Goal: Task Accomplishment & Management: Use online tool/utility

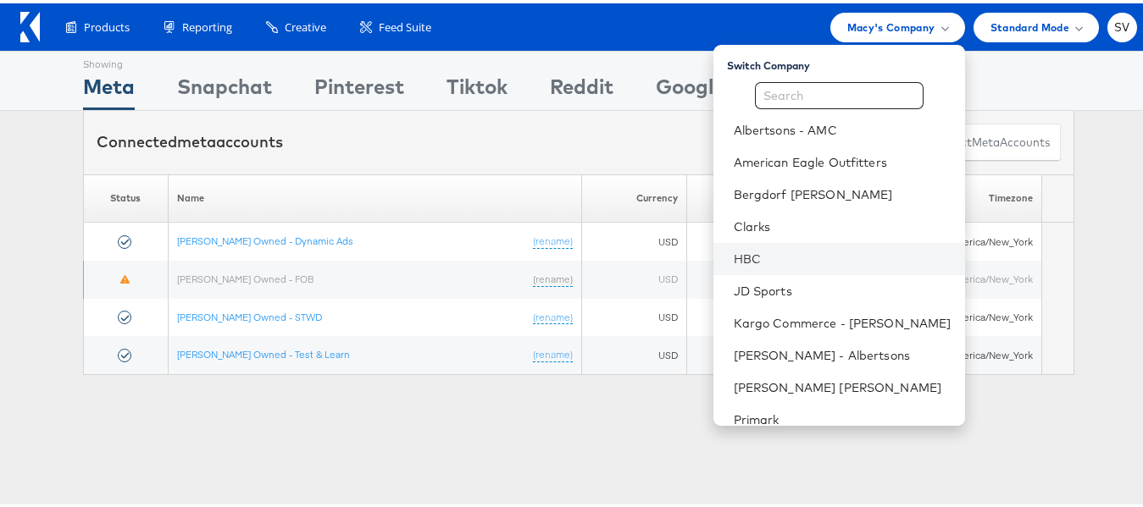
scroll to position [81, 0]
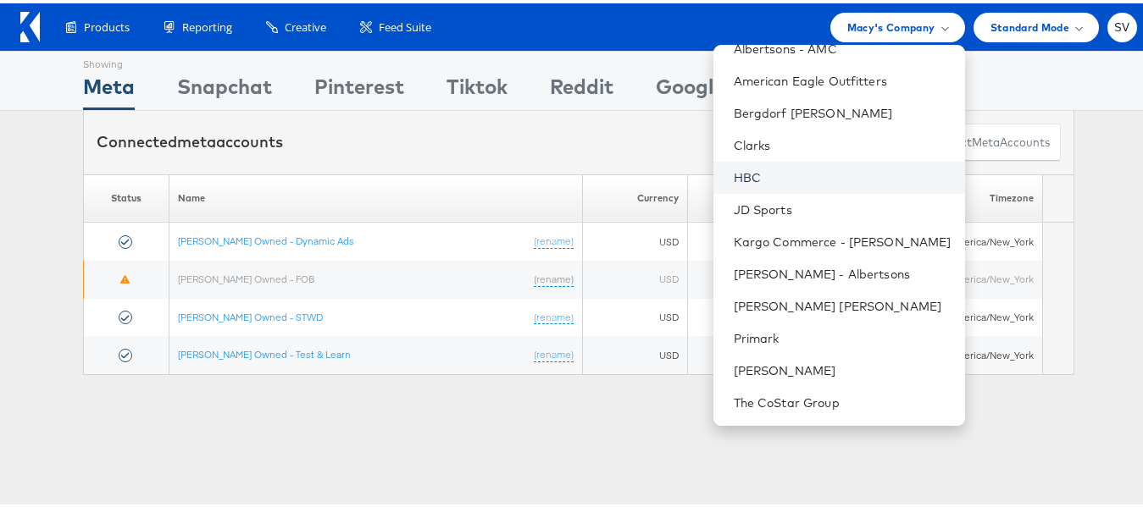
click at [777, 178] on link "HBC" at bounding box center [843, 174] width 218 height 17
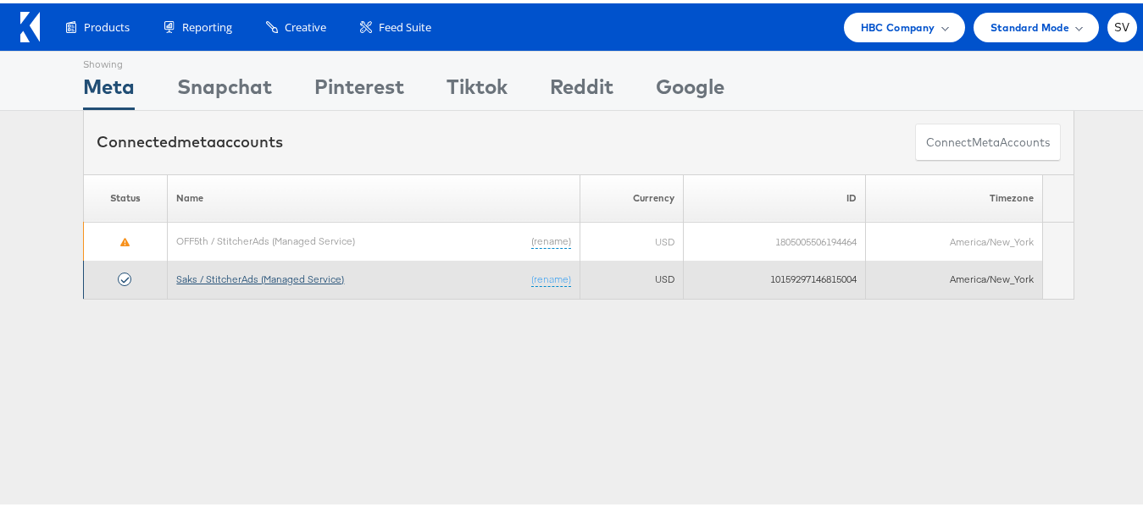
click at [297, 274] on link "Saks / StitcherAds (Managed Service)" at bounding box center [260, 275] width 168 height 13
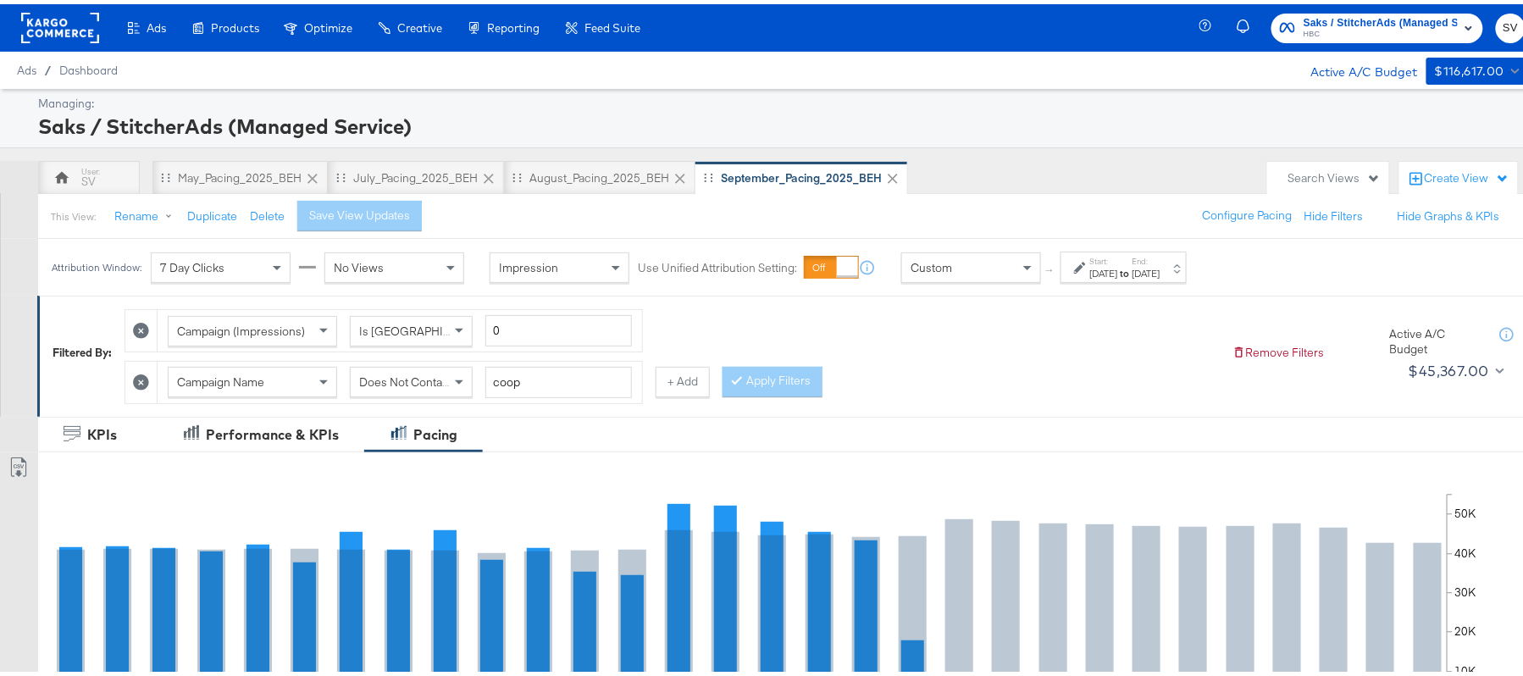
scroll to position [597, 0]
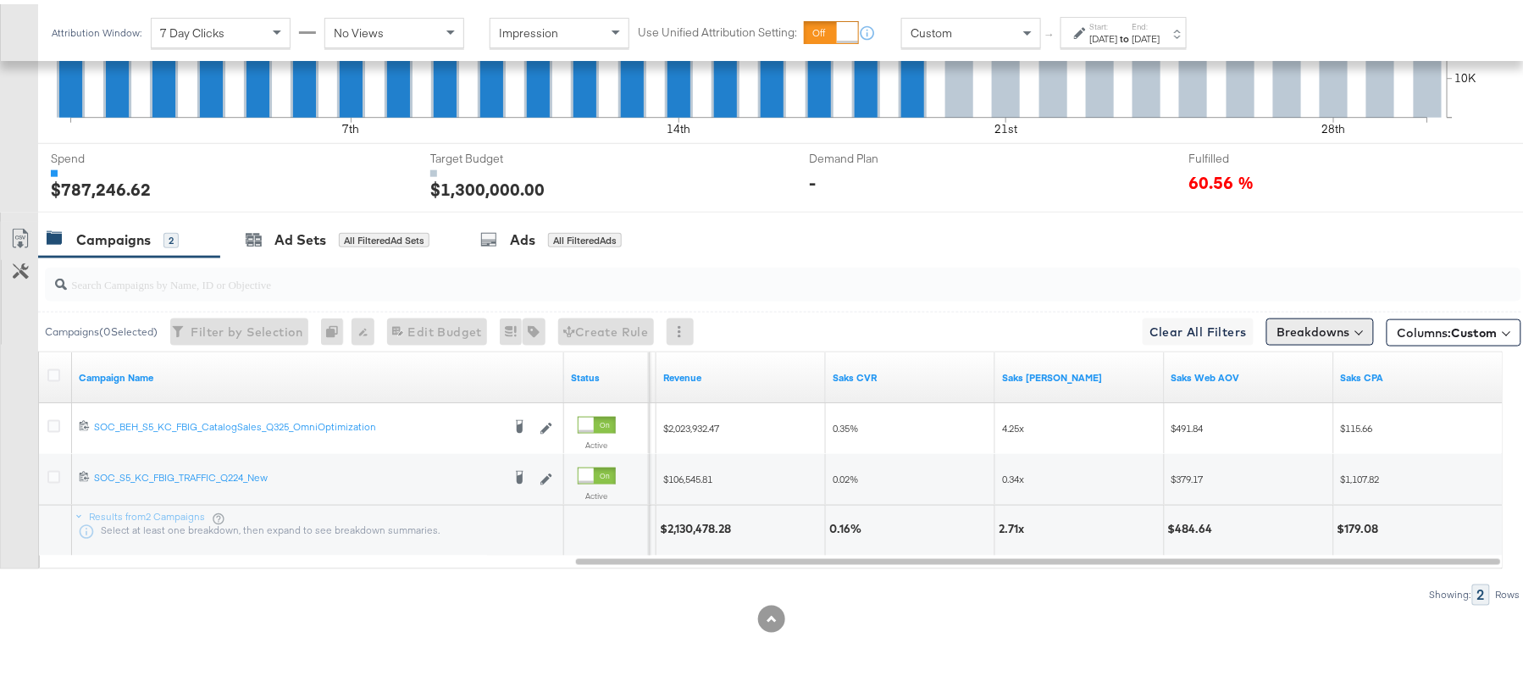
click at [1305, 316] on button "Breakdowns" at bounding box center [1321, 327] width 108 height 27
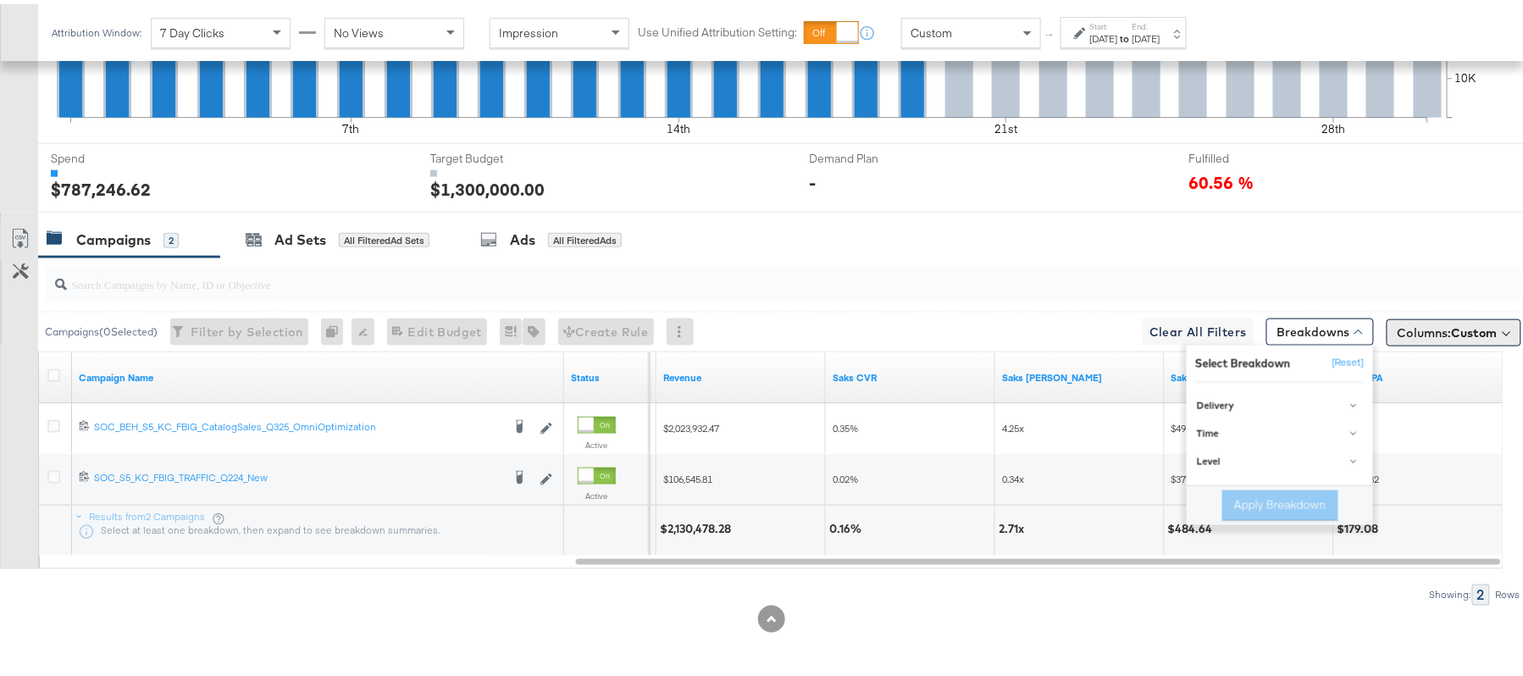
click at [1430, 325] on span "Columns: Custom" at bounding box center [1448, 328] width 100 height 17
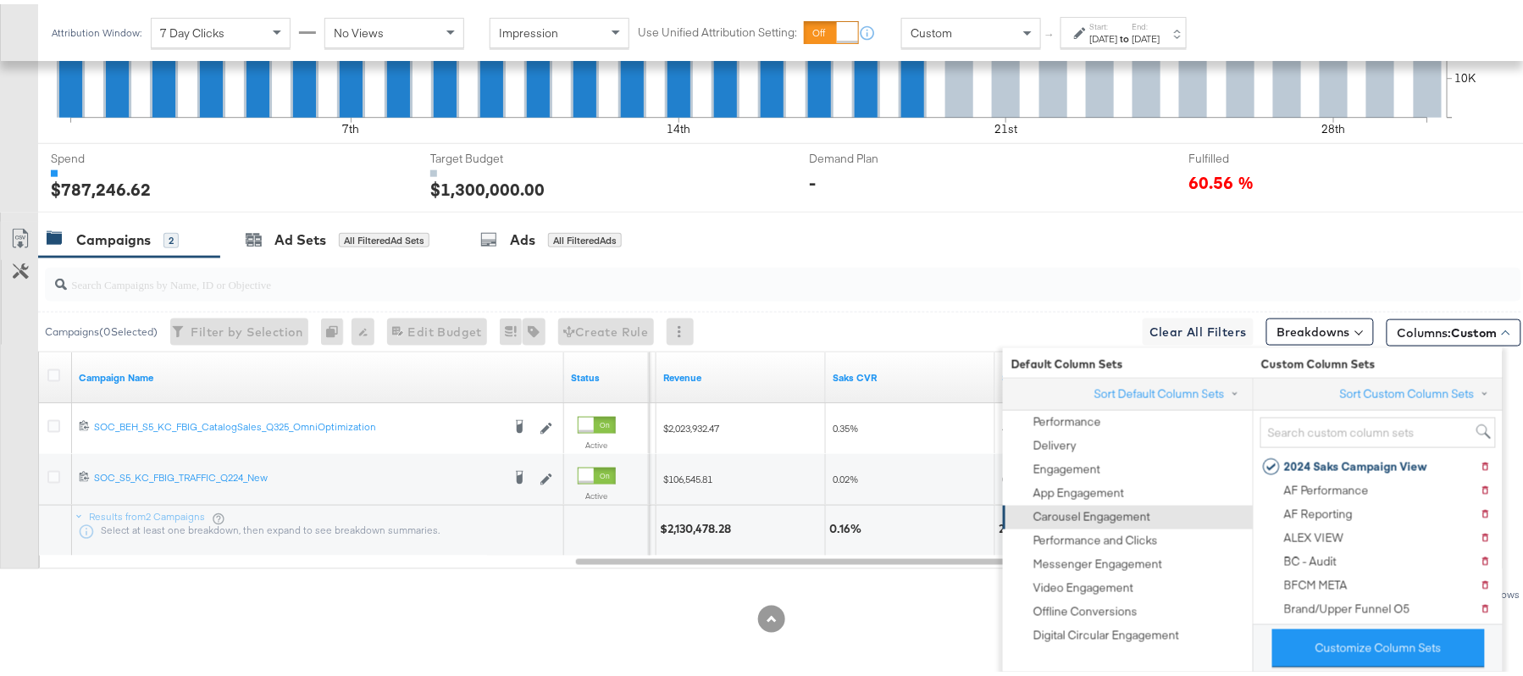
scroll to position [0, 0]
click at [1292, 309] on div "Breakdowns" at bounding box center [1321, 324] width 108 height 33
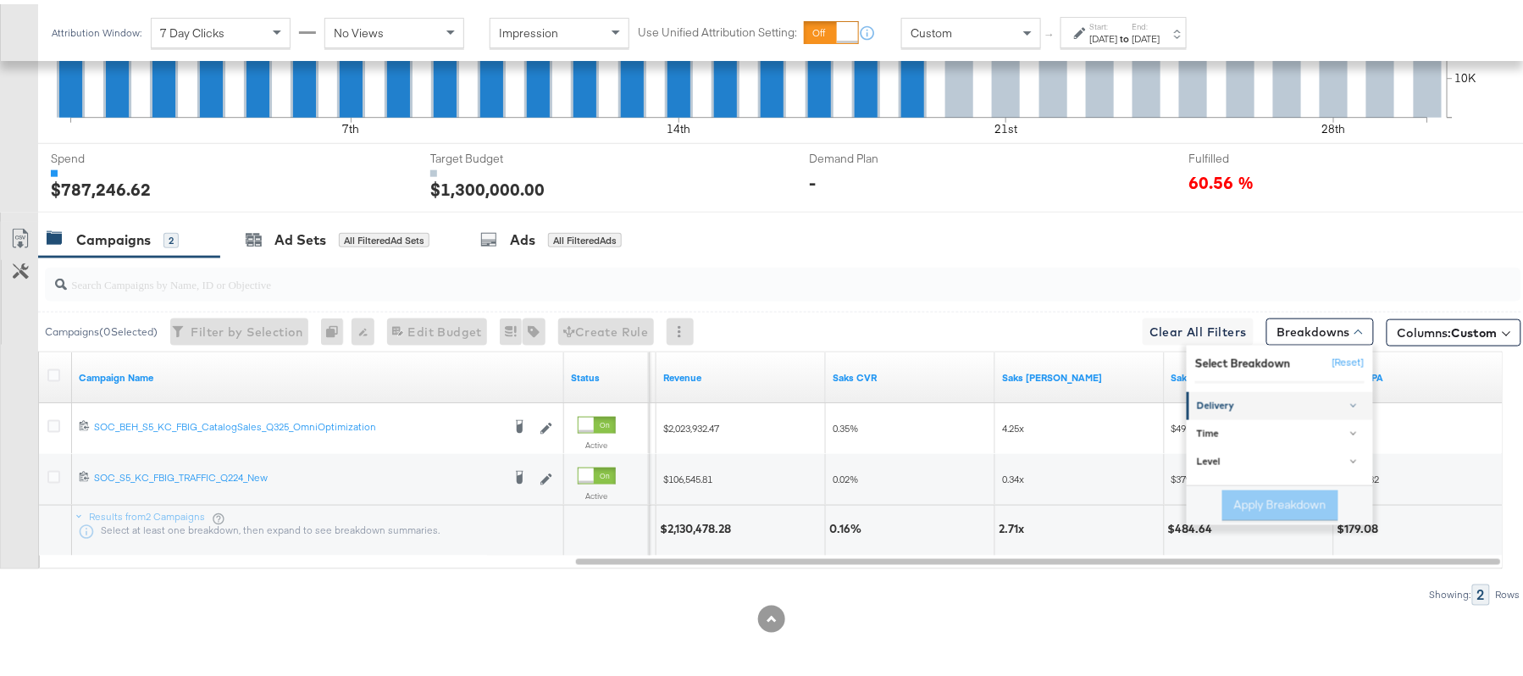
click at [1217, 400] on div "Delivery" at bounding box center [1281, 403] width 169 height 14
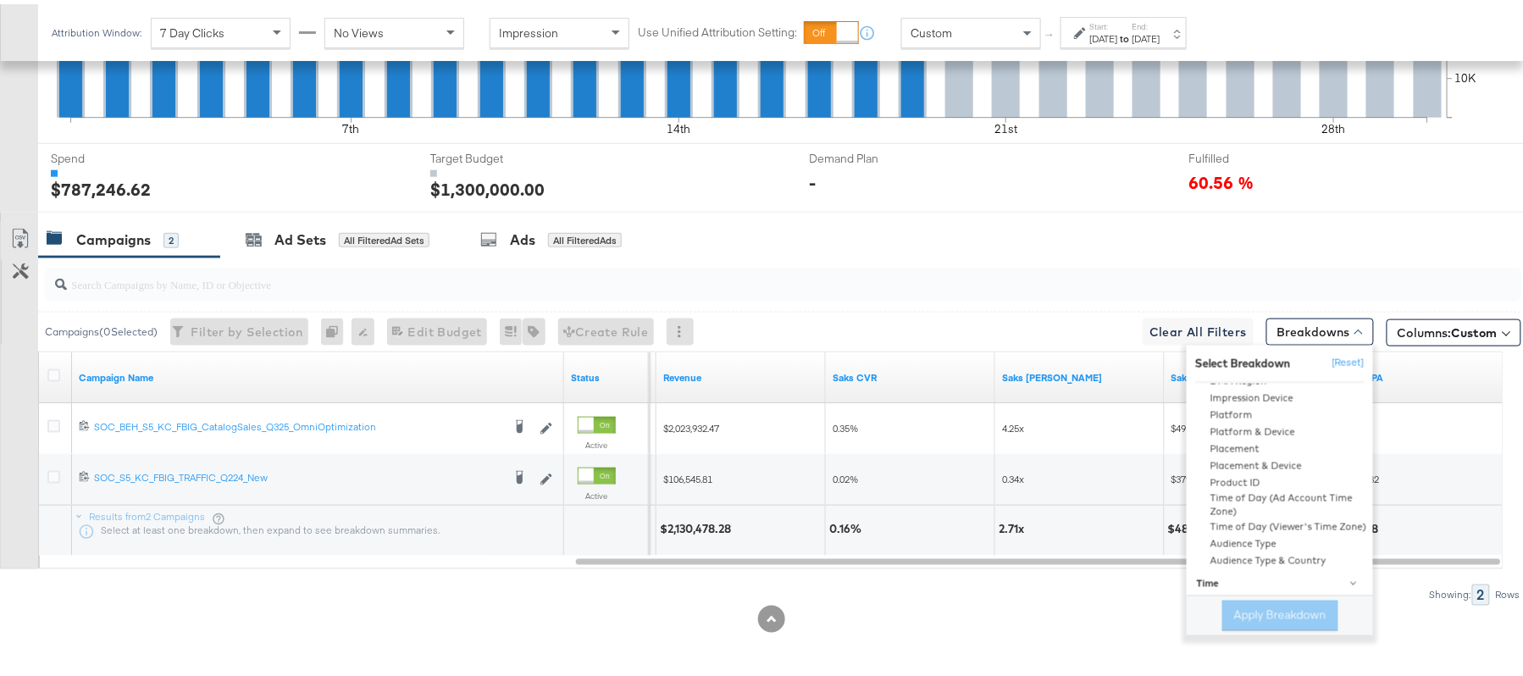
scroll to position [207, 0]
click at [1235, 499] on div "Audience Type" at bounding box center [1281, 501] width 184 height 17
click at [1249, 605] on button "Apply Breakdown" at bounding box center [1281, 611] width 116 height 30
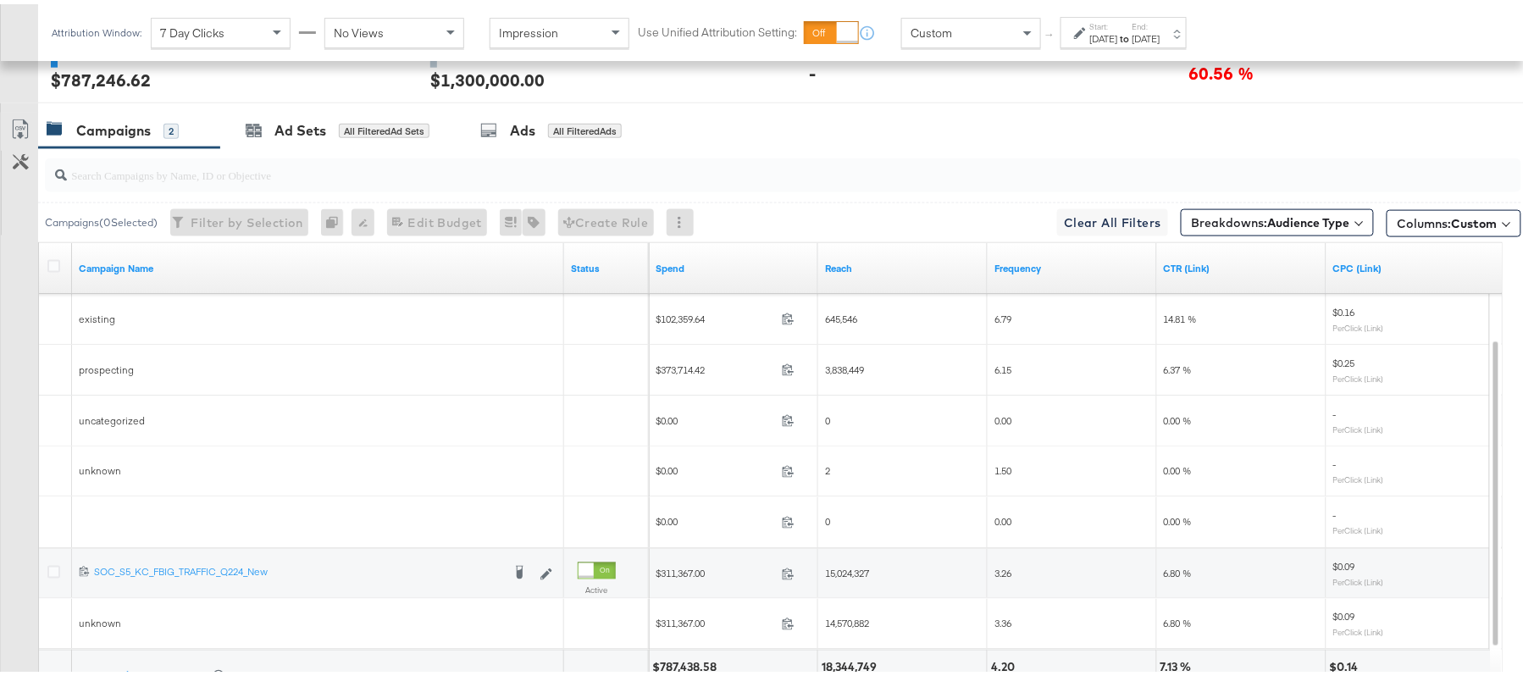
scroll to position [733, 0]
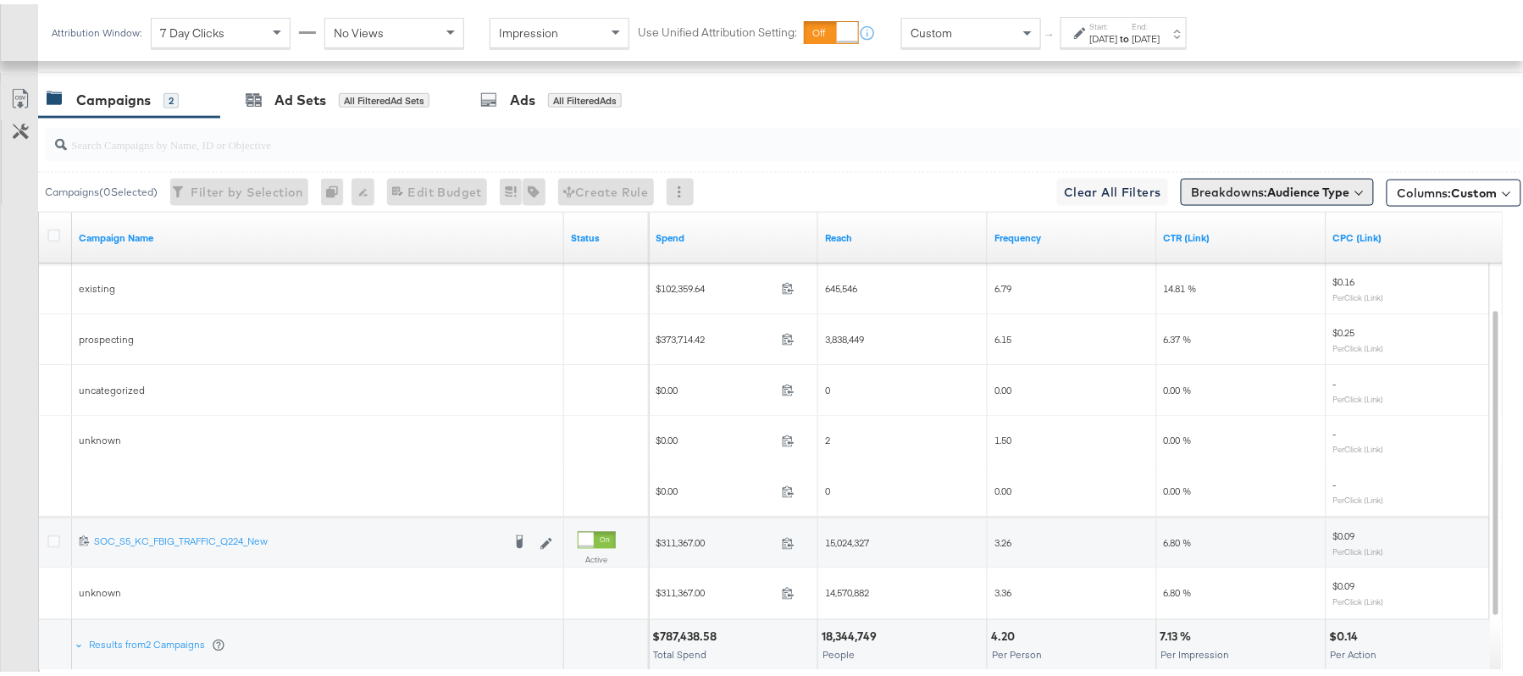
click at [1268, 191] on b "Audience Type" at bounding box center [1309, 187] width 82 height 15
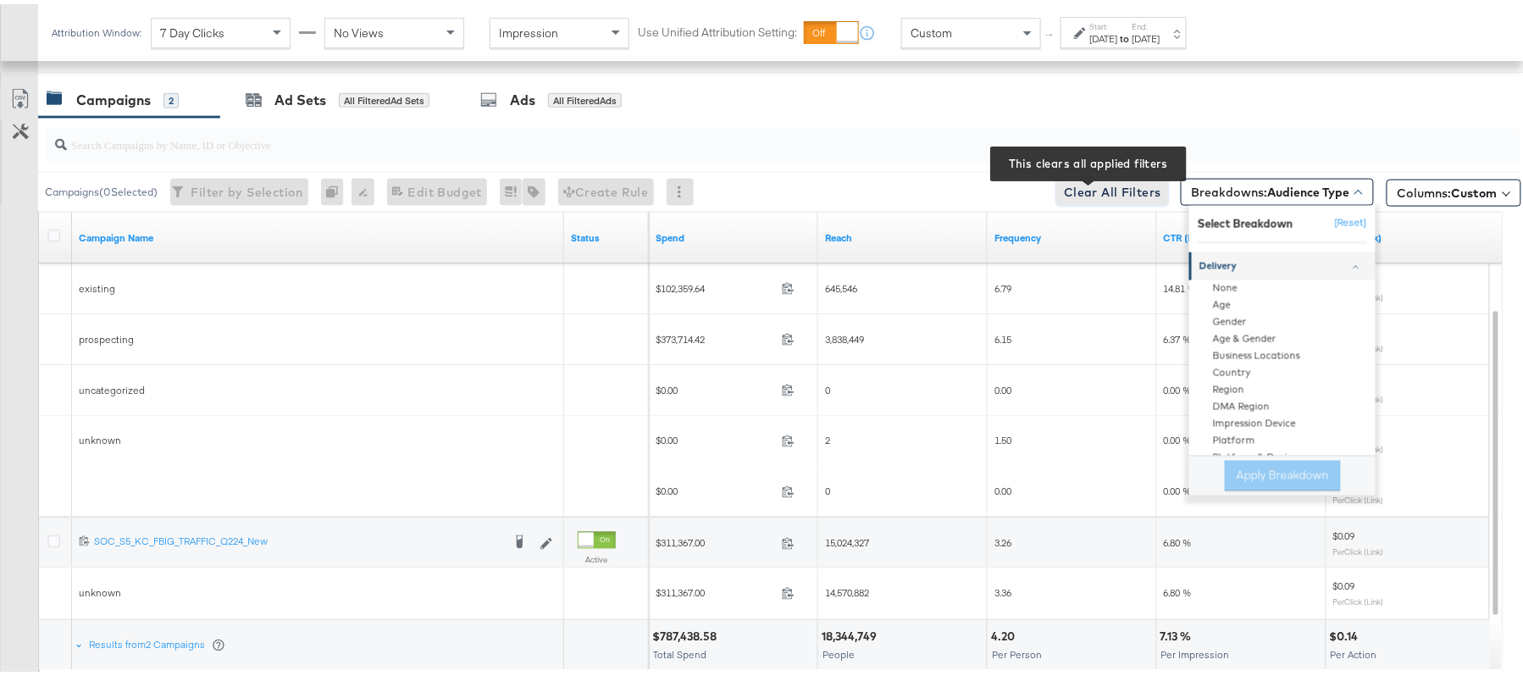
click at [1101, 199] on span "Clear All Filters This clears all applied filters" at bounding box center [1112, 188] width 97 height 21
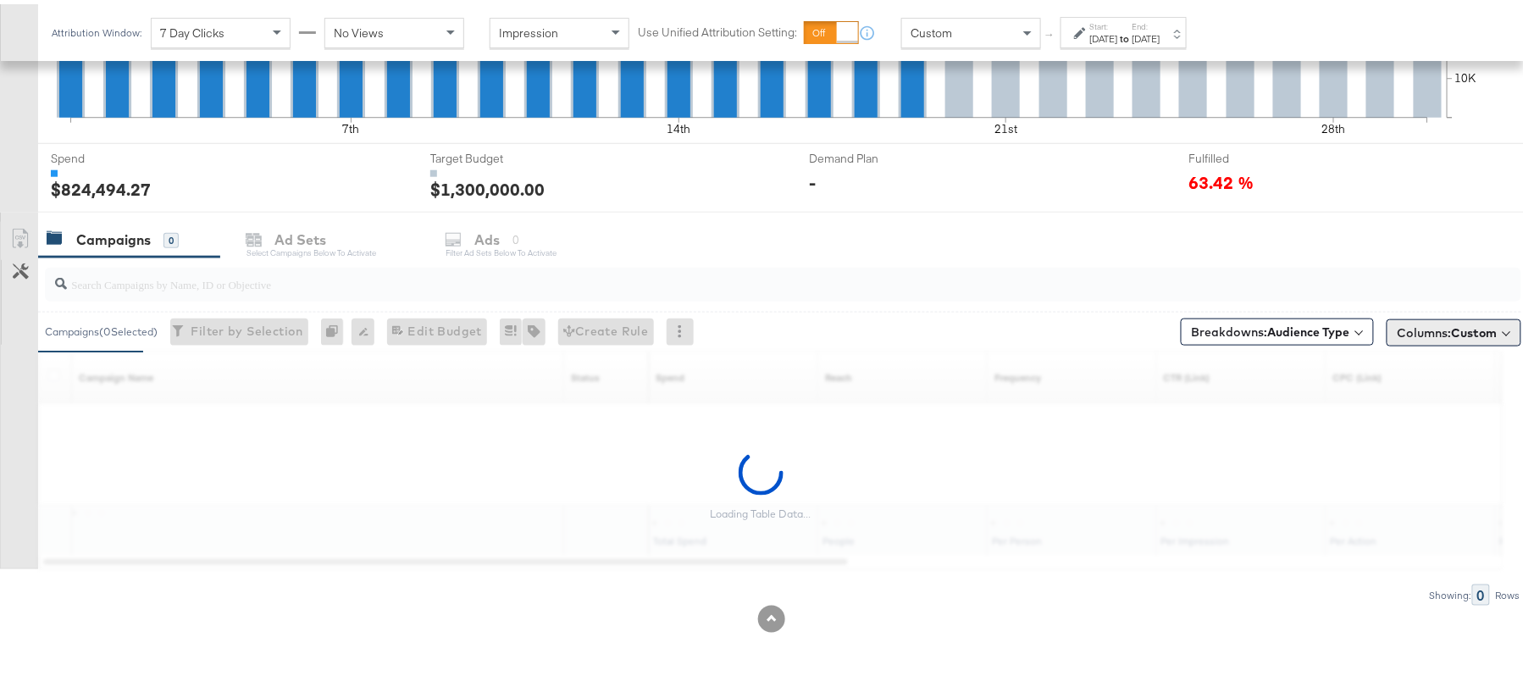
scroll to position [517, 0]
click at [1411, 186] on div "63.42 %" at bounding box center [1359, 178] width 341 height 25
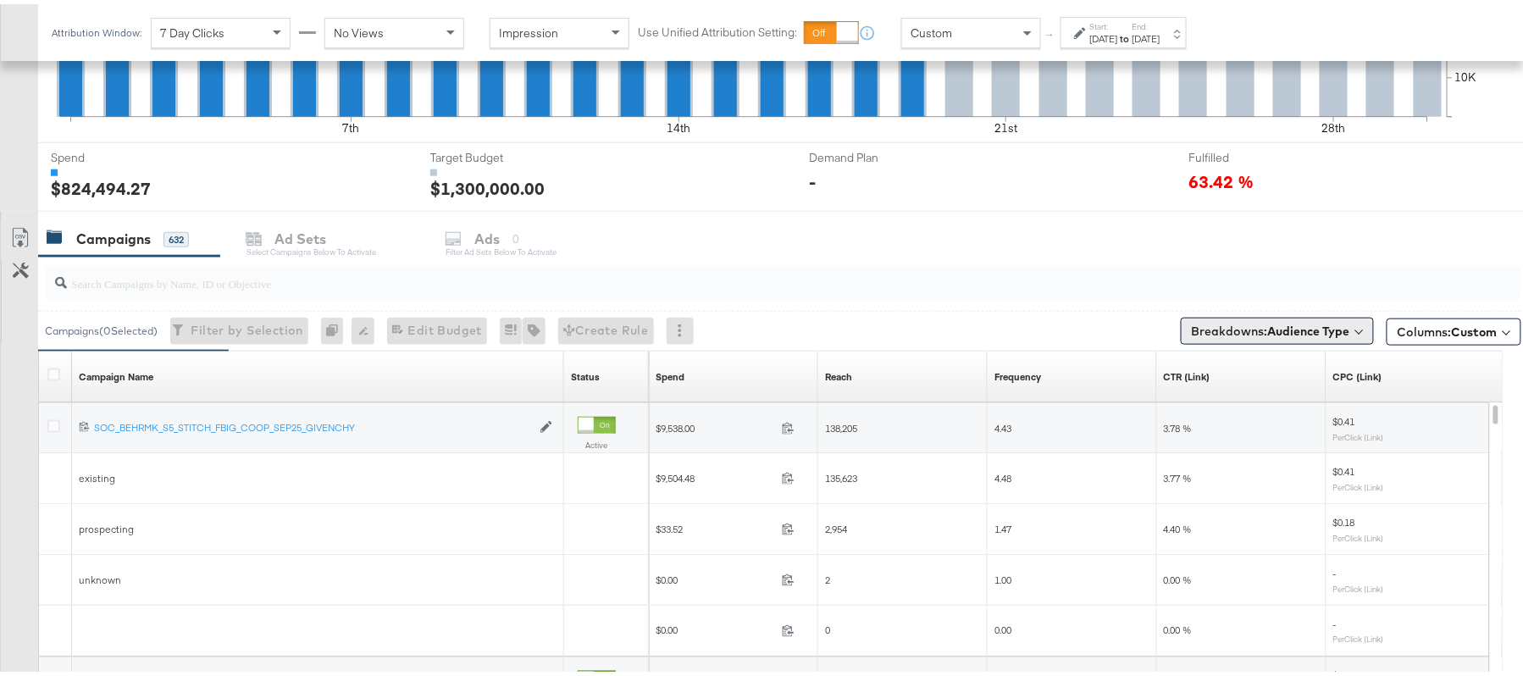
scroll to position [652, 0]
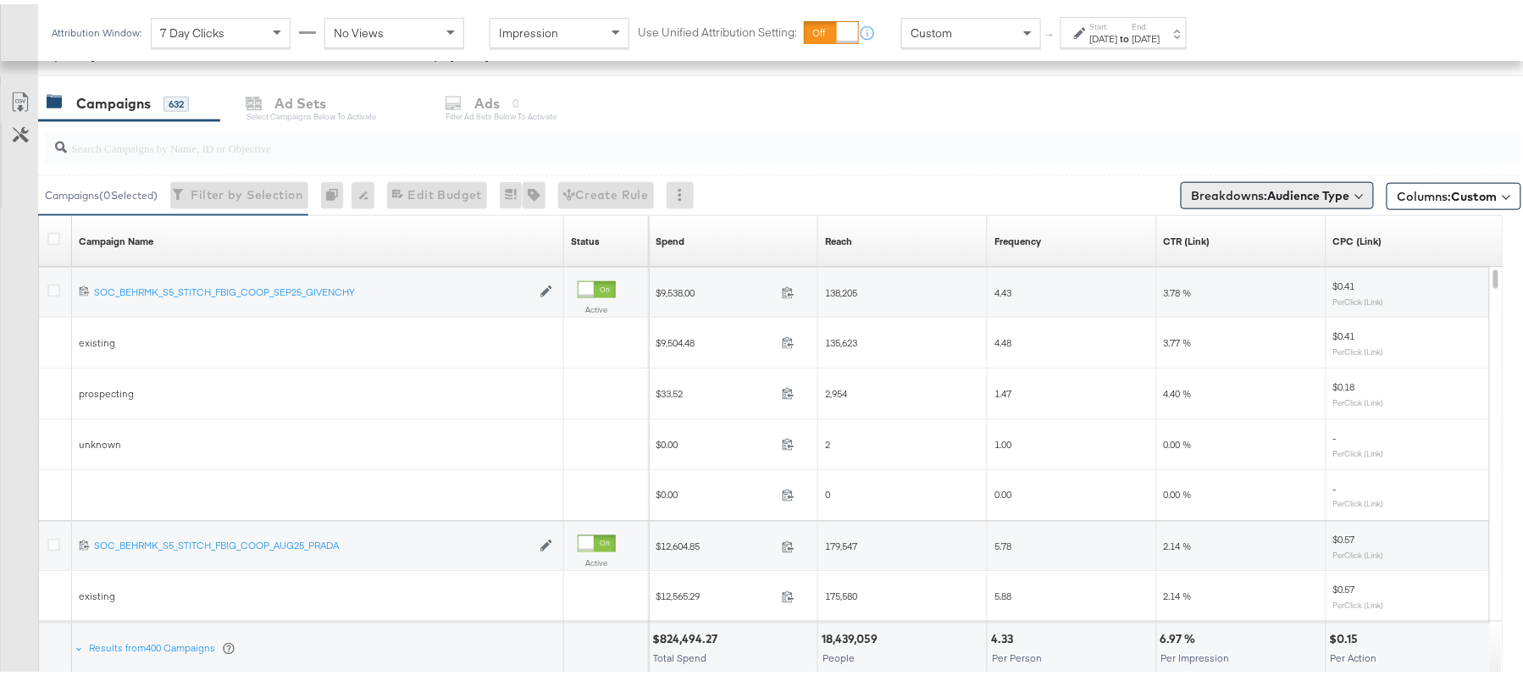
click at [1268, 194] on b "Audience Type" at bounding box center [1309, 191] width 82 height 15
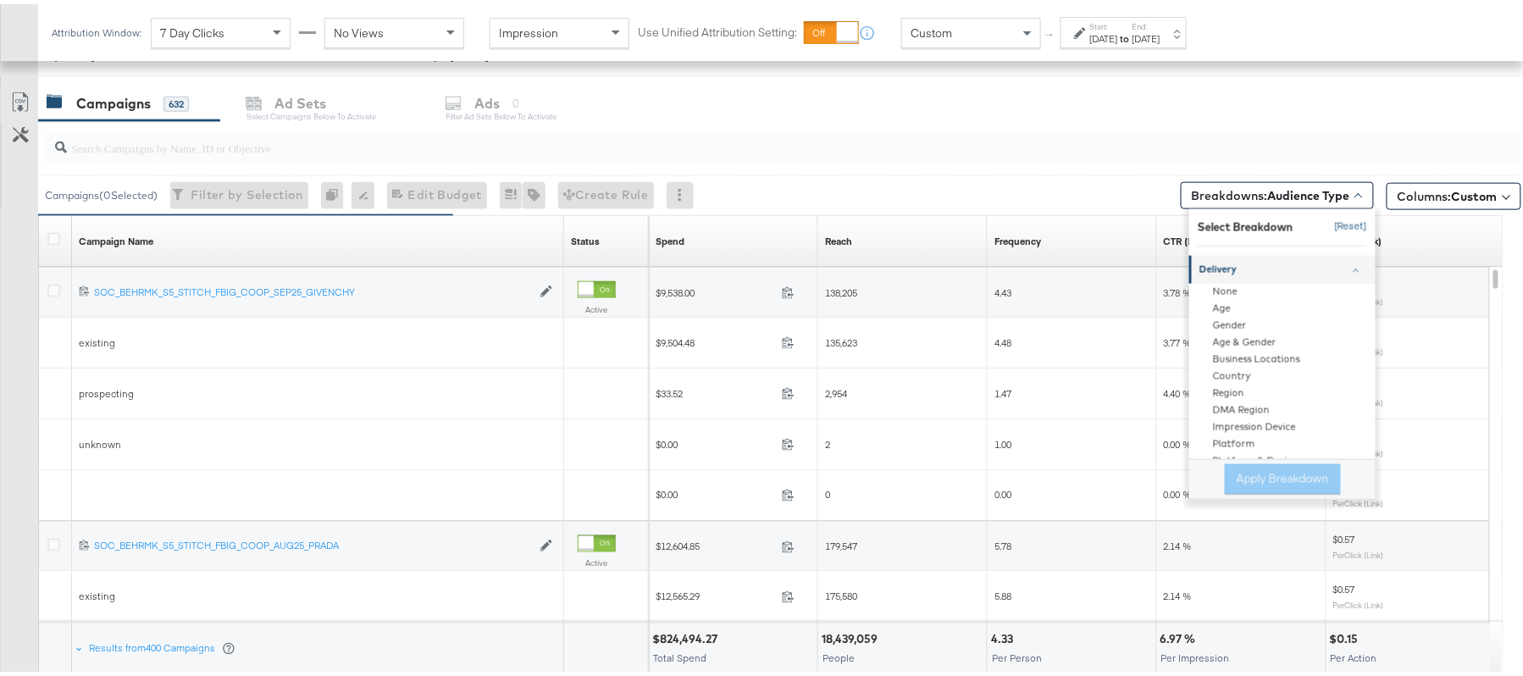
click at [1325, 221] on button "[Reset]" at bounding box center [1346, 222] width 42 height 27
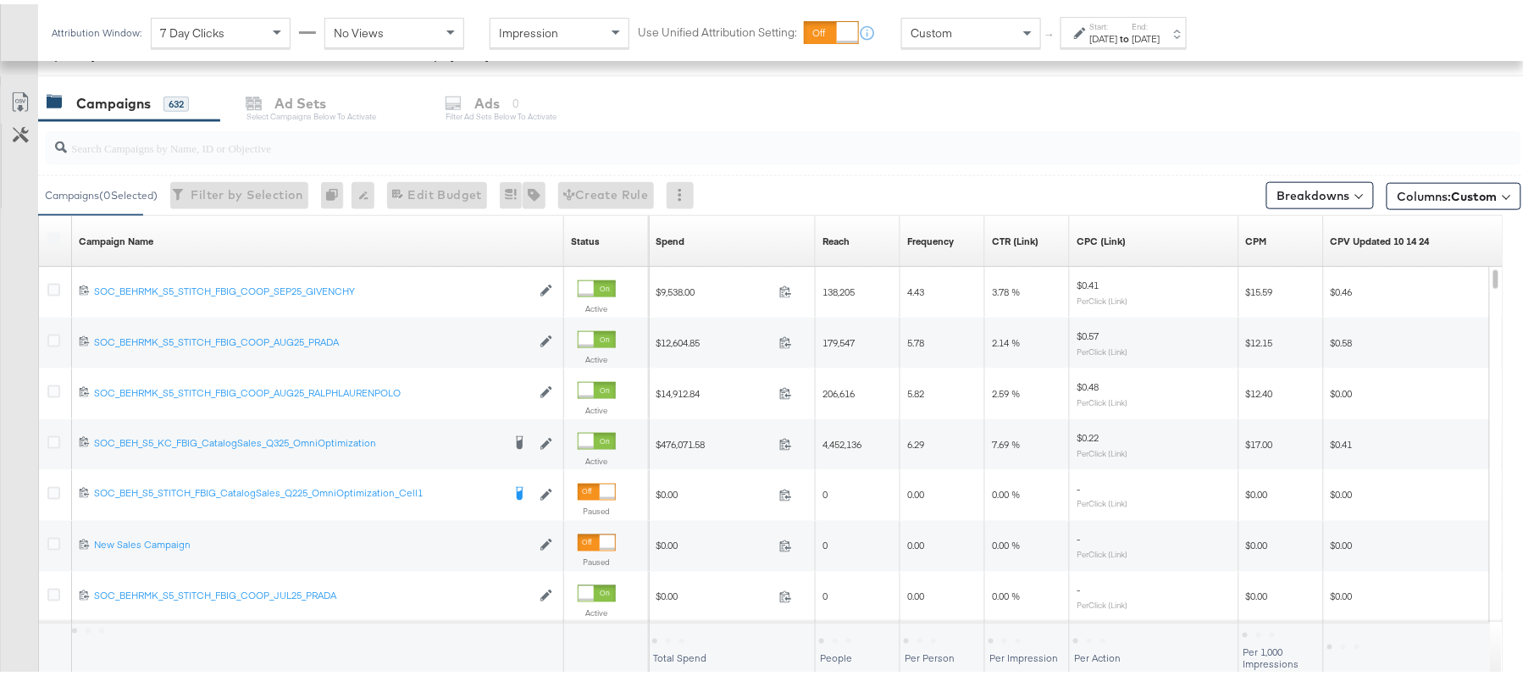
click at [1403, 195] on span "Columns: Custom" at bounding box center [1448, 192] width 100 height 17
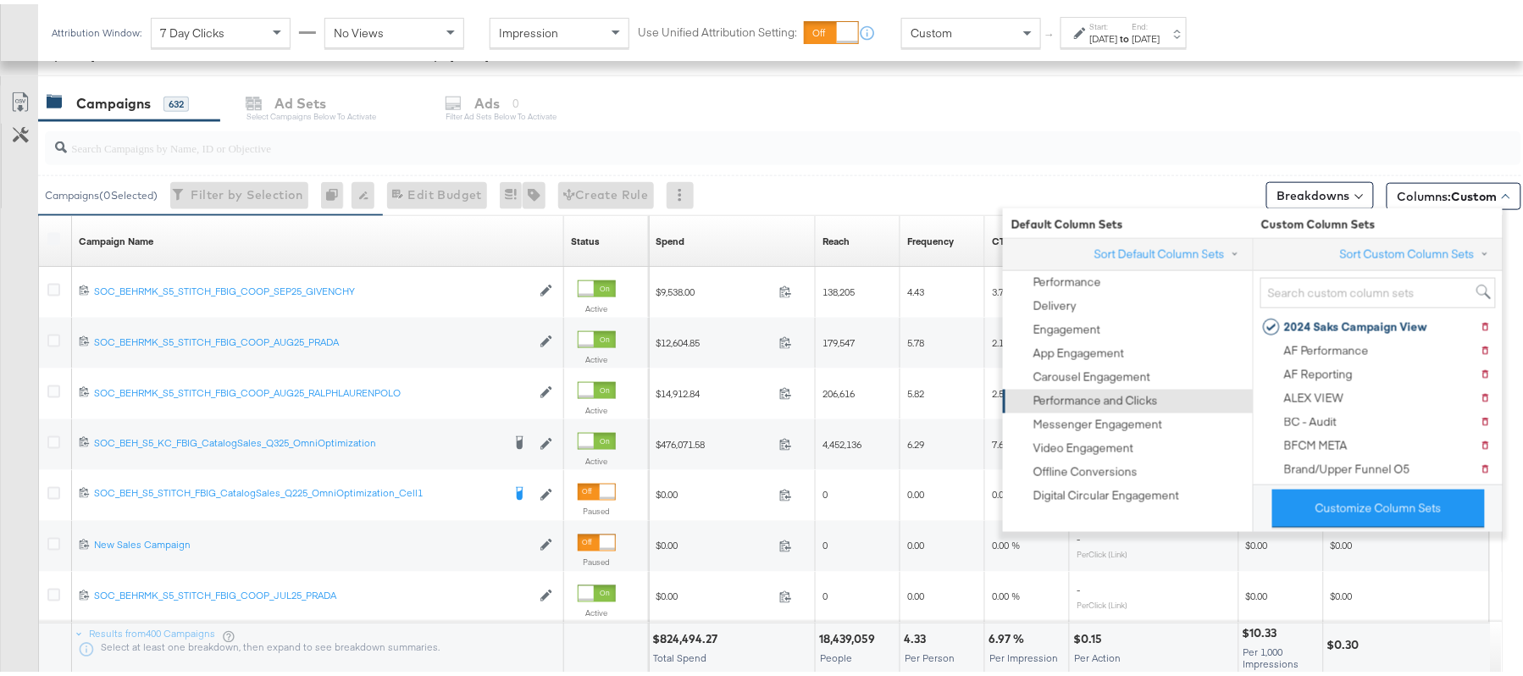
scroll to position [0, 0]
click at [1281, 180] on button "Breakdowns" at bounding box center [1321, 191] width 108 height 27
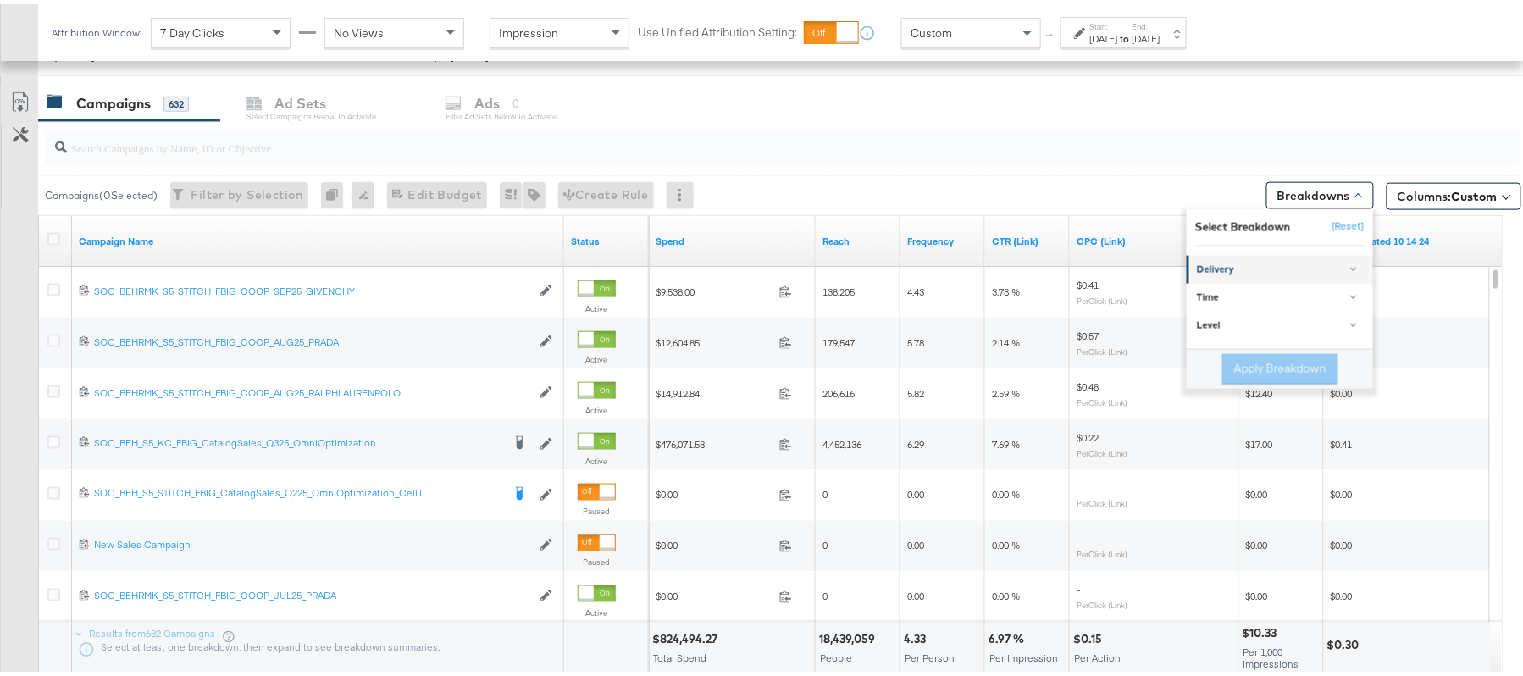
click at [1203, 272] on div "Delivery" at bounding box center [1281, 266] width 169 height 14
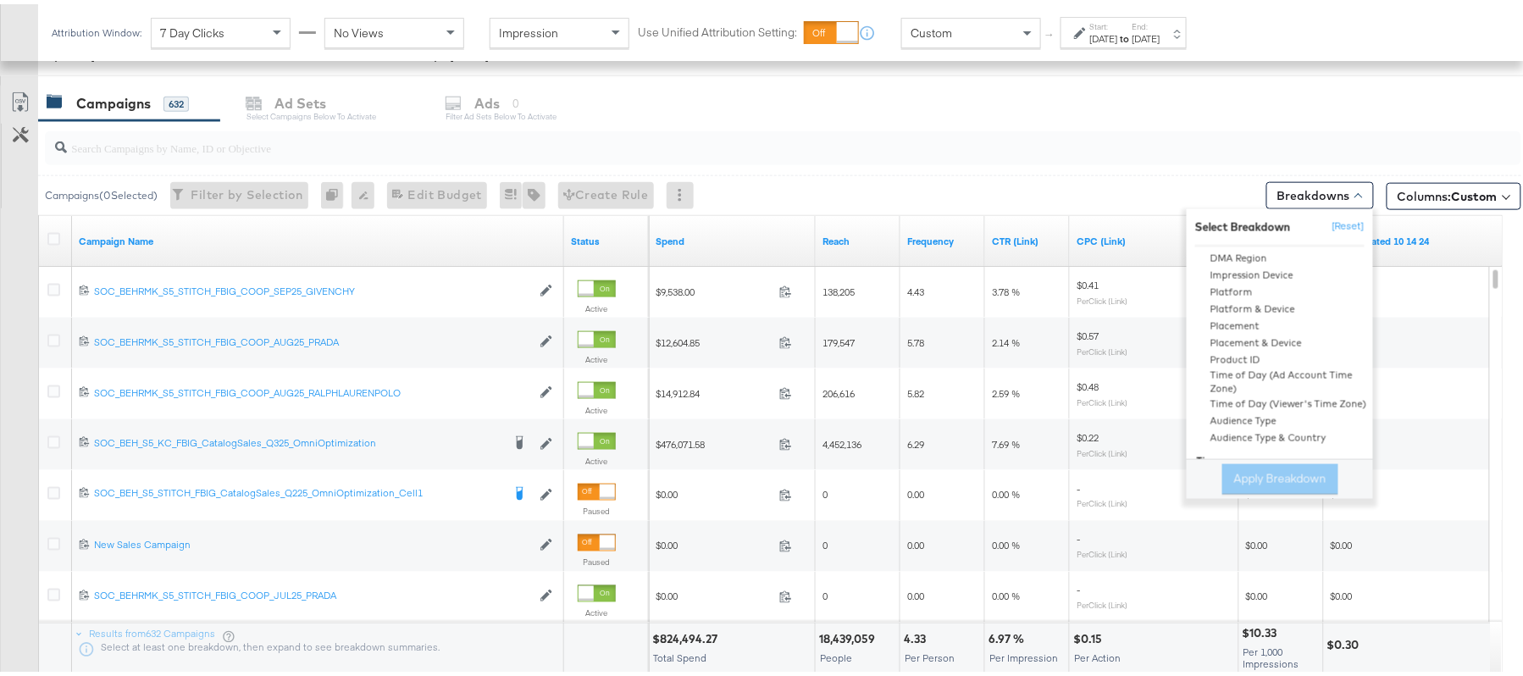
scroll to position [207, 0]
click at [1223, 401] on div "Time" at bounding box center [1281, 405] width 169 height 14
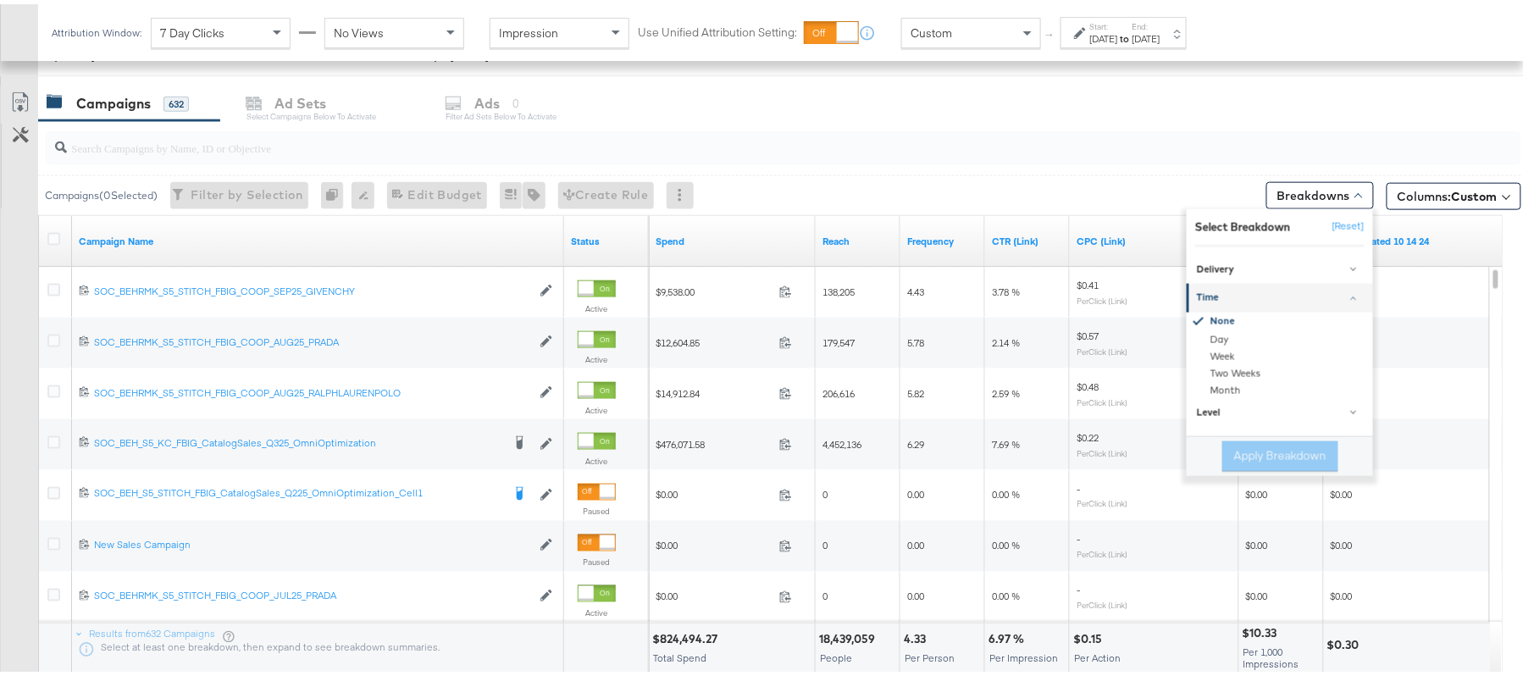
scroll to position [0, 0]
click at [1245, 411] on div "Level" at bounding box center [1281, 410] width 169 height 14
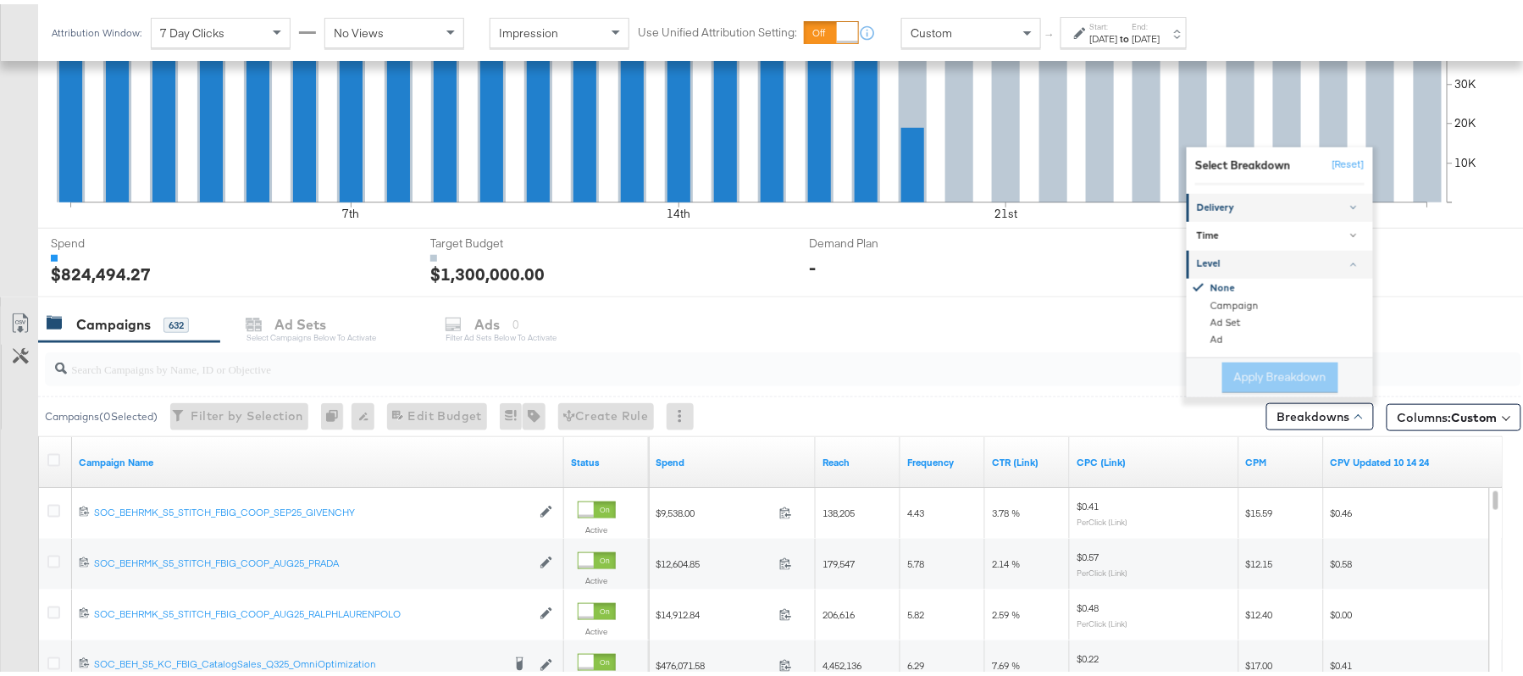
scroll to position [430, 0]
click at [1245, 201] on div "Delivery" at bounding box center [1281, 205] width 169 height 14
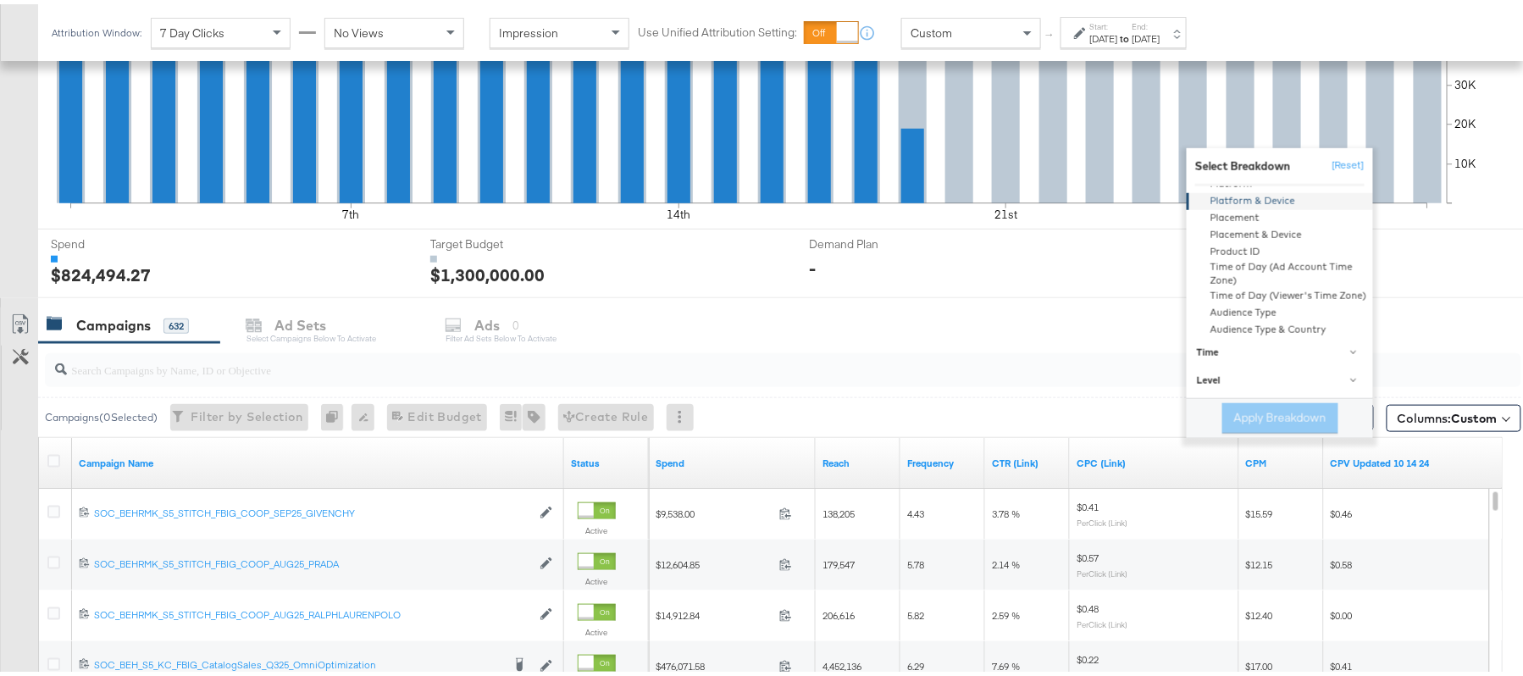
scroll to position [203, 0]
click at [1095, 369] on input "search" at bounding box center [727, 358] width 1320 height 33
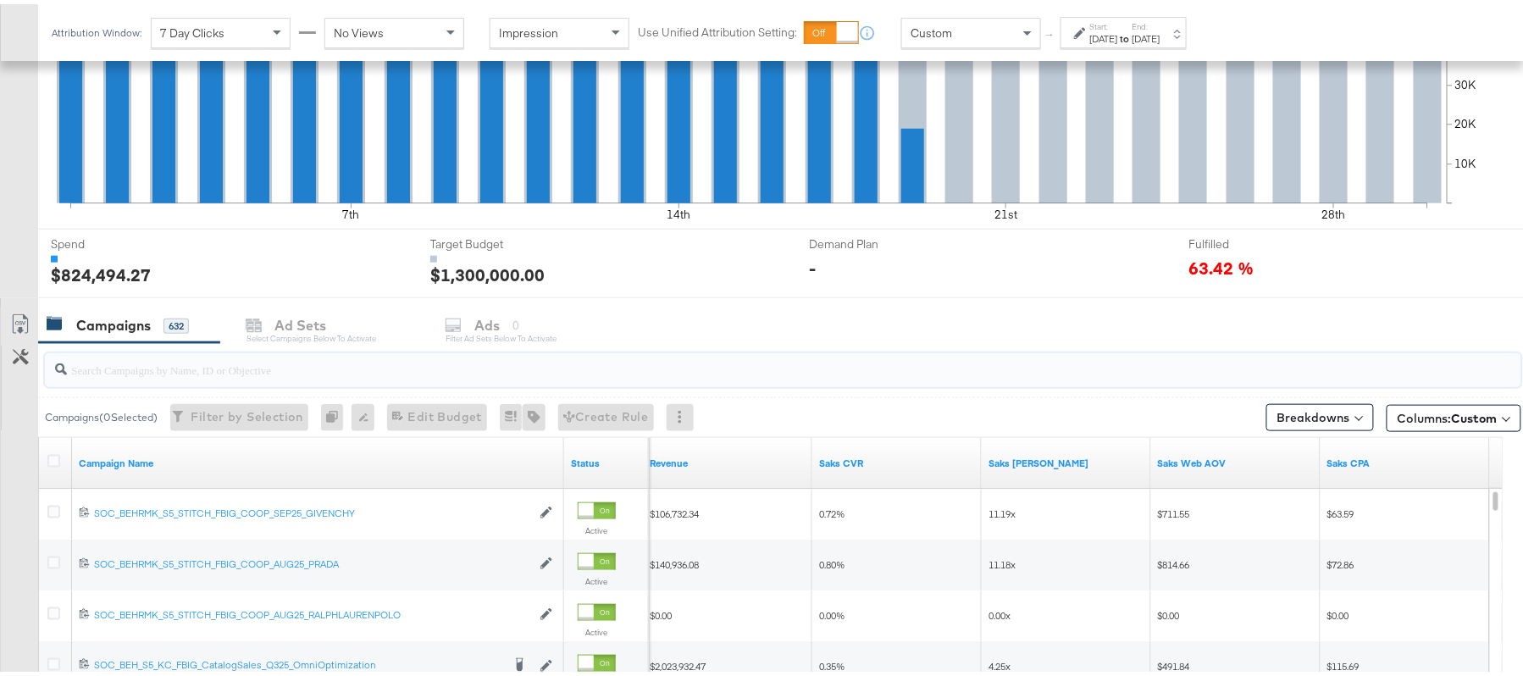
scroll to position [563, 0]
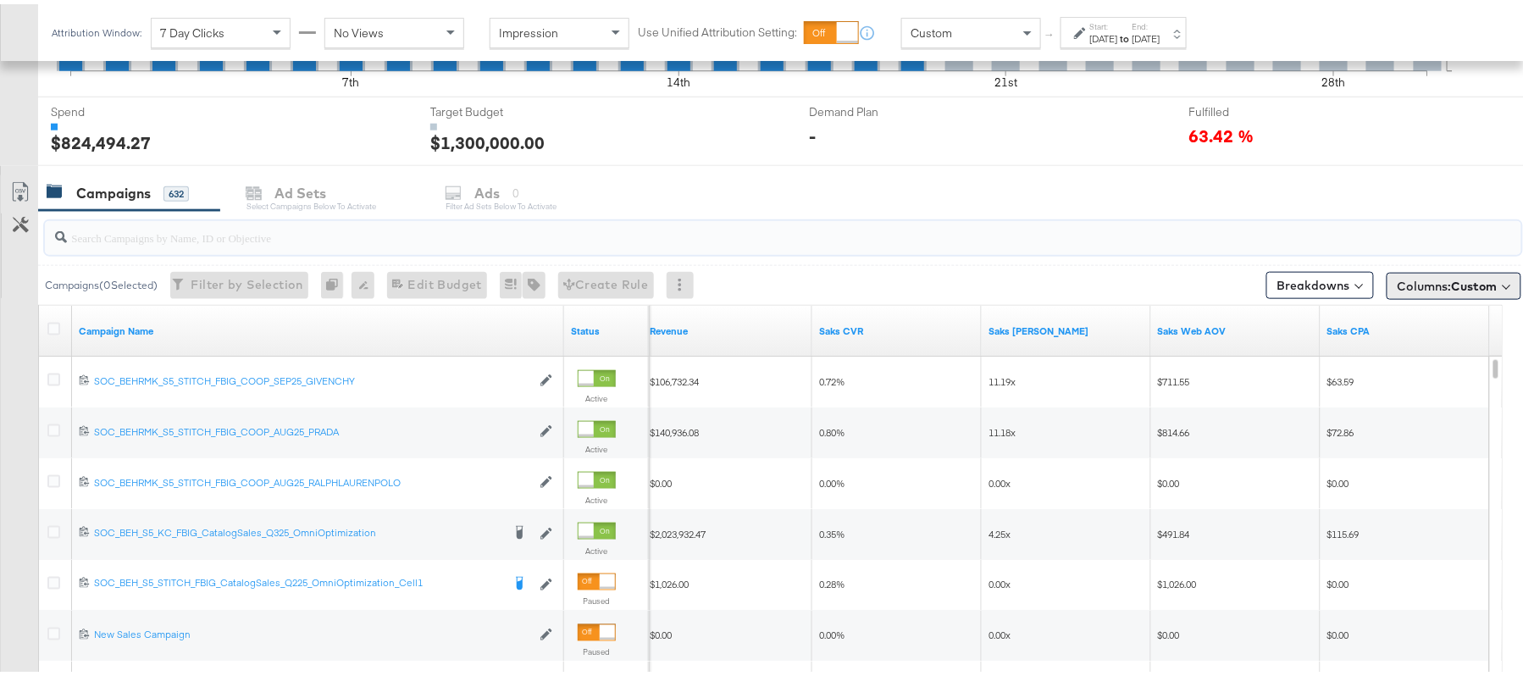
click at [1398, 286] on span "Columns: Custom" at bounding box center [1448, 282] width 100 height 17
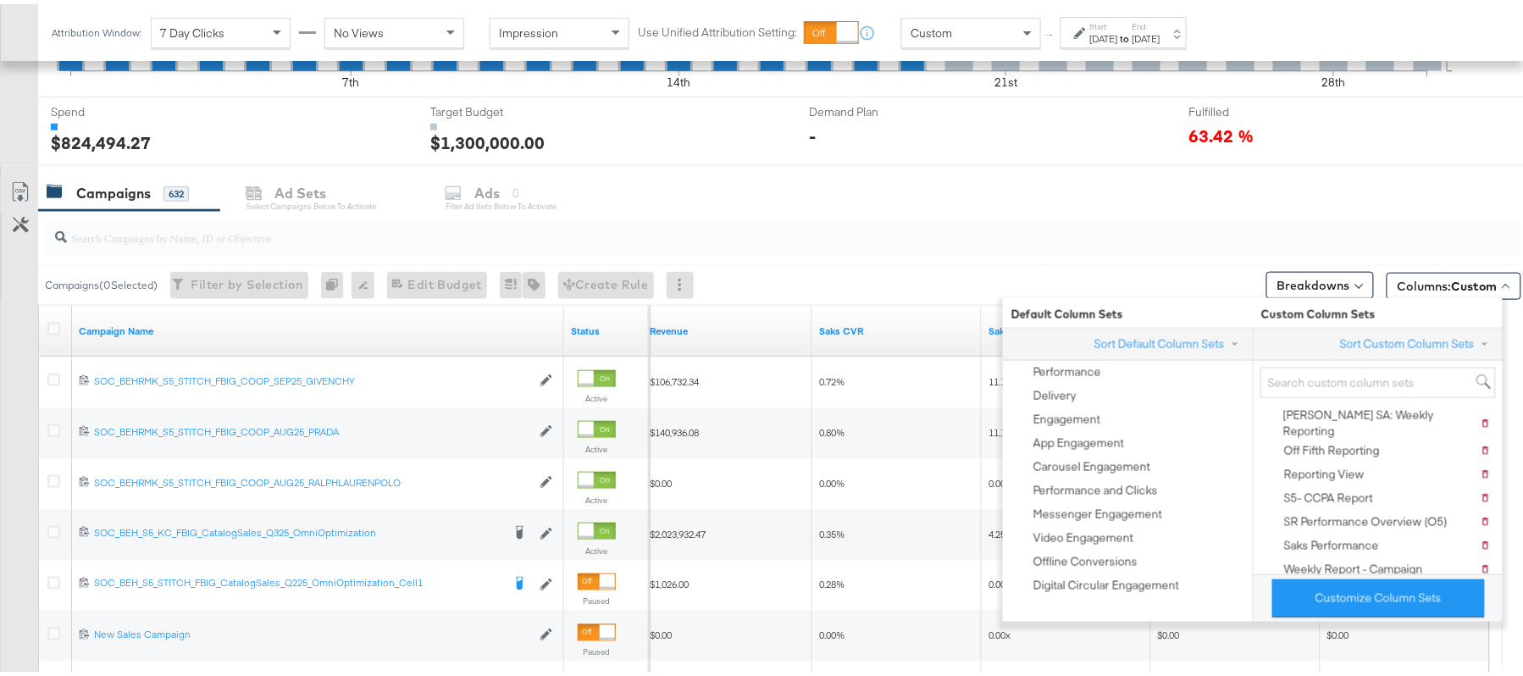
scroll to position [307, 0]
click at [117, 175] on div "Campaigns 632" at bounding box center [129, 189] width 182 height 36
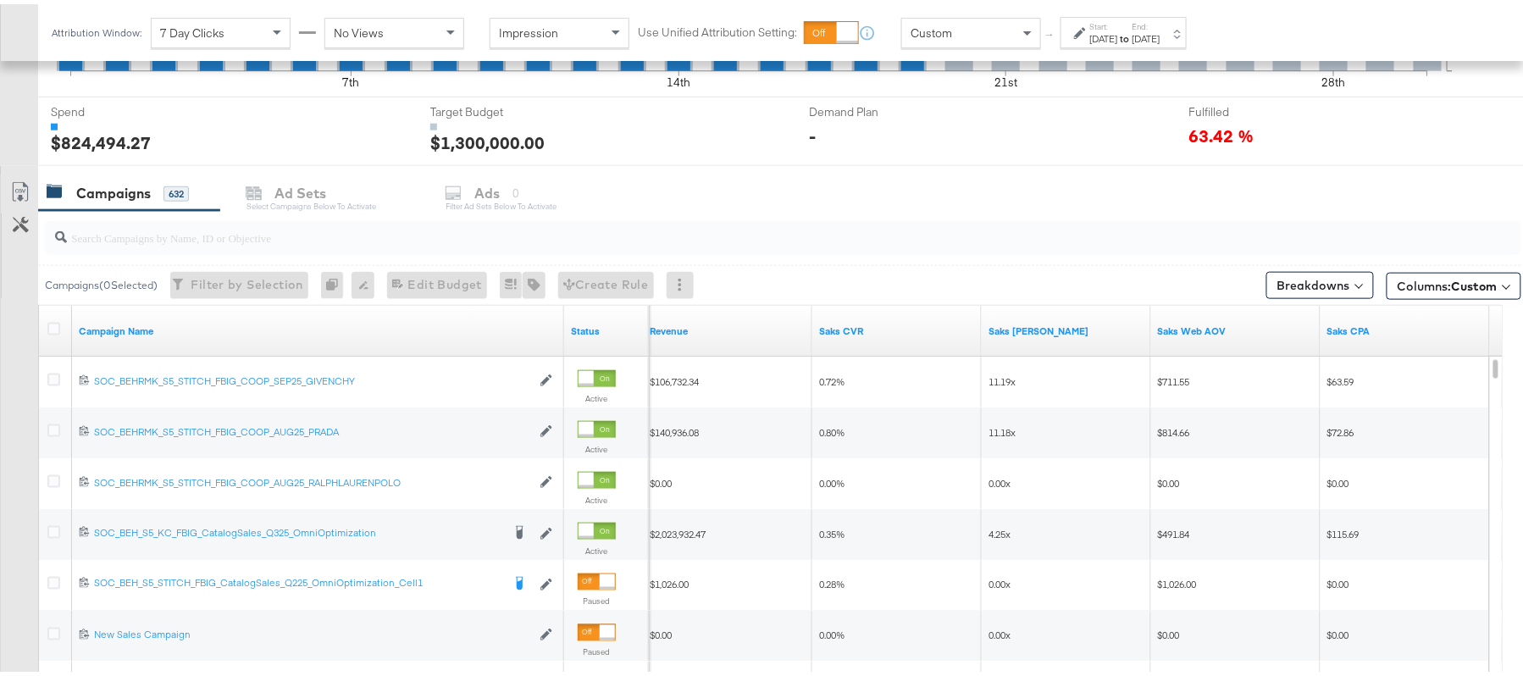
scroll to position [0, 0]
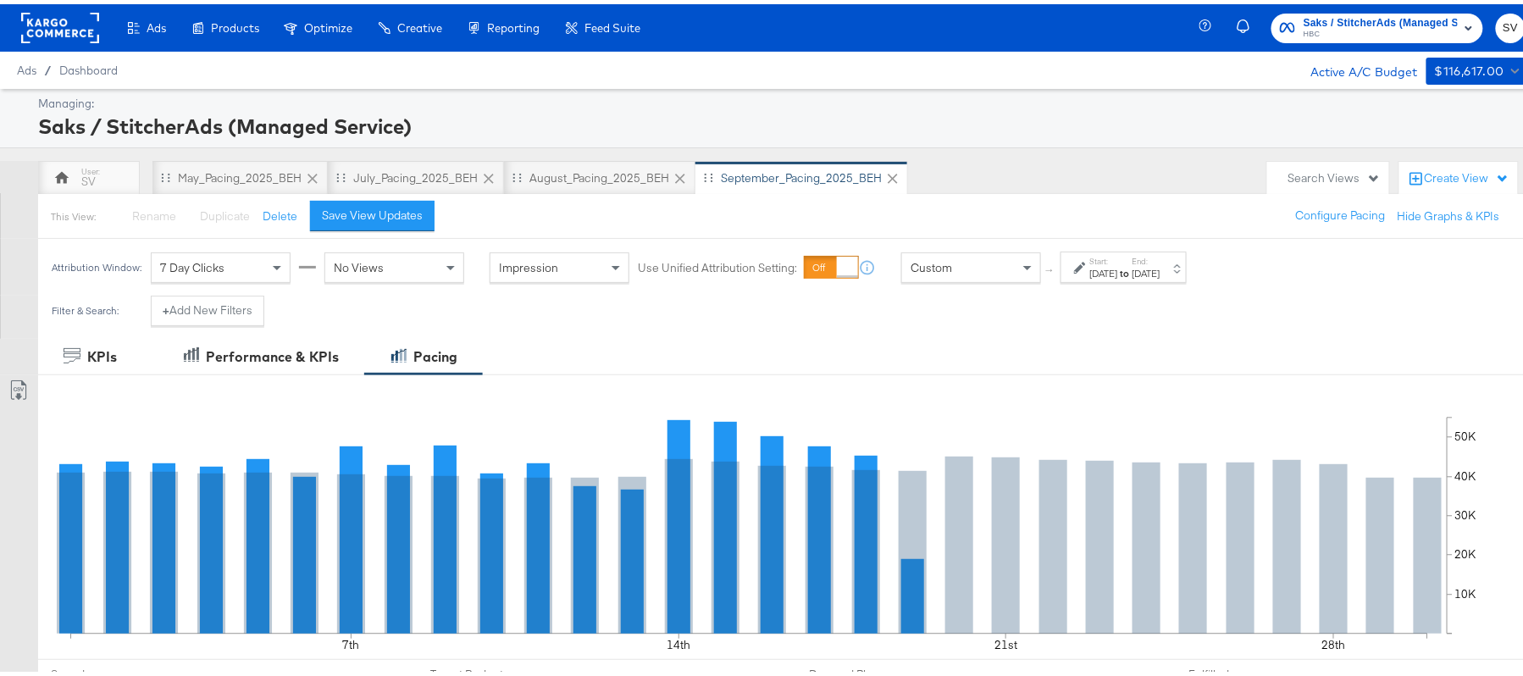
click at [1118, 264] on div "[DATE]" at bounding box center [1104, 270] width 28 height 14
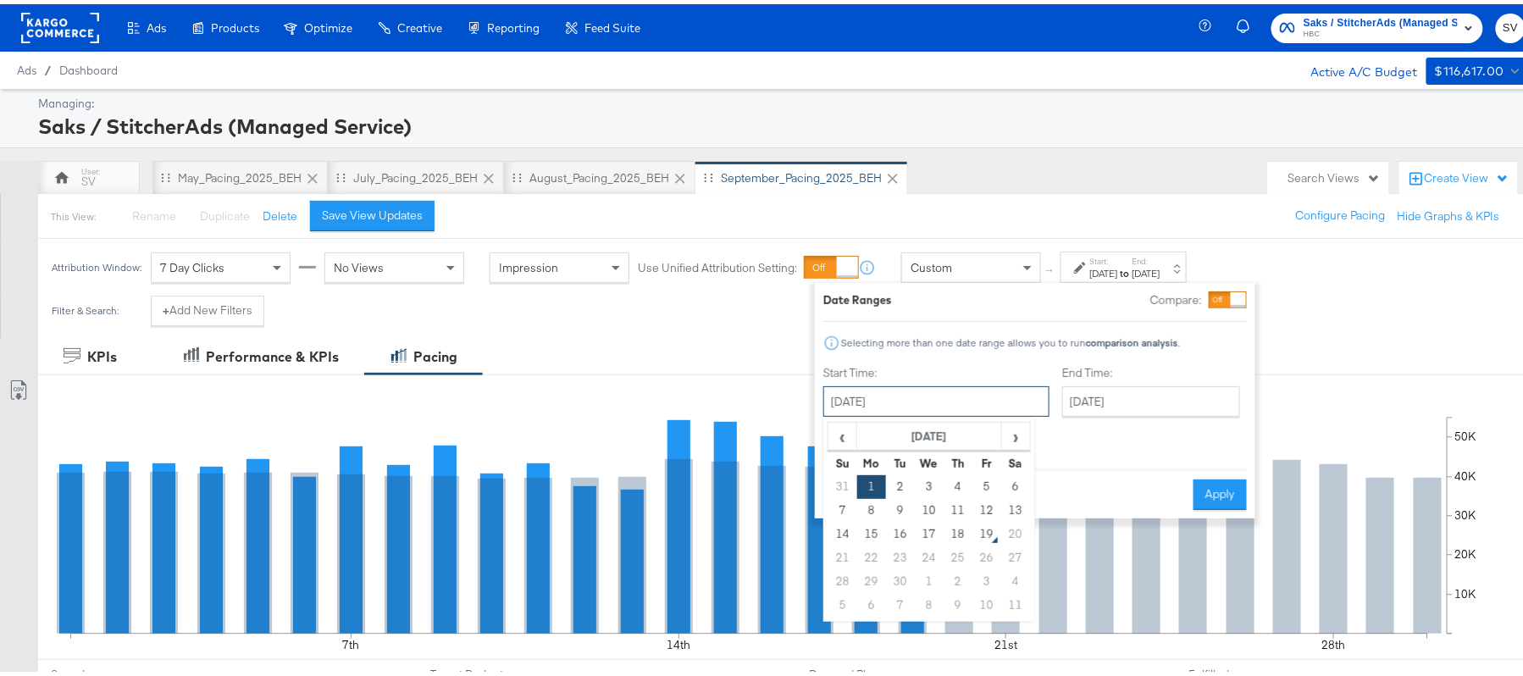
click at [951, 394] on input "[DATE]" at bounding box center [936, 397] width 226 height 30
click at [847, 509] on td "7" at bounding box center [843, 507] width 29 height 24
type input "[DATE]"
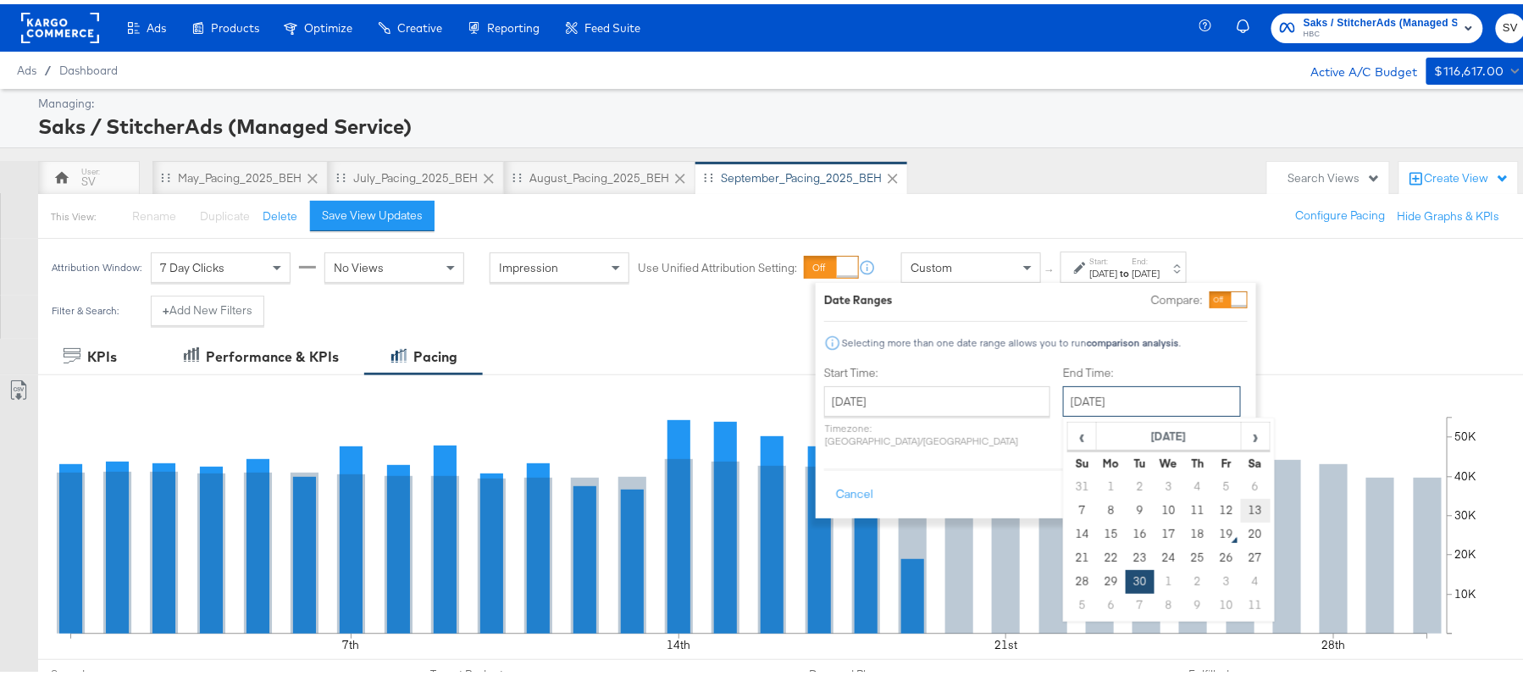
drag, startPoint x: 1123, startPoint y: 405, endPoint x: 1206, endPoint y: 516, distance: 138.6
click at [1206, 413] on div "[DATE] ‹ [DATE] › Su Mo Tu We Th Fr Sa 31 1 2 3 4 5 6 7 8 9 10 11 12 13 14 15 1…" at bounding box center [1152, 397] width 178 height 30
click at [1241, 516] on td "13" at bounding box center [1255, 507] width 29 height 24
type input "[DATE]"
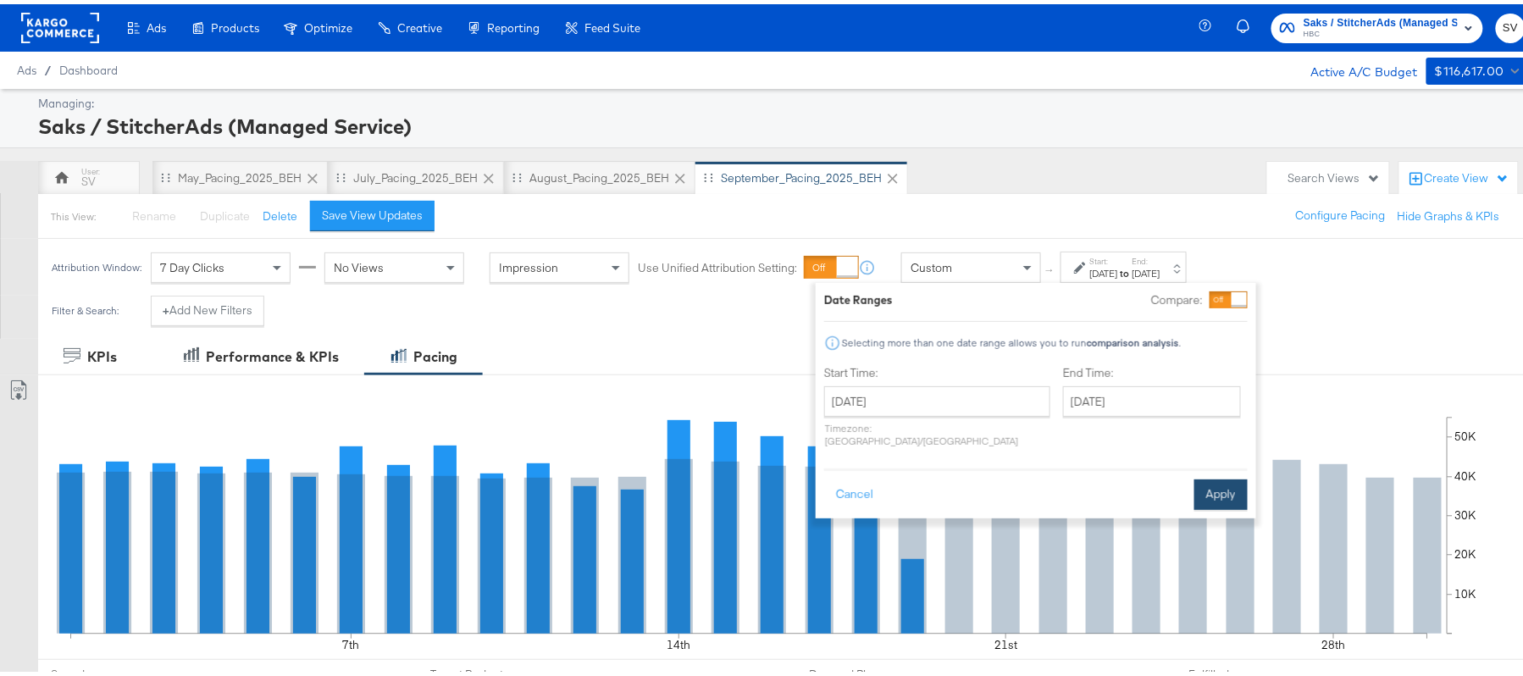
click at [1228, 485] on button "Apply" at bounding box center [1221, 490] width 53 height 30
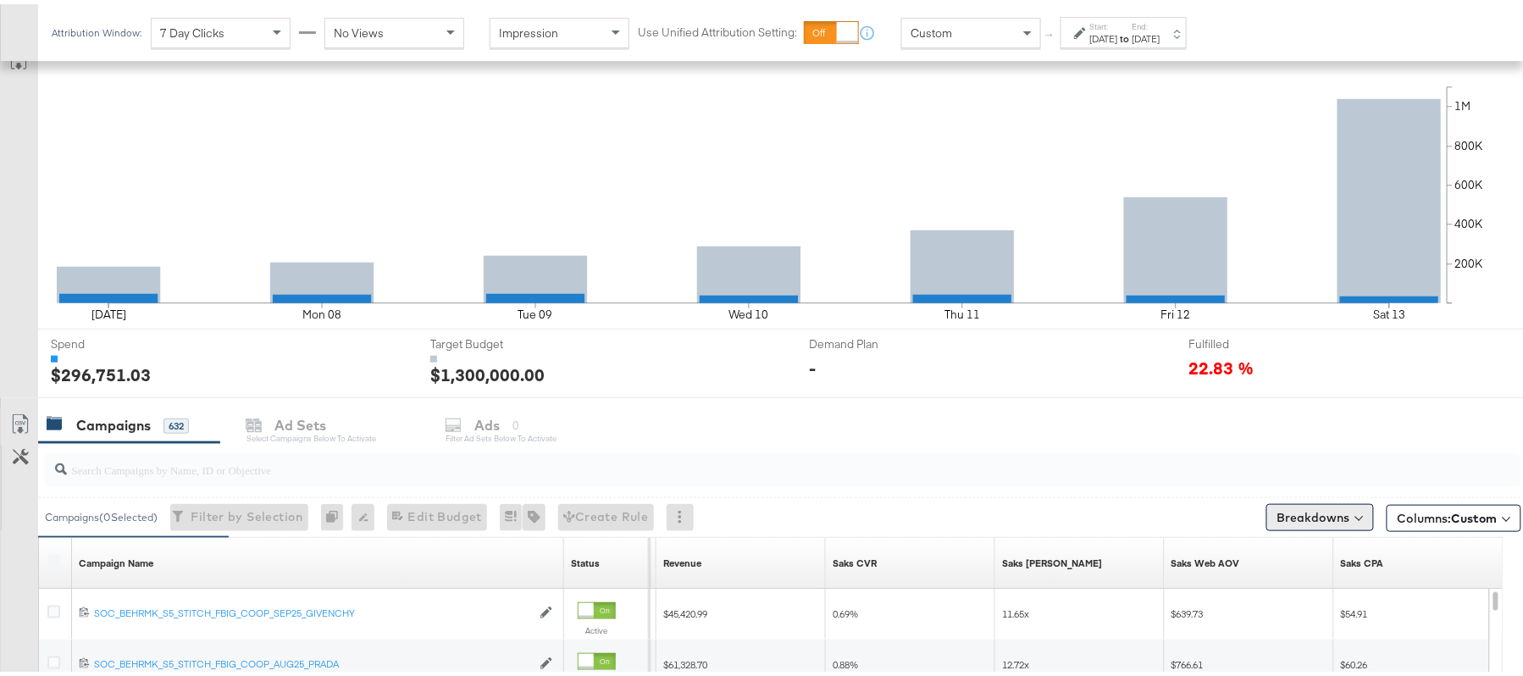
scroll to position [317, 0]
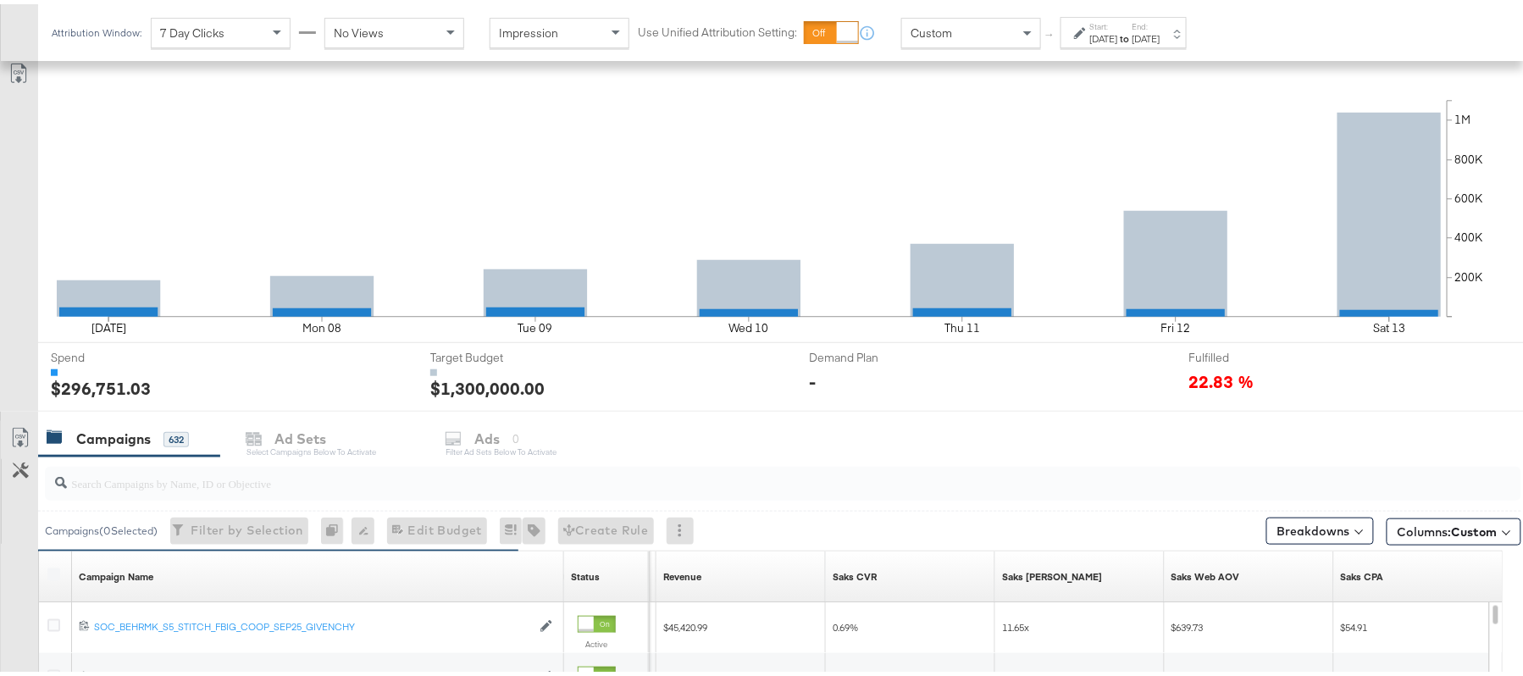
click at [1406, 513] on div "Columns: Custom" at bounding box center [1454, 524] width 135 height 27
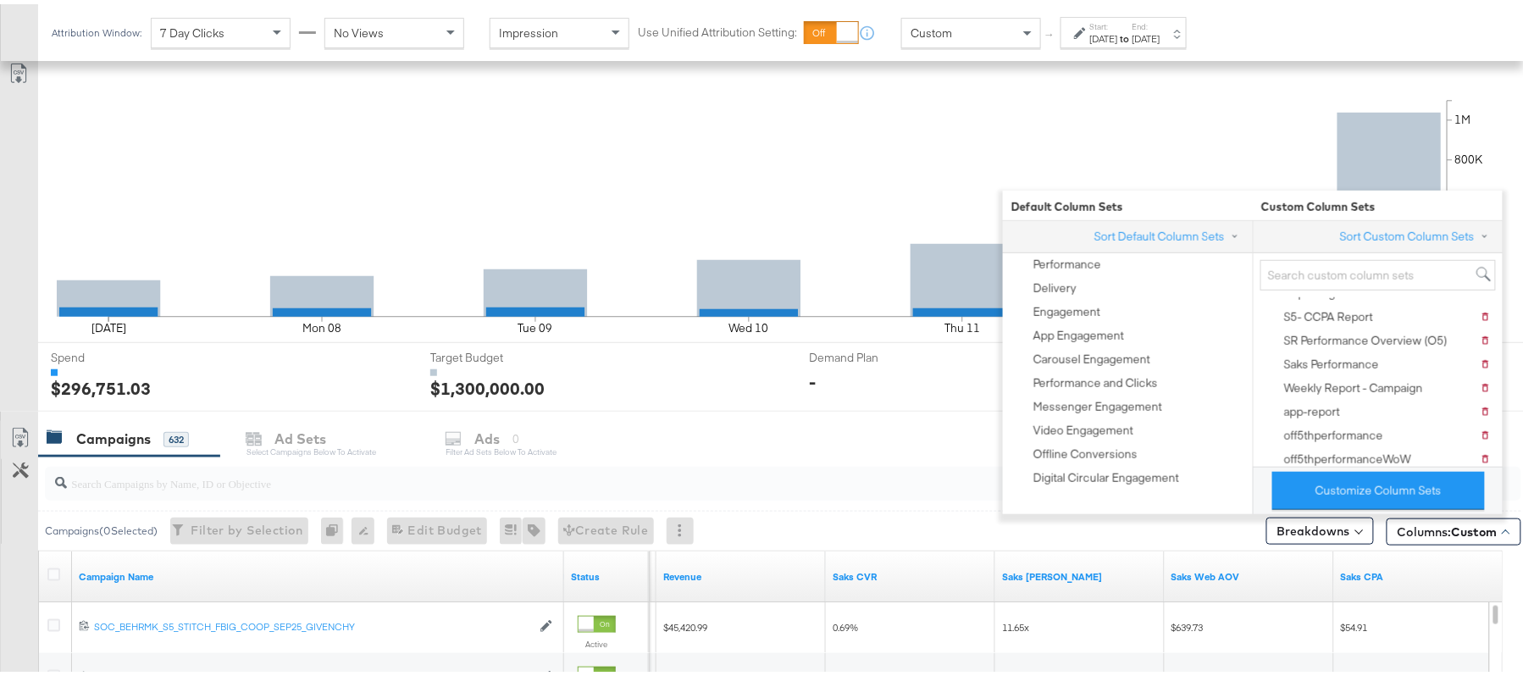
scroll to position [387, 0]
click at [1367, 272] on input "search" at bounding box center [1379, 271] width 236 height 31
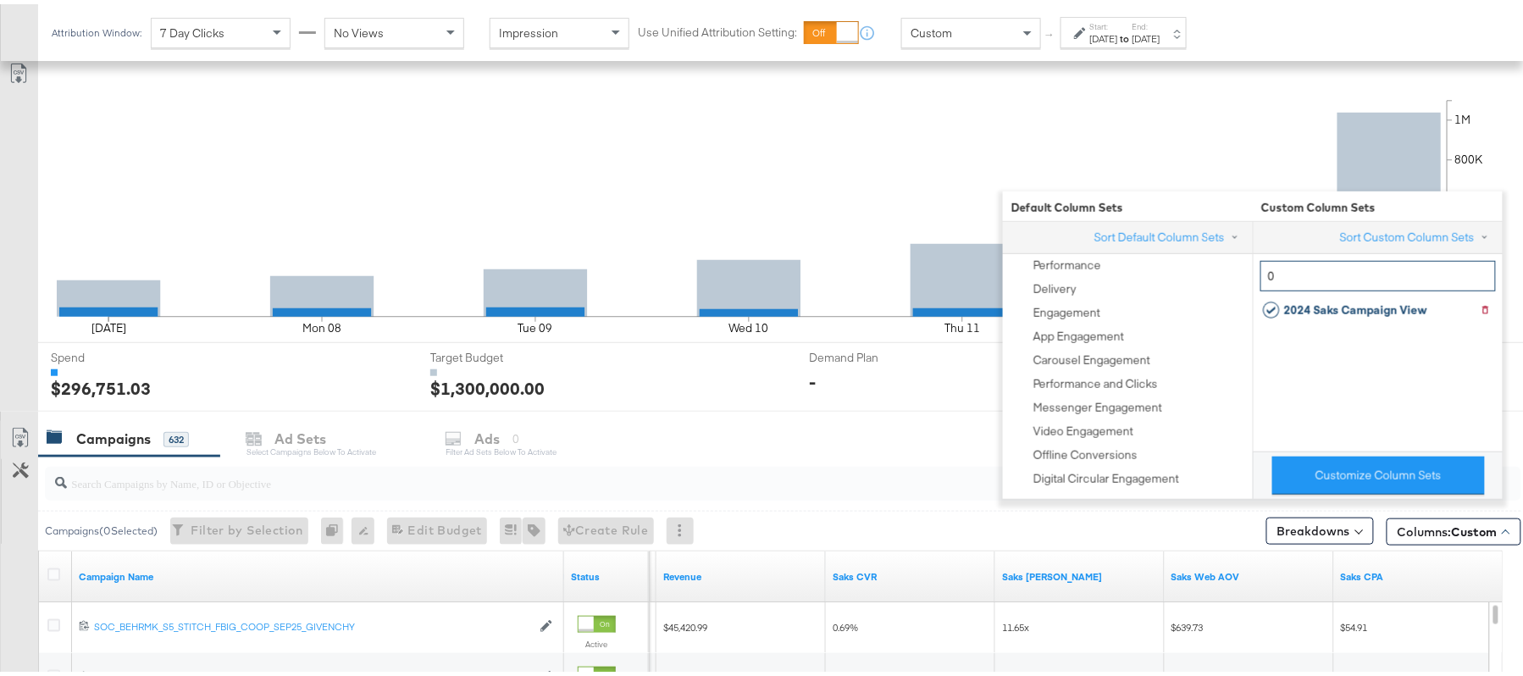
scroll to position [0, 0]
type input "0"
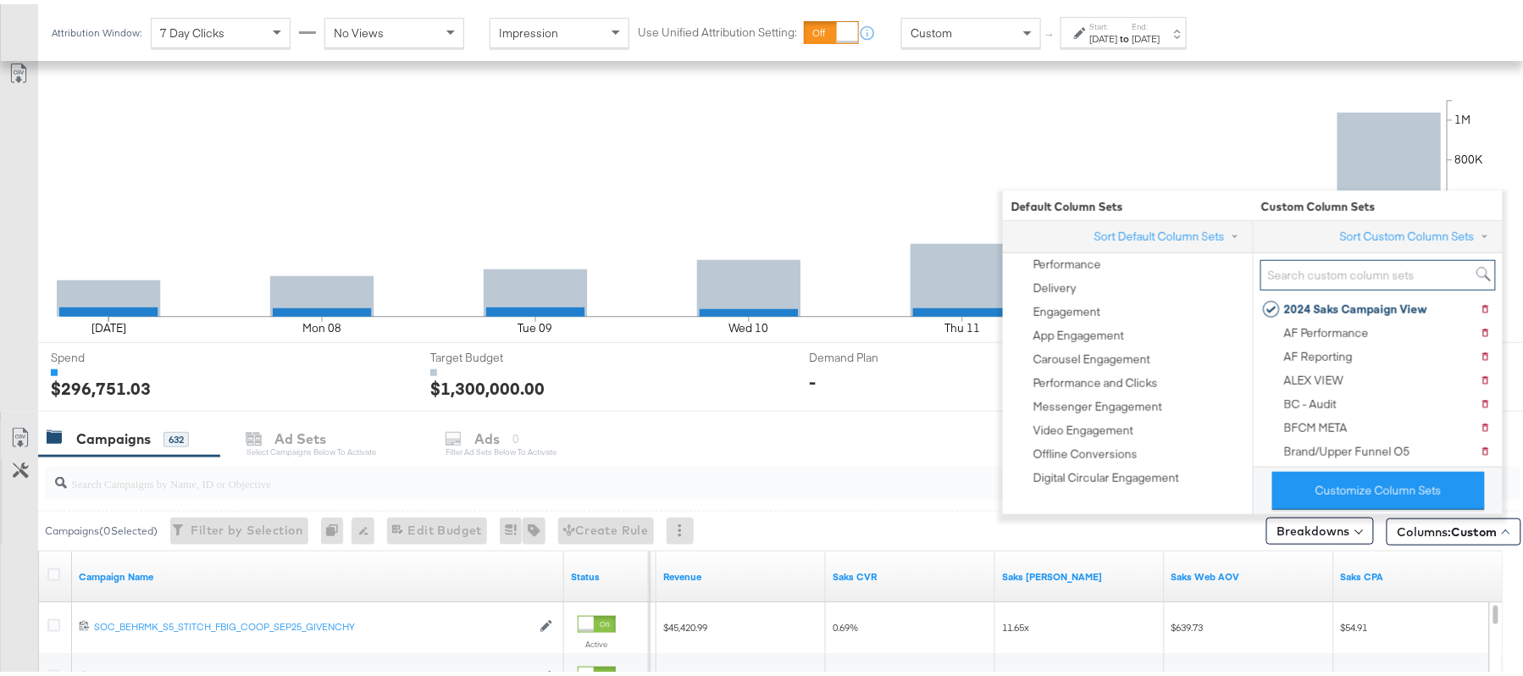
type input "0"
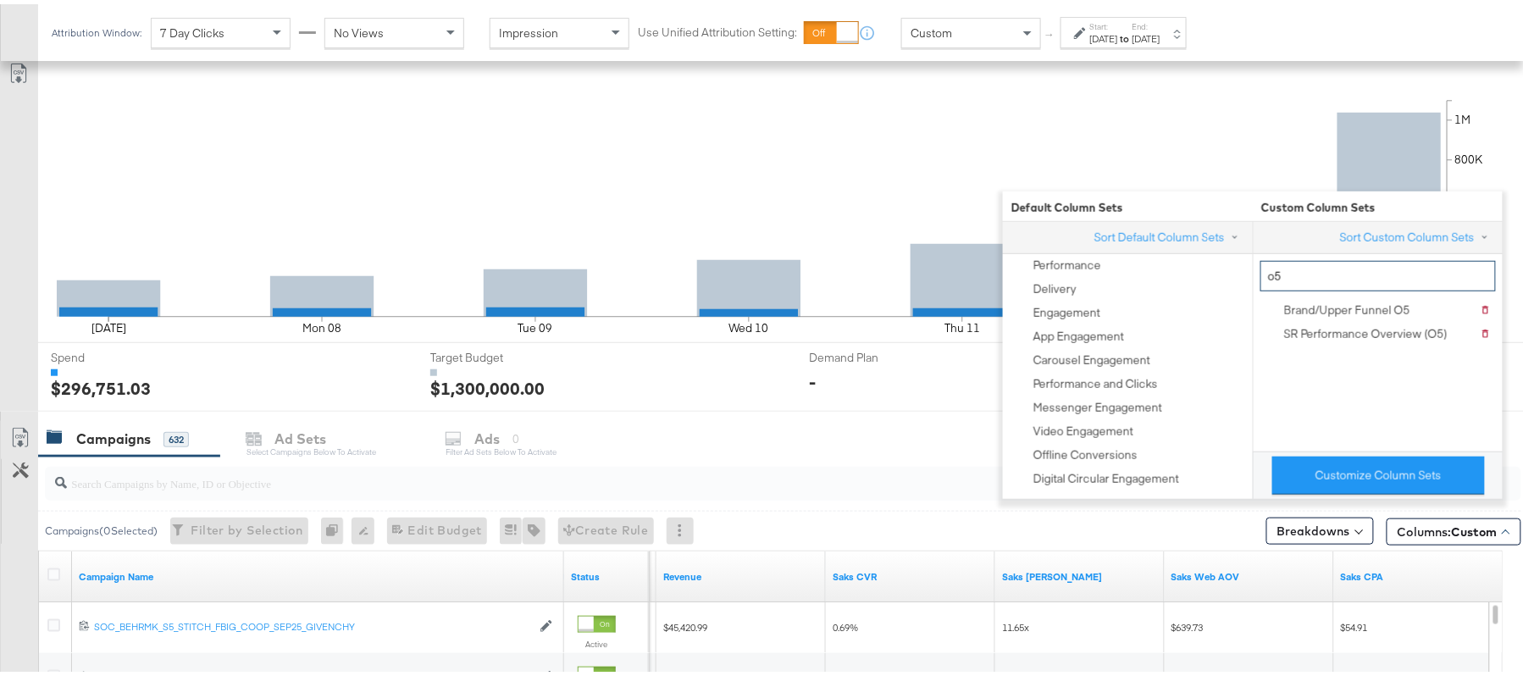
type input "o"
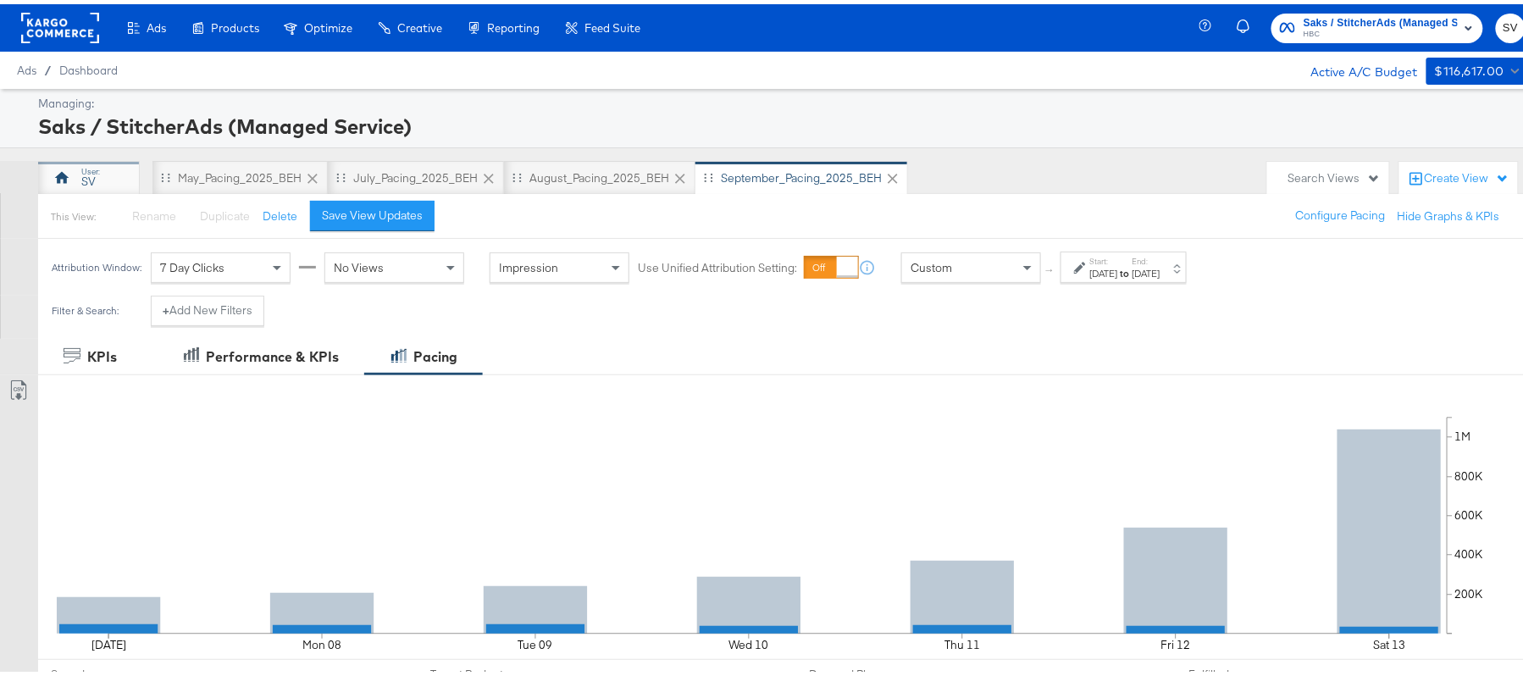
click at [62, 166] on icon at bounding box center [61, 173] width 17 height 17
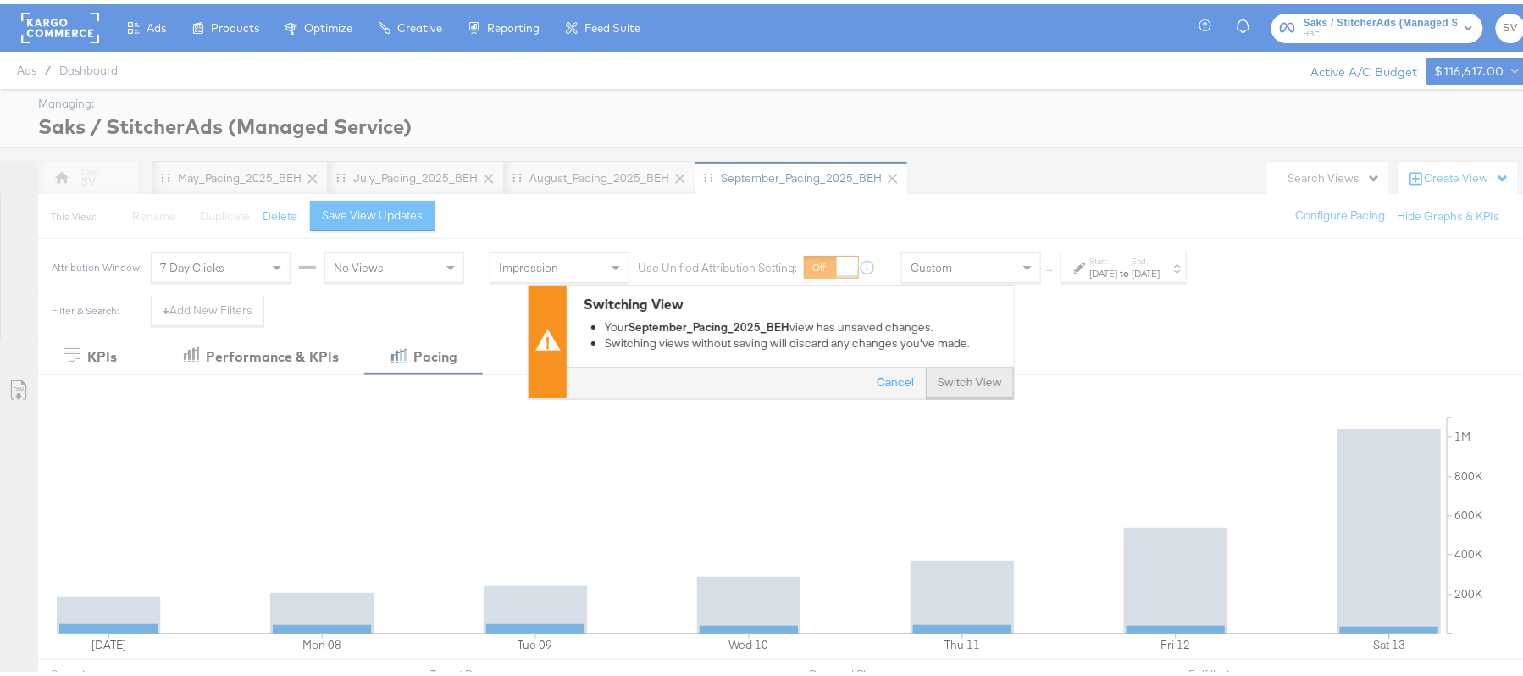
click at [964, 376] on button "Switch View" at bounding box center [970, 379] width 88 height 30
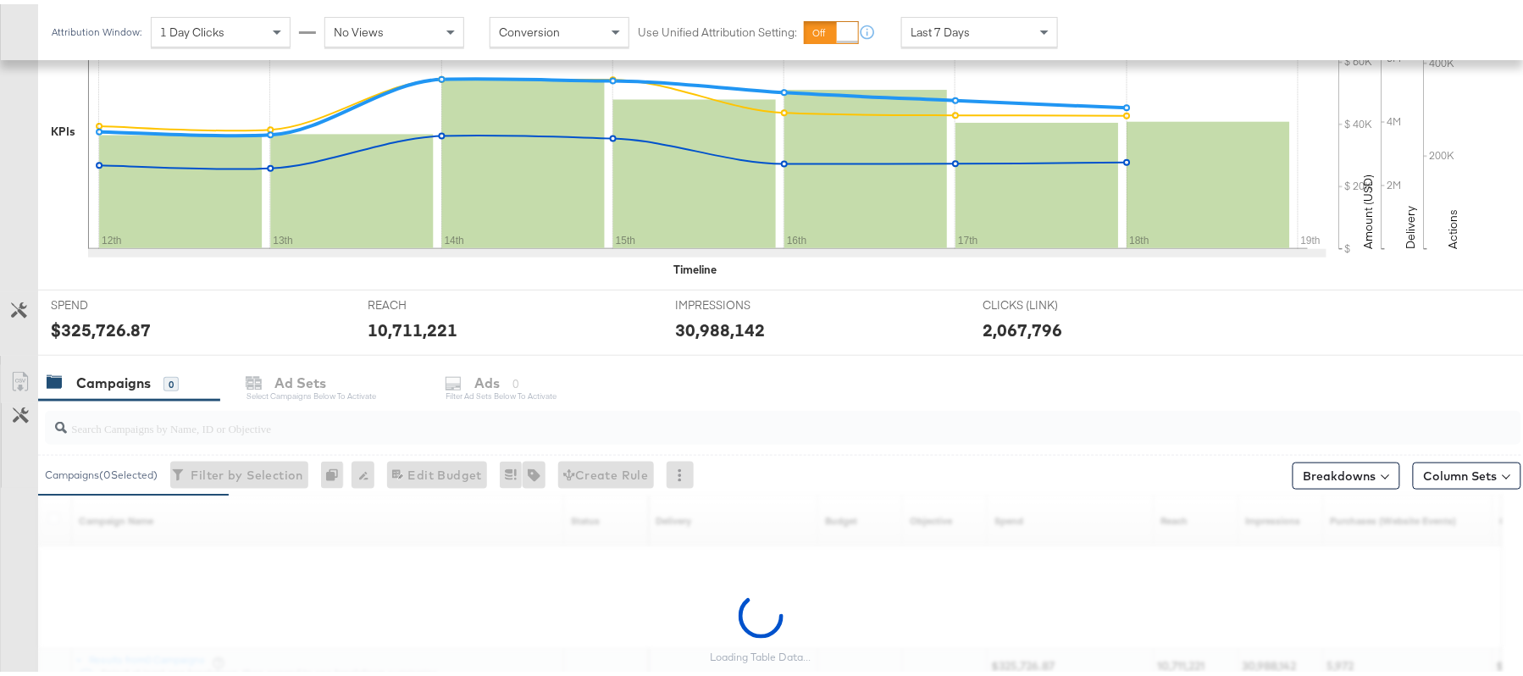
scroll to position [561, 0]
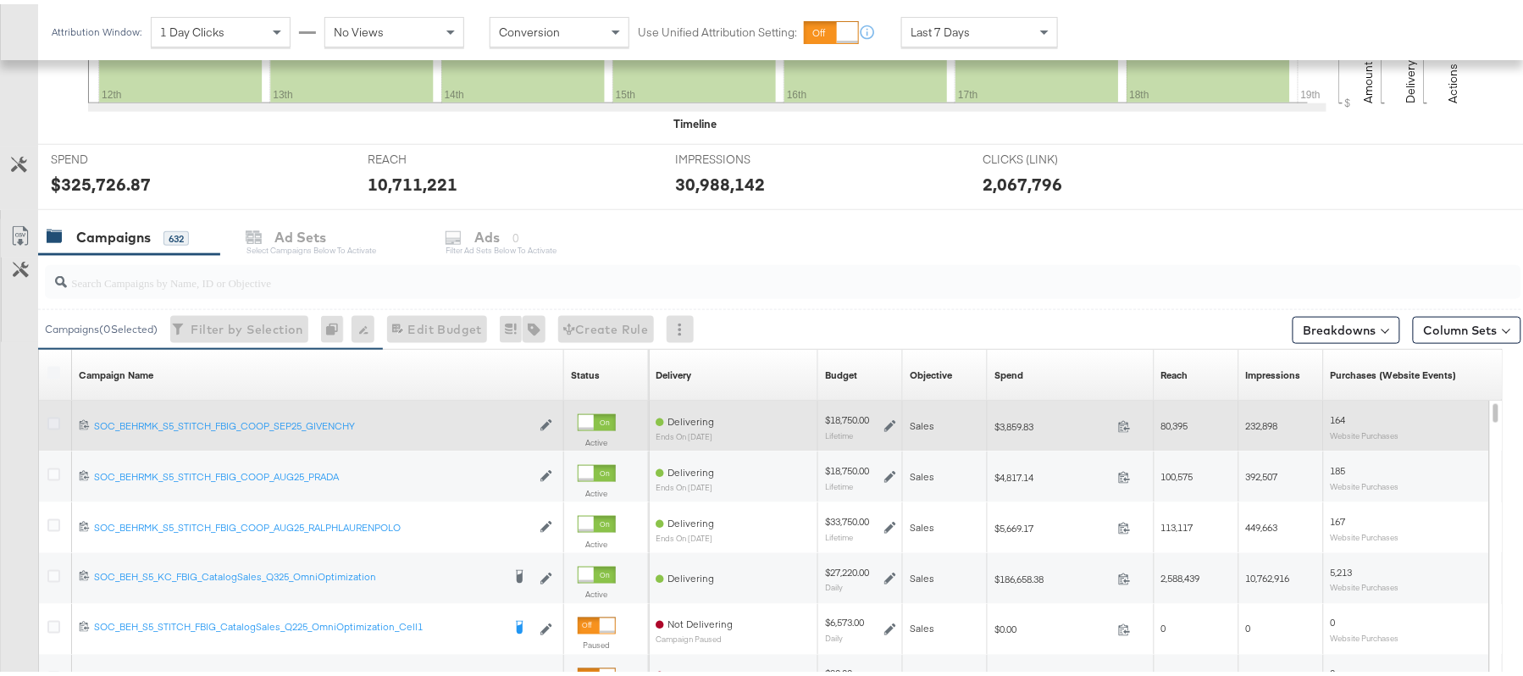
click at [52, 424] on icon at bounding box center [53, 419] width 13 height 13
click at [0, 0] on input "checkbox" at bounding box center [0, 0] width 0 height 0
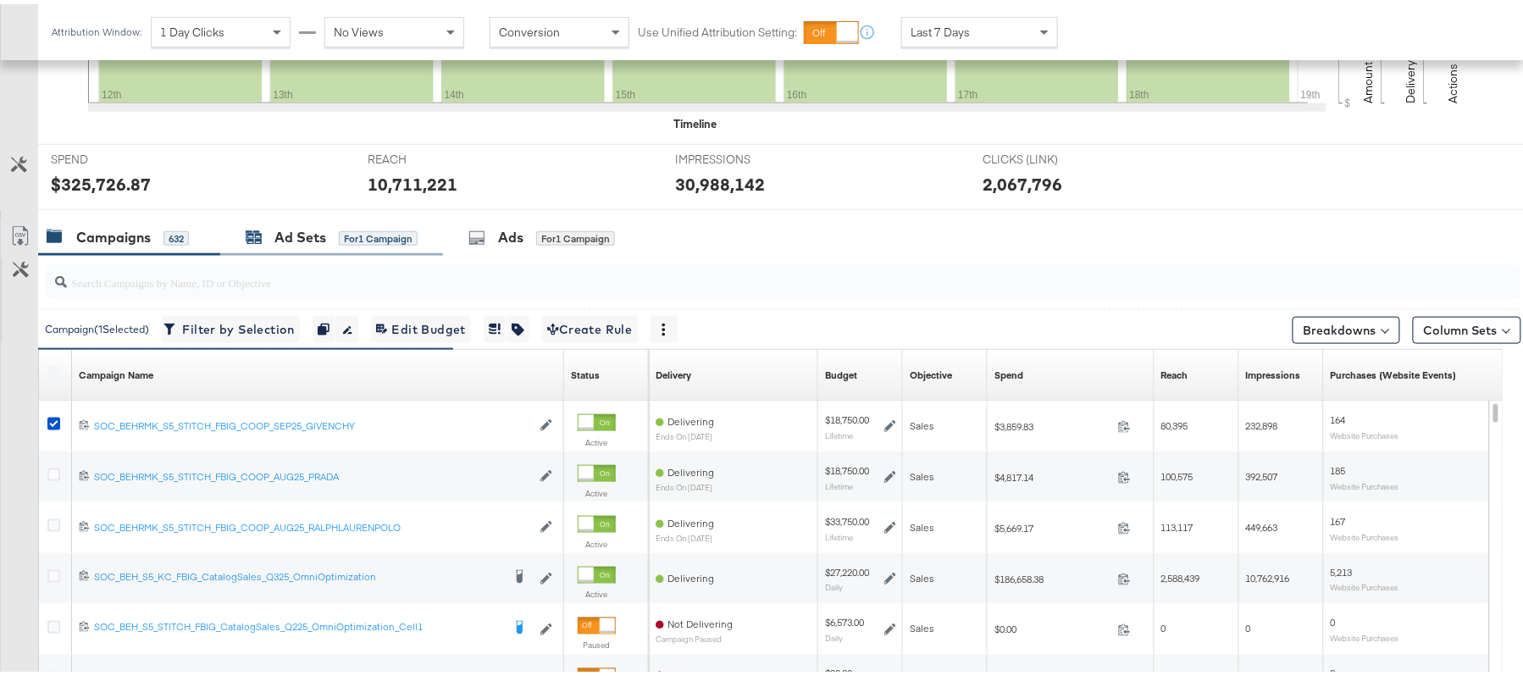
click at [353, 226] on span "for 1 Campaign" at bounding box center [378, 233] width 79 height 15
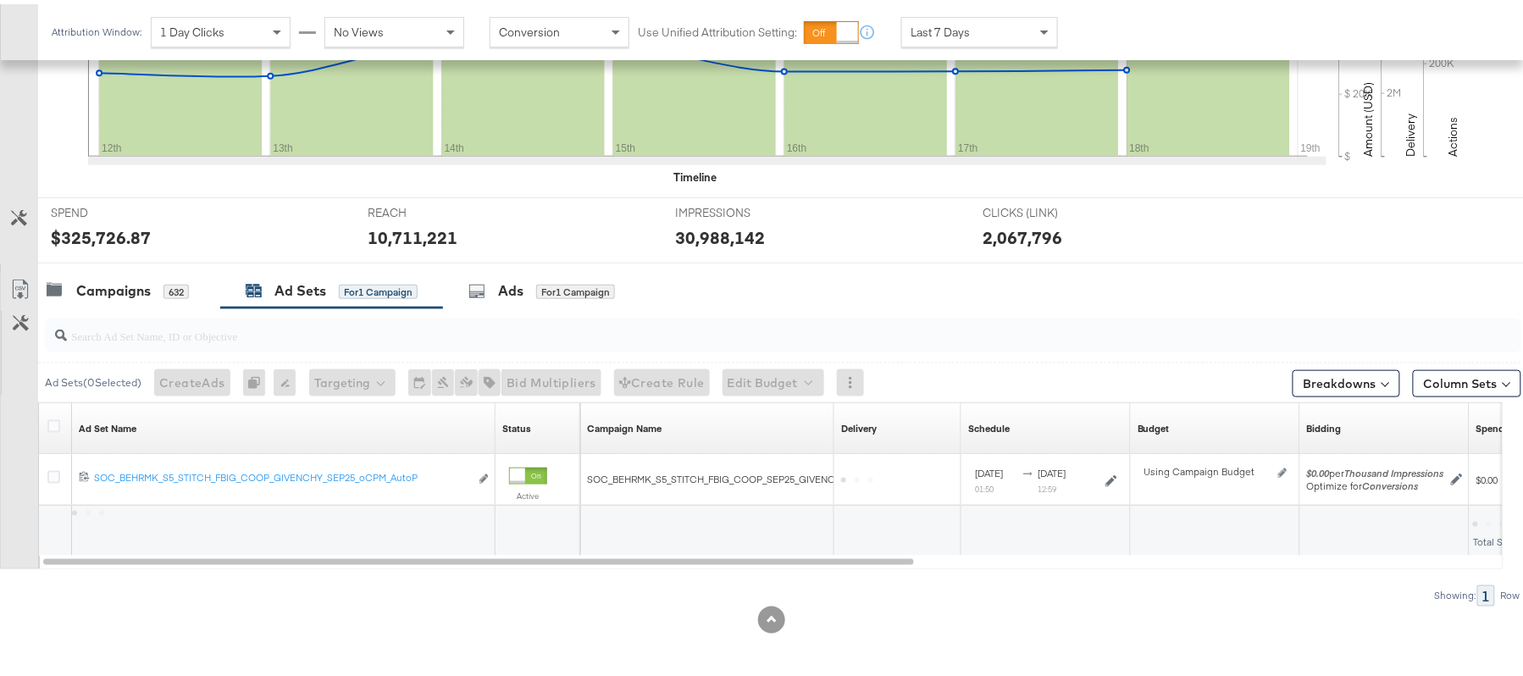
scroll to position [510, 0]
click at [1420, 385] on button "Column Sets" at bounding box center [1467, 379] width 108 height 27
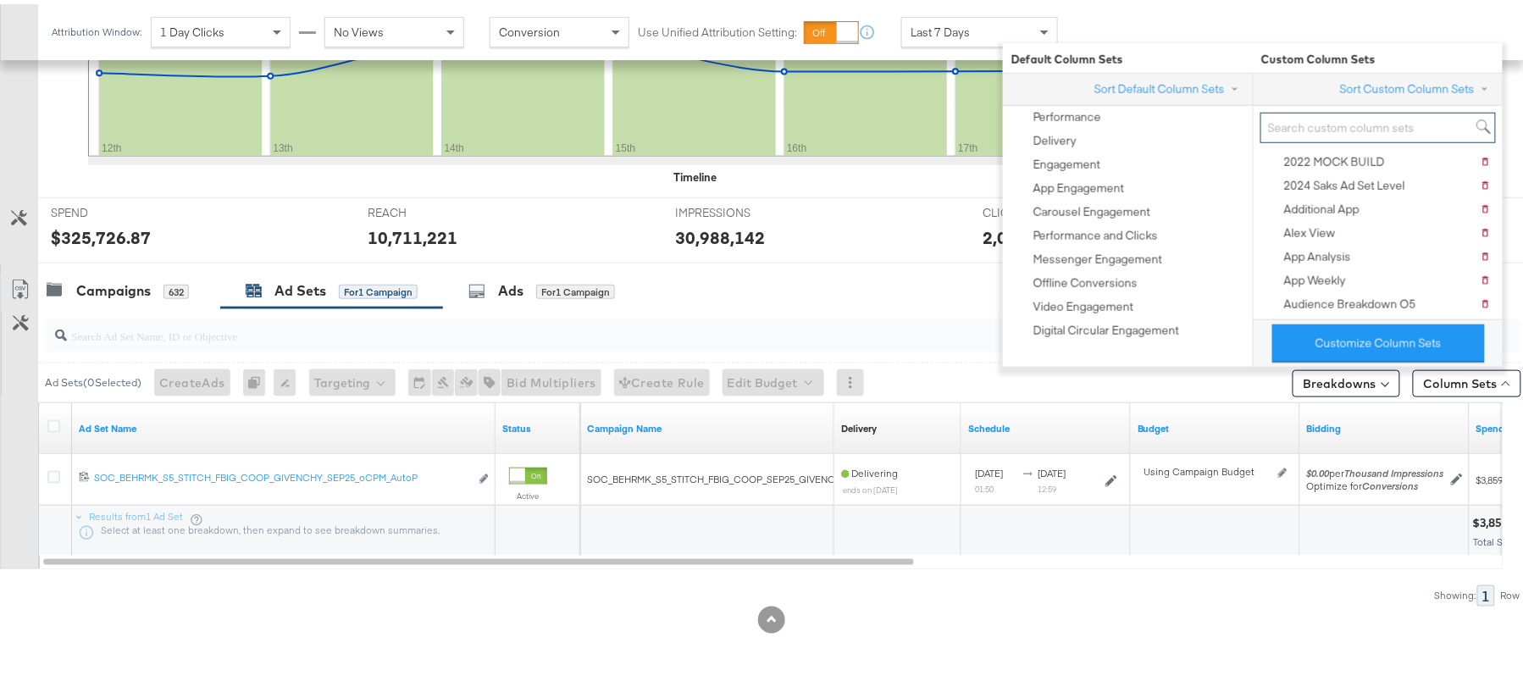
paste input "O5_Weekly Performance Tab"
click at [1394, 123] on input "search" at bounding box center [1379, 123] width 236 height 31
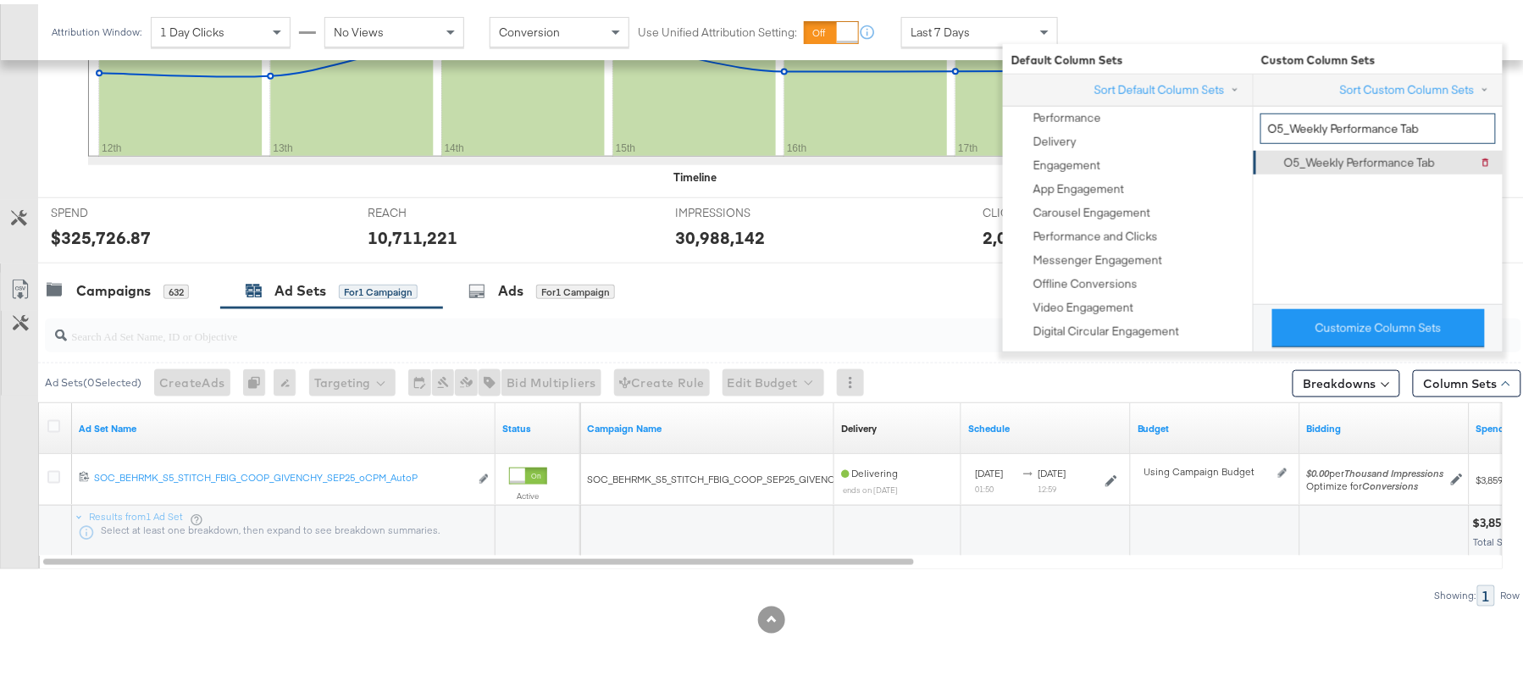
type input "O5_Weekly Performance Tab"
click at [1350, 152] on div "O5_Weekly Performance Tab" at bounding box center [1359, 159] width 151 height 16
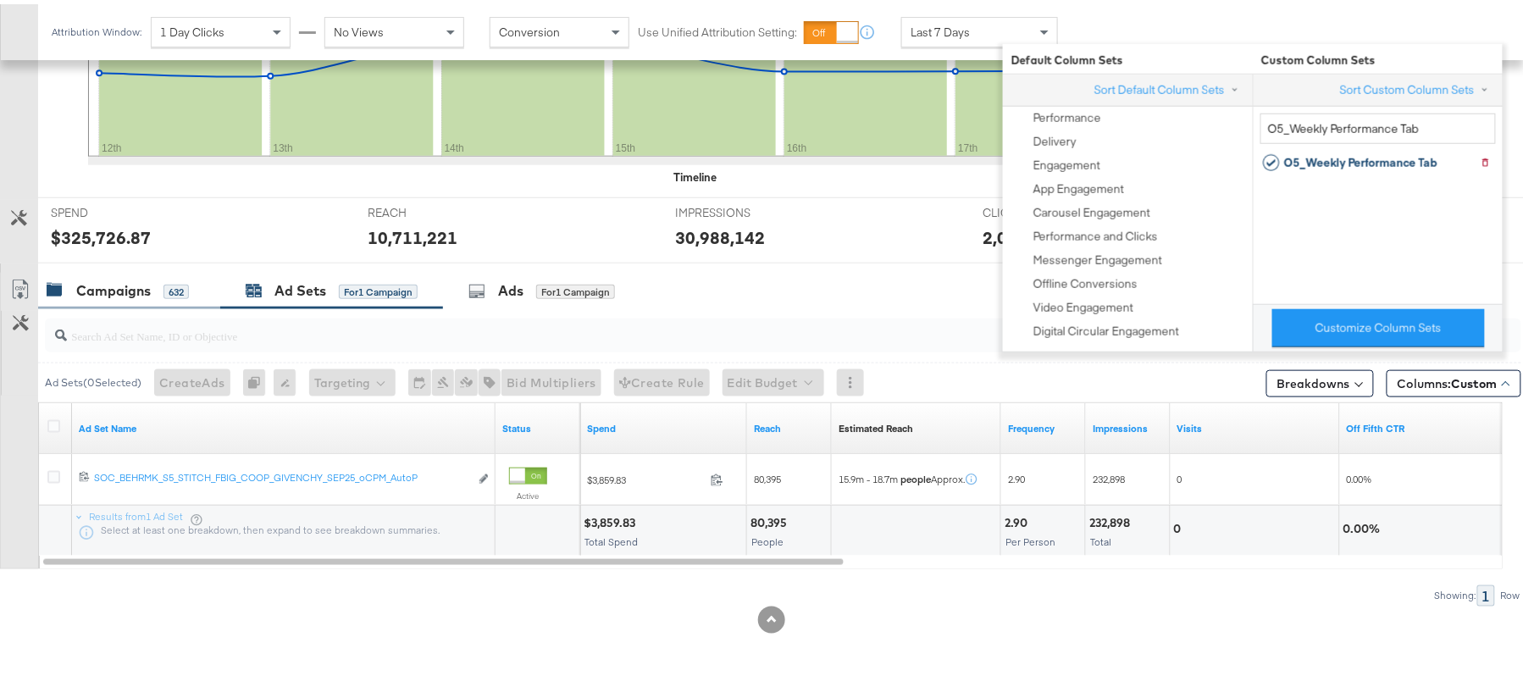
click at [93, 277] on div "Campaigns" at bounding box center [113, 286] width 75 height 19
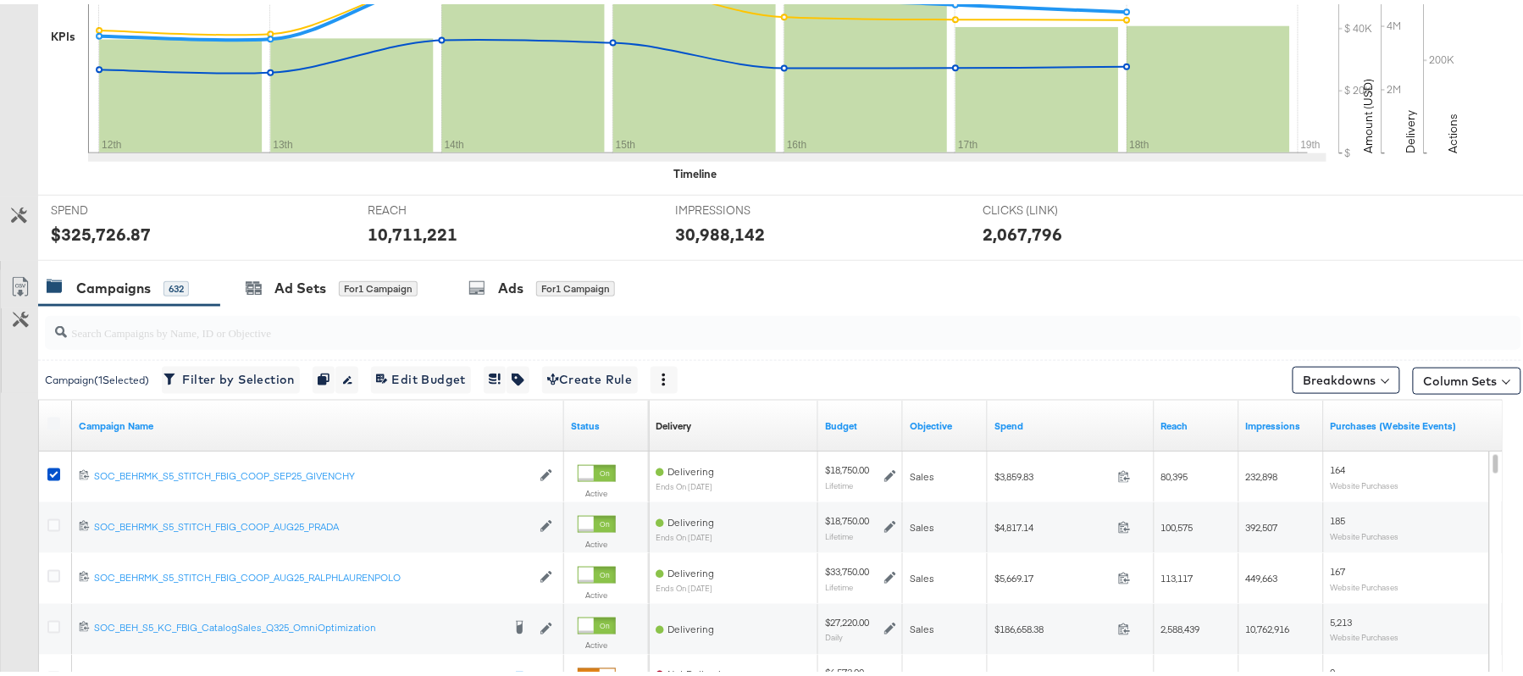
scroll to position [0, 0]
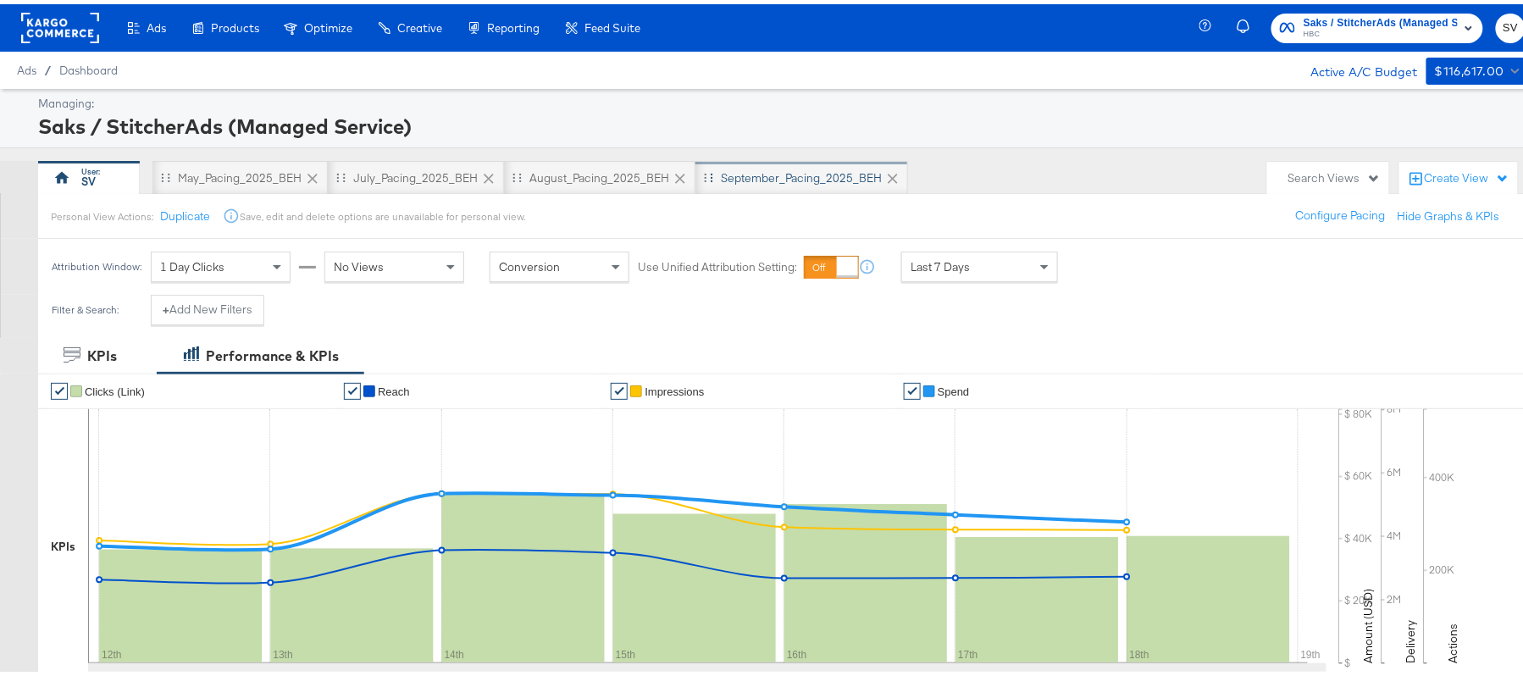
click at [811, 159] on div "September_Pacing_2025_BEH" at bounding box center [802, 174] width 213 height 34
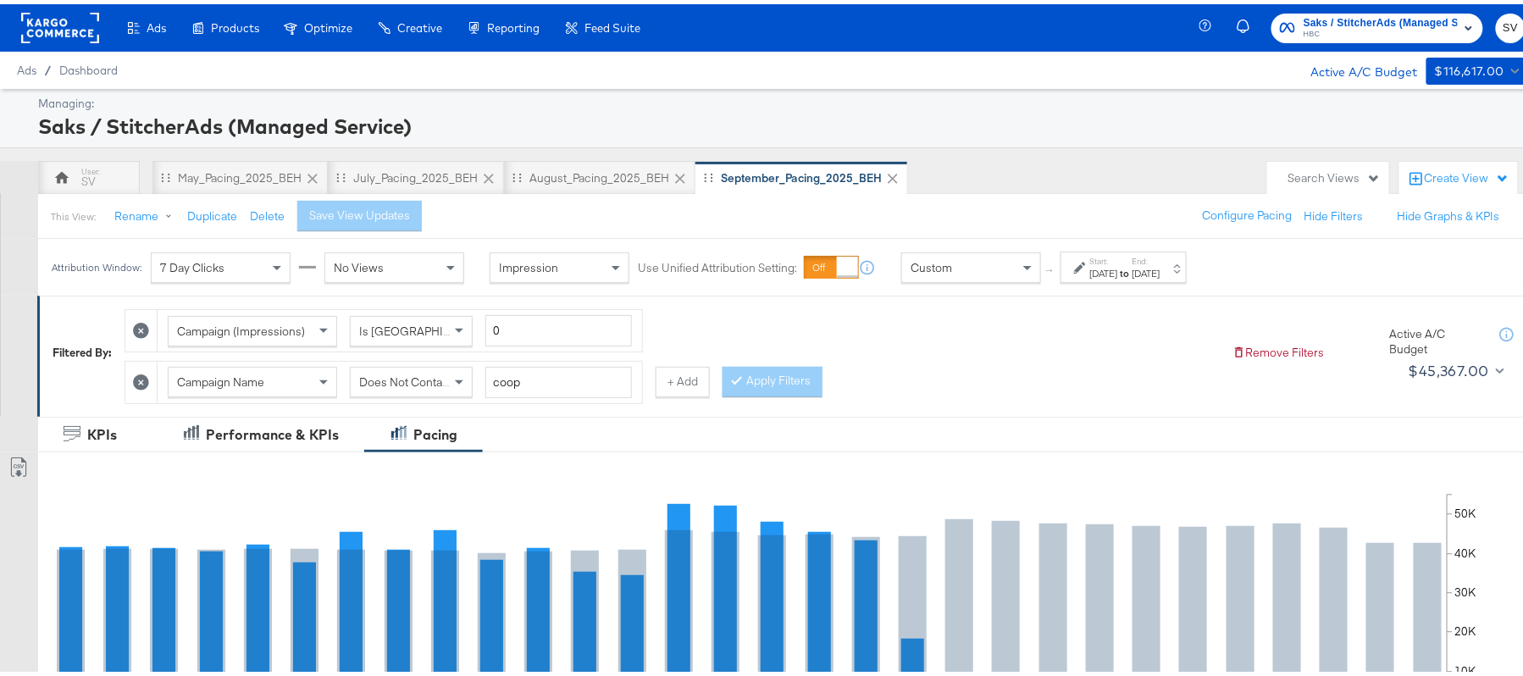
click at [1133, 269] on strong "to" at bounding box center [1125, 269] width 14 height 13
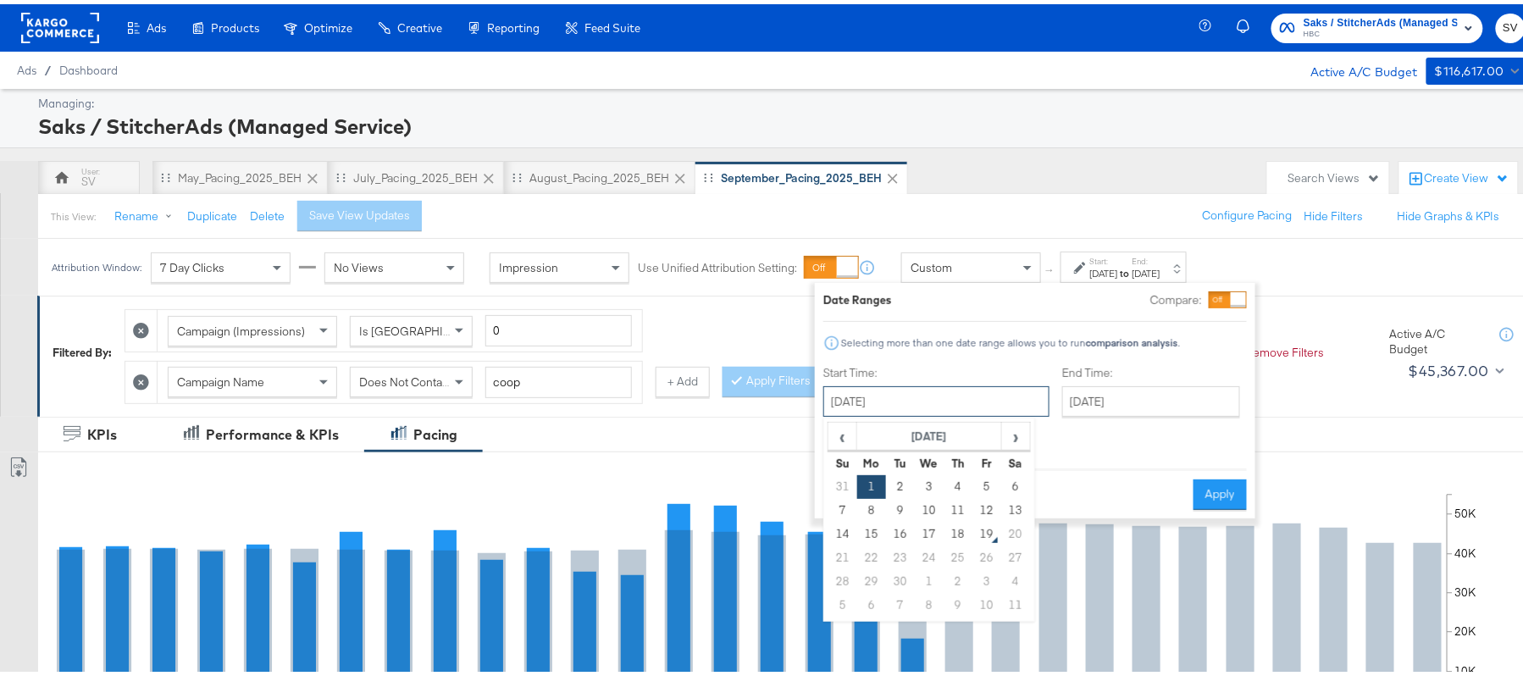
click at [896, 412] on input "[DATE]" at bounding box center [936, 397] width 226 height 30
click at [1014, 505] on td "13" at bounding box center [1015, 507] width 29 height 24
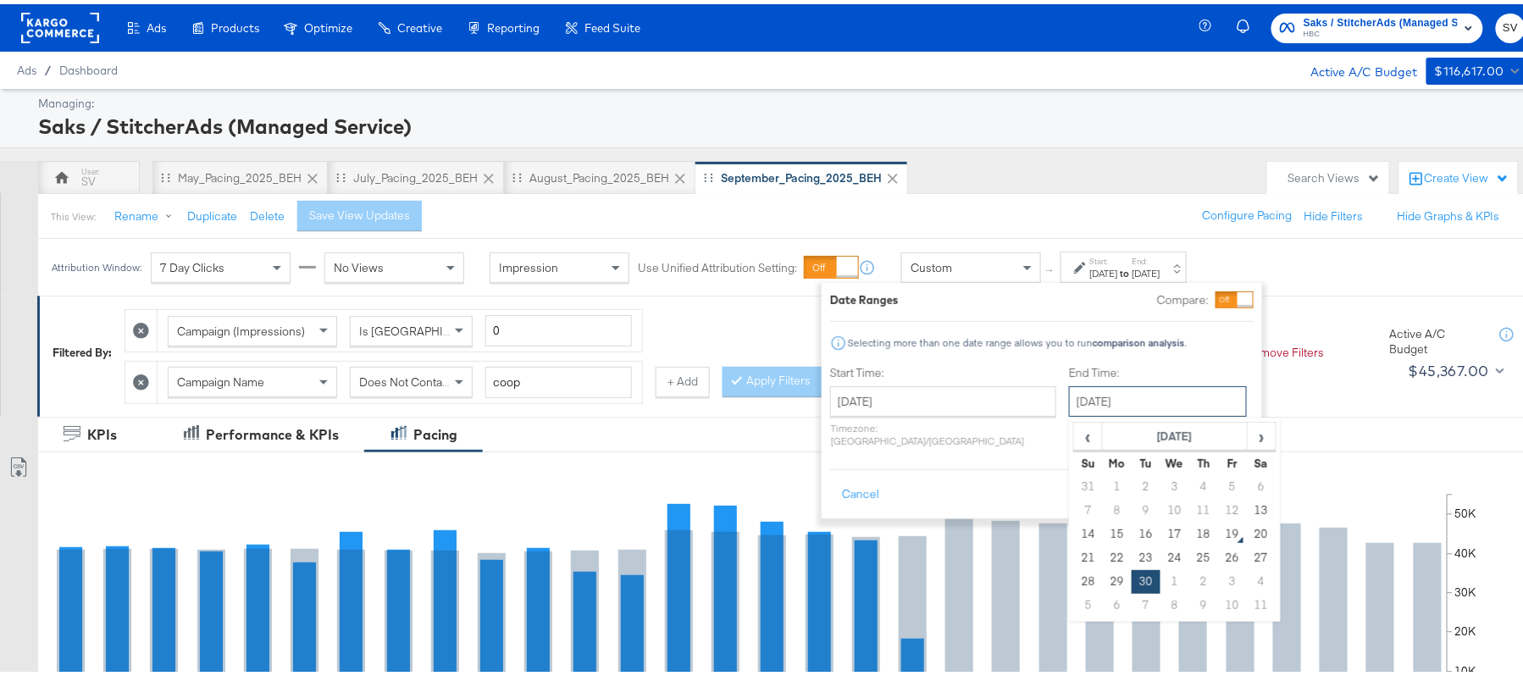
click at [1103, 397] on input "[DATE]" at bounding box center [1158, 397] width 178 height 30
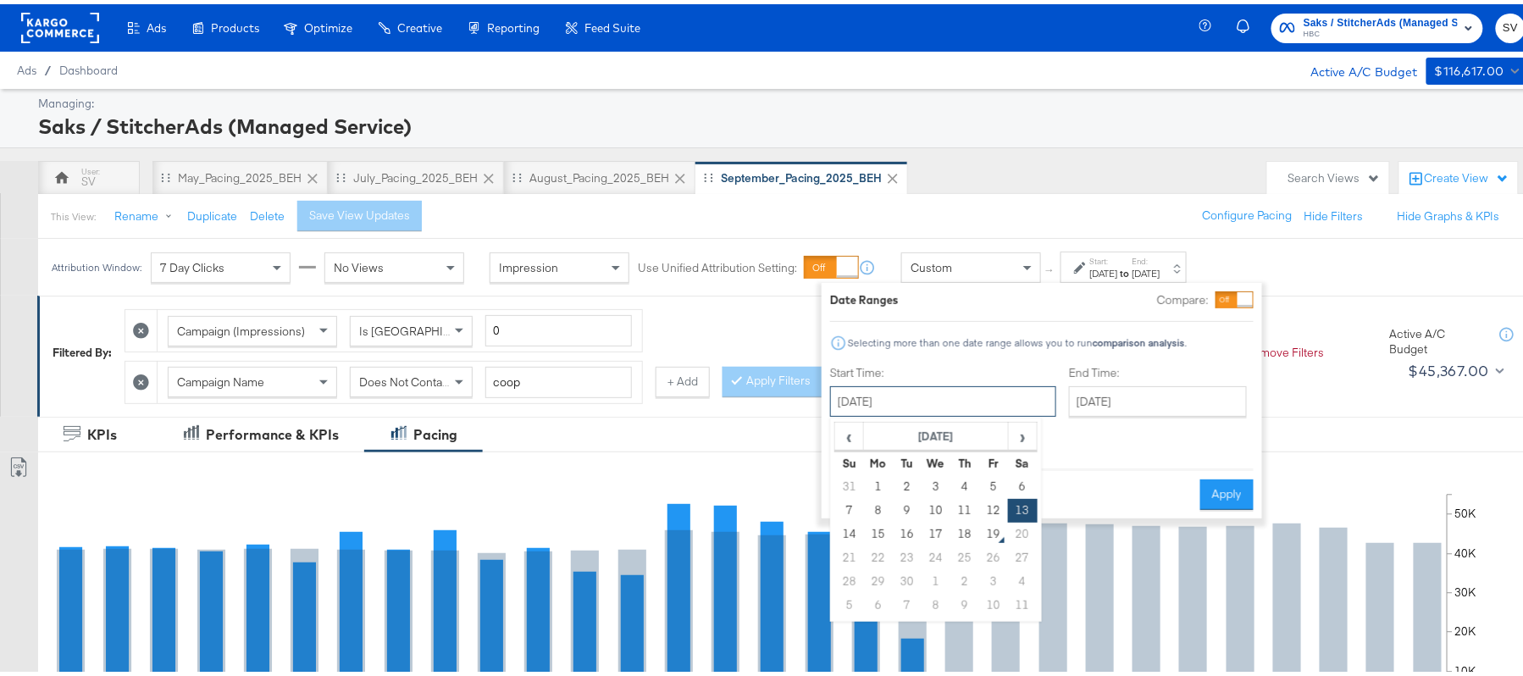
click at [951, 400] on input "[DATE]" at bounding box center [943, 397] width 226 height 30
click at [854, 505] on td "7" at bounding box center [849, 507] width 29 height 24
type input "[DATE]"
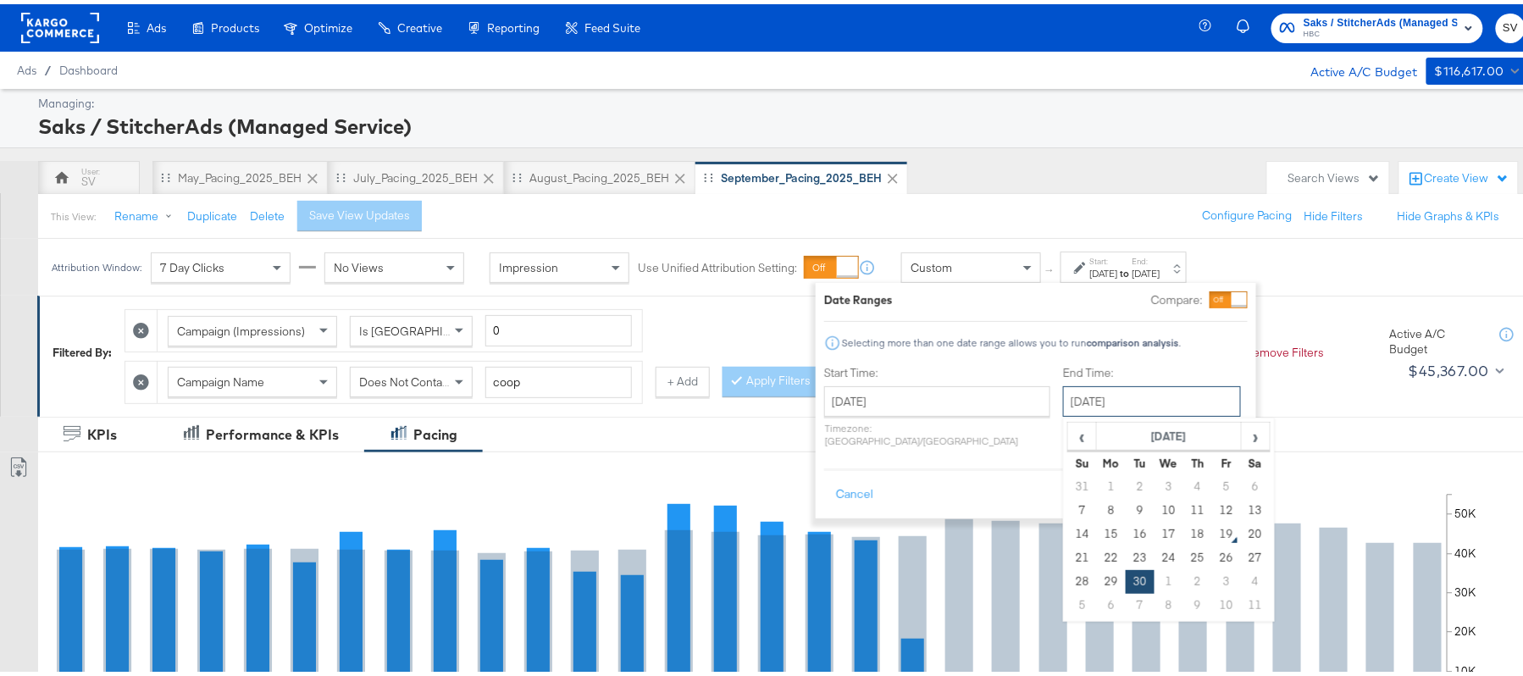
click at [1129, 408] on input "[DATE]" at bounding box center [1152, 397] width 178 height 30
click at [1241, 502] on td "13" at bounding box center [1255, 507] width 29 height 24
type input "[DATE]"
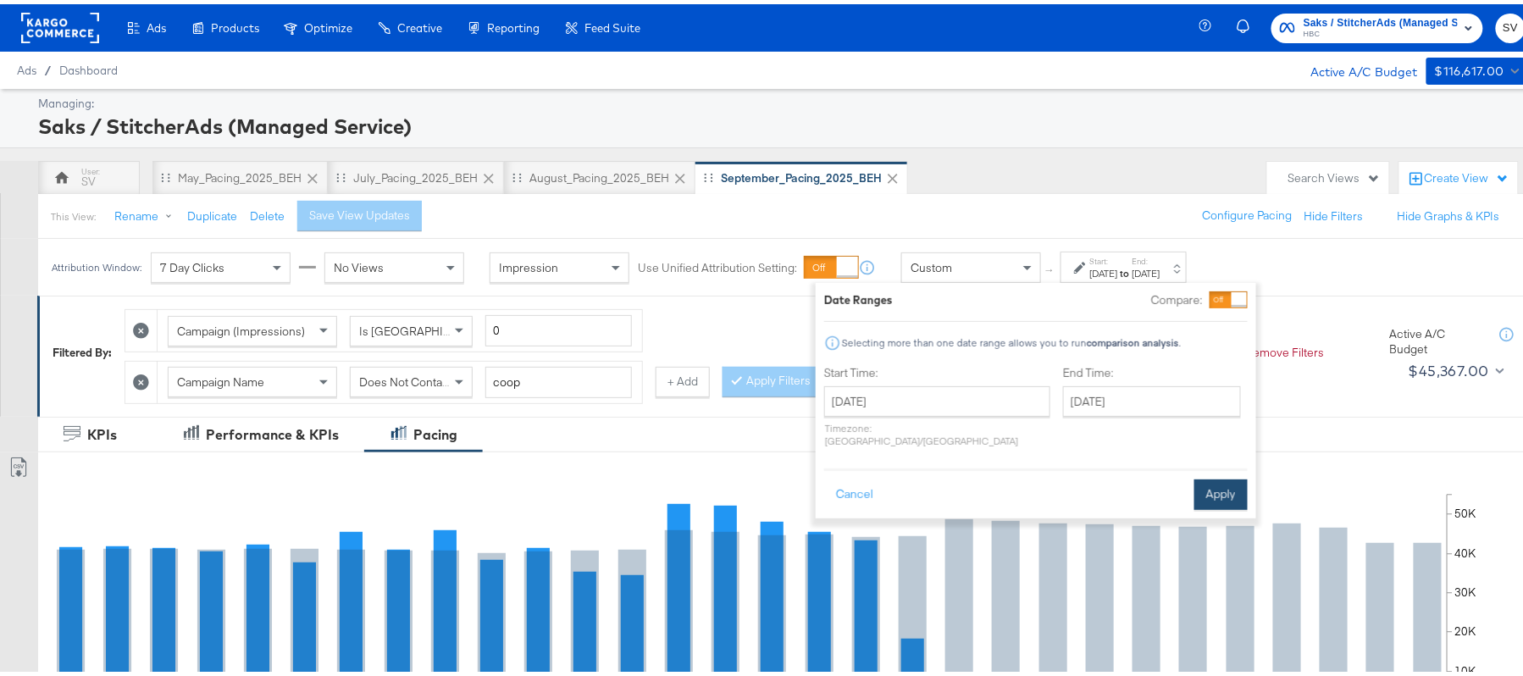
click at [1228, 475] on button "Apply" at bounding box center [1221, 490] width 53 height 30
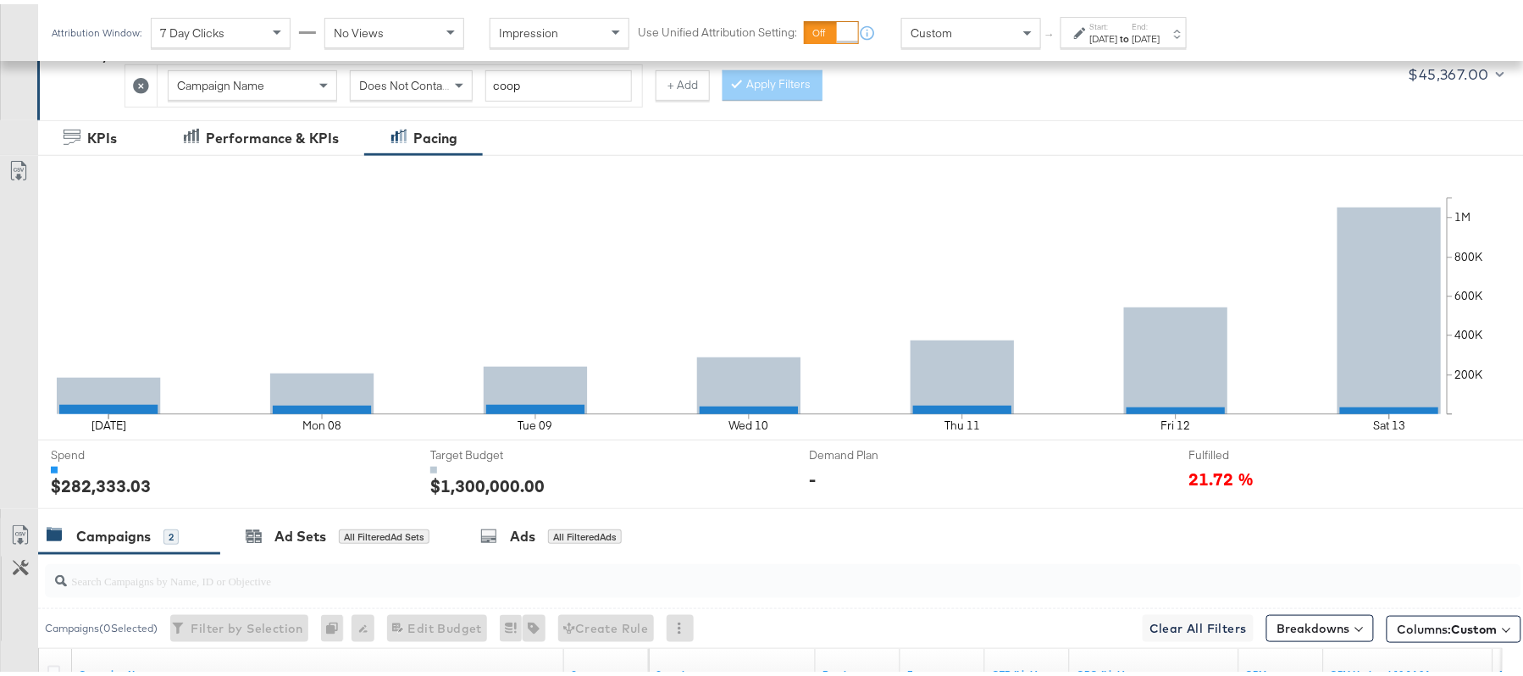
scroll to position [597, 0]
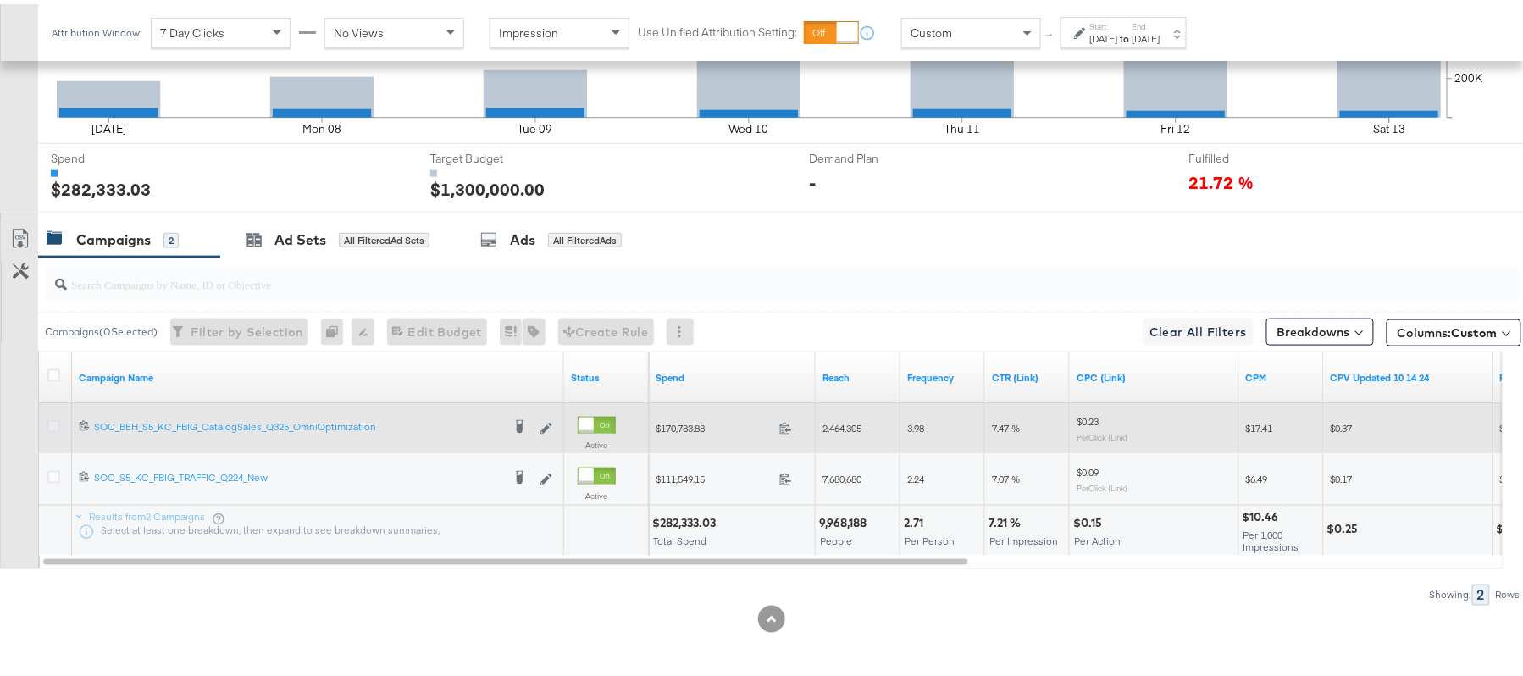
click at [53, 422] on icon at bounding box center [53, 422] width 13 height 13
click at [0, 0] on input "checkbox" at bounding box center [0, 0] width 0 height 0
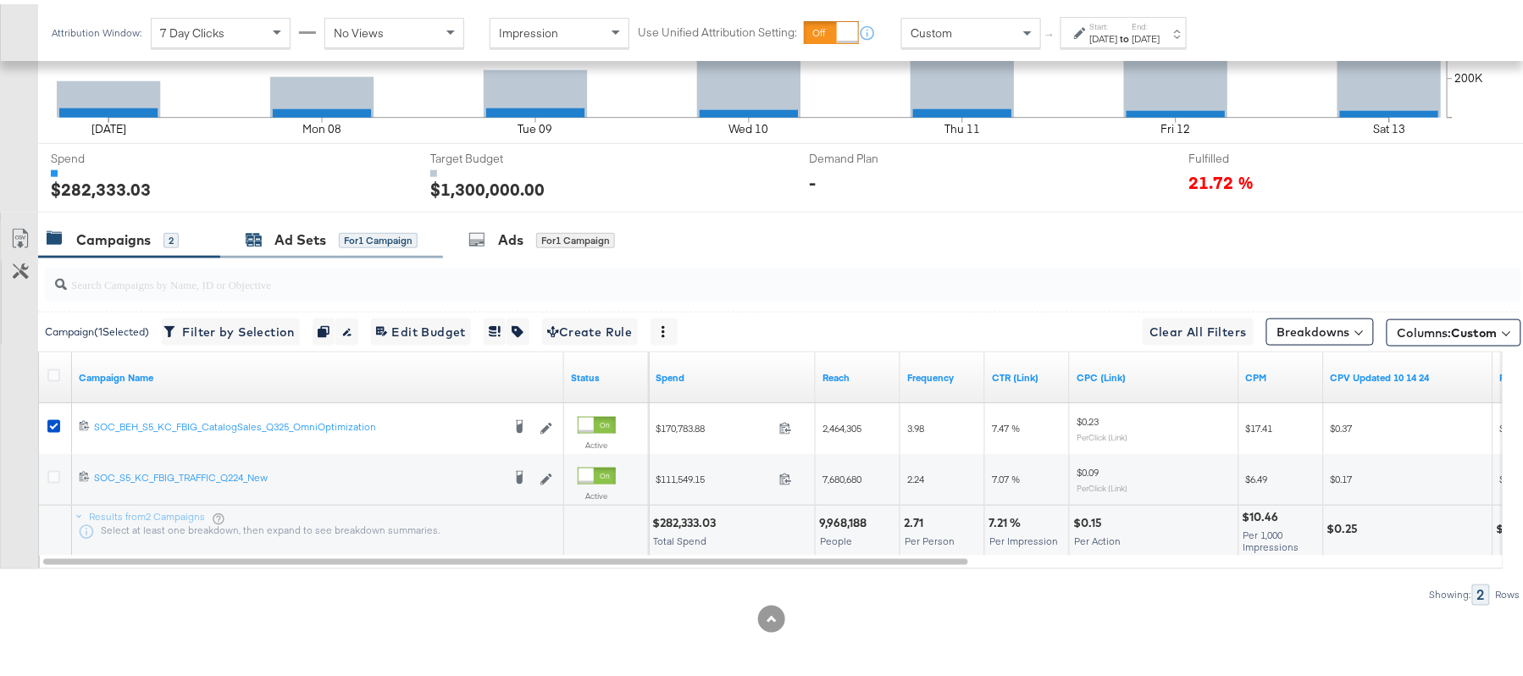
click at [366, 241] on div "for 1 Campaign" at bounding box center [378, 236] width 79 height 15
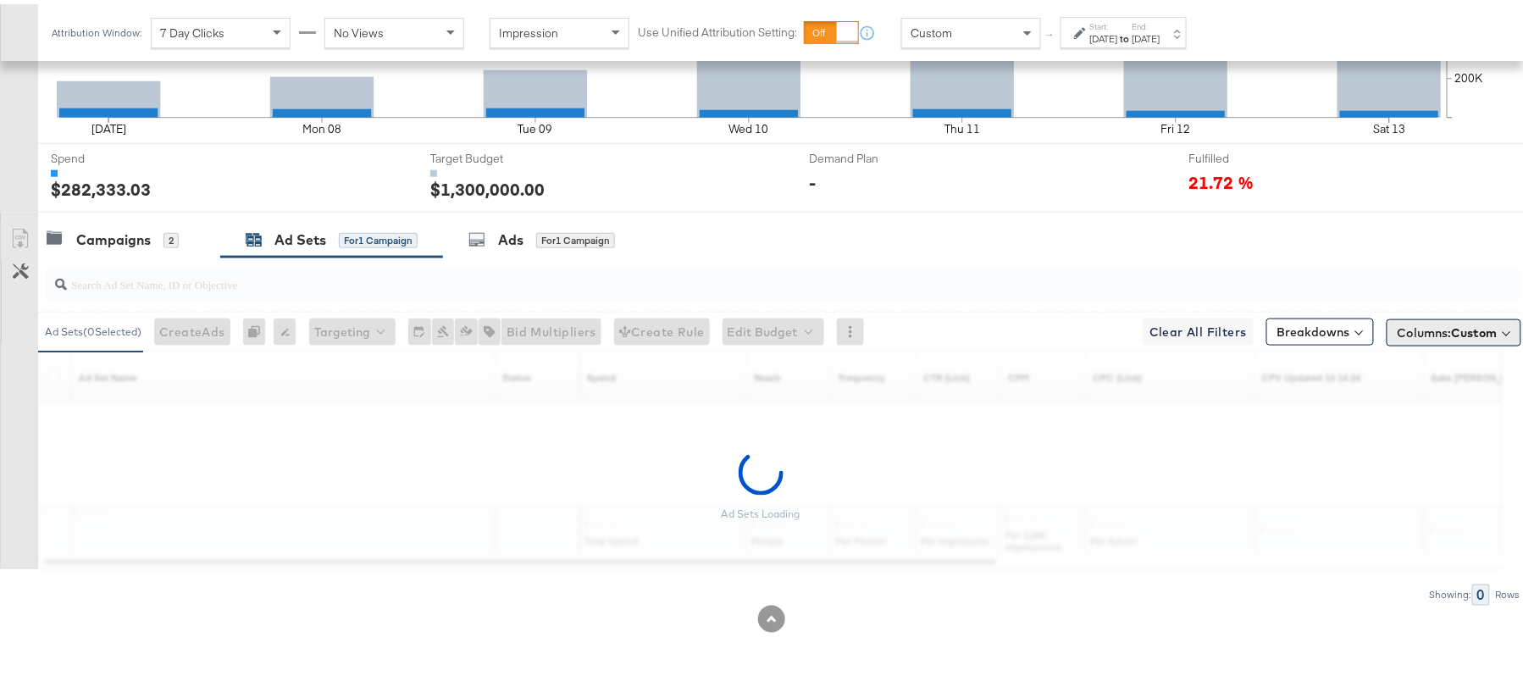
click at [1415, 315] on button "Columns: Custom" at bounding box center [1454, 328] width 135 height 27
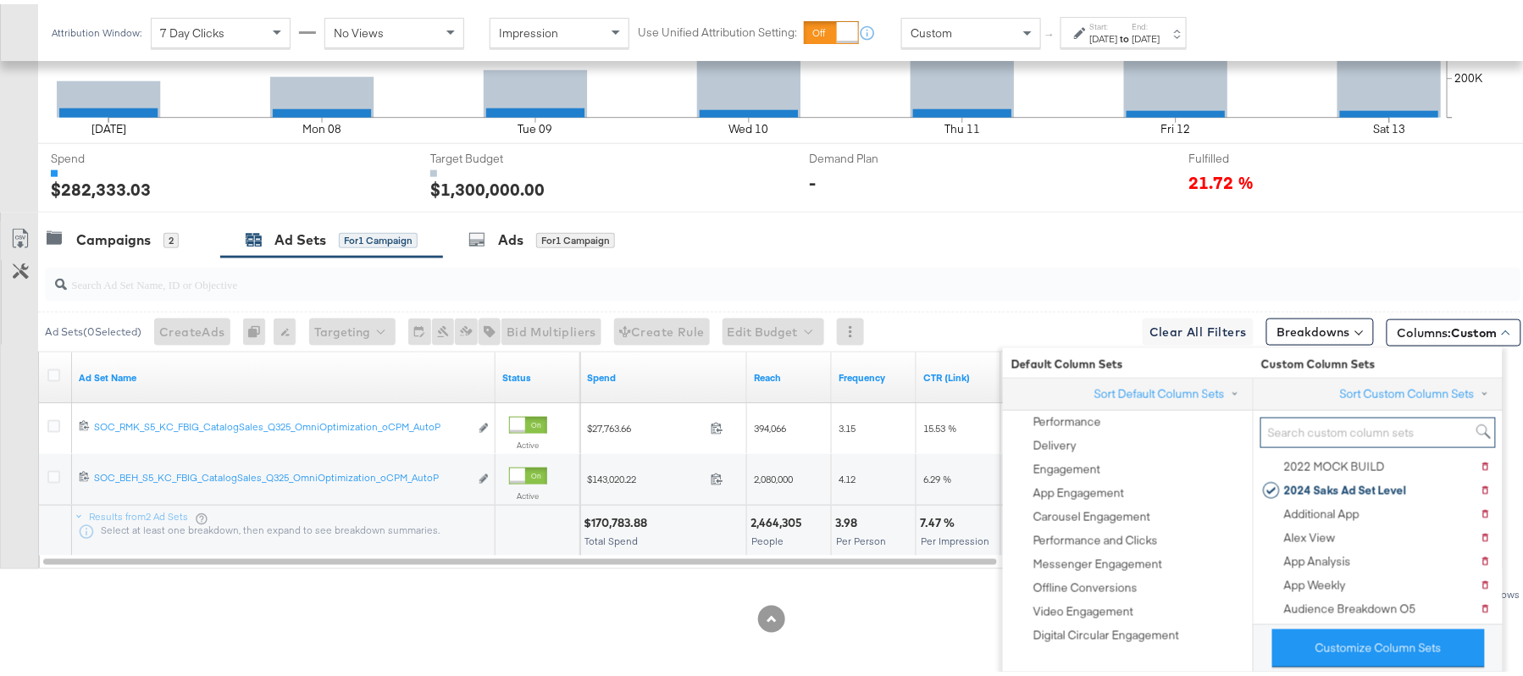
click at [1372, 434] on input "search" at bounding box center [1379, 428] width 236 height 31
paste input "O5_Weekly Performance Tab"
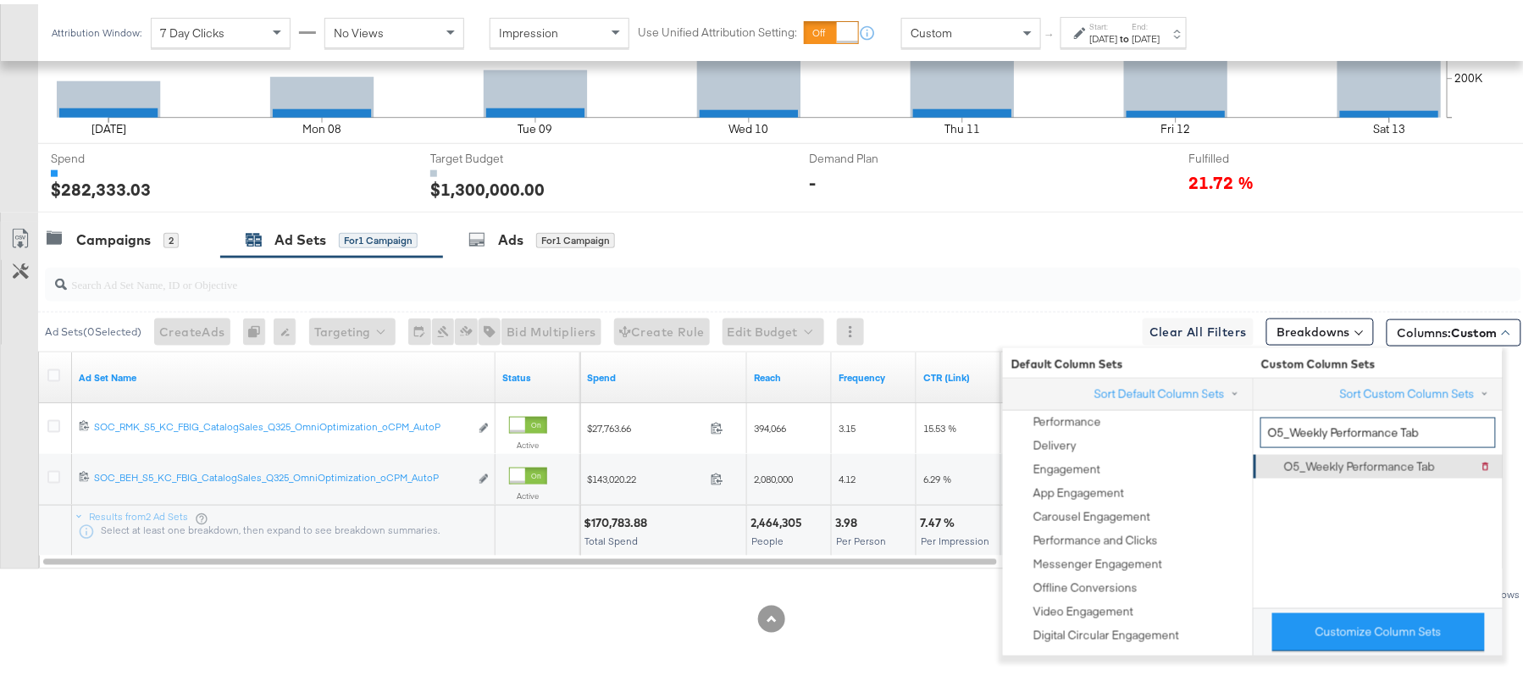
type input "O5_Weekly Performance Tab"
click at [1388, 469] on div "O5_Weekly Performance Tab" at bounding box center [1349, 463] width 172 height 24
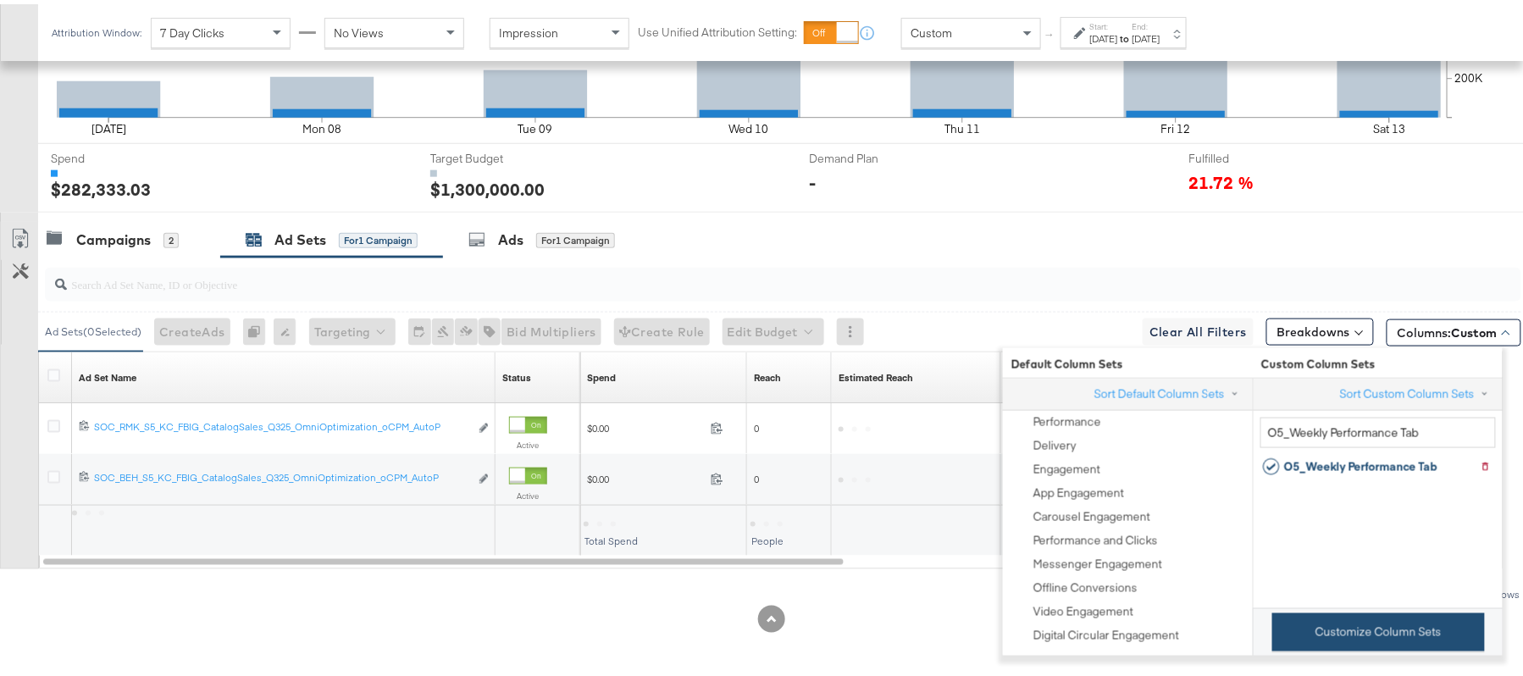
click at [1372, 645] on button "Customize Column Sets" at bounding box center [1379, 628] width 213 height 38
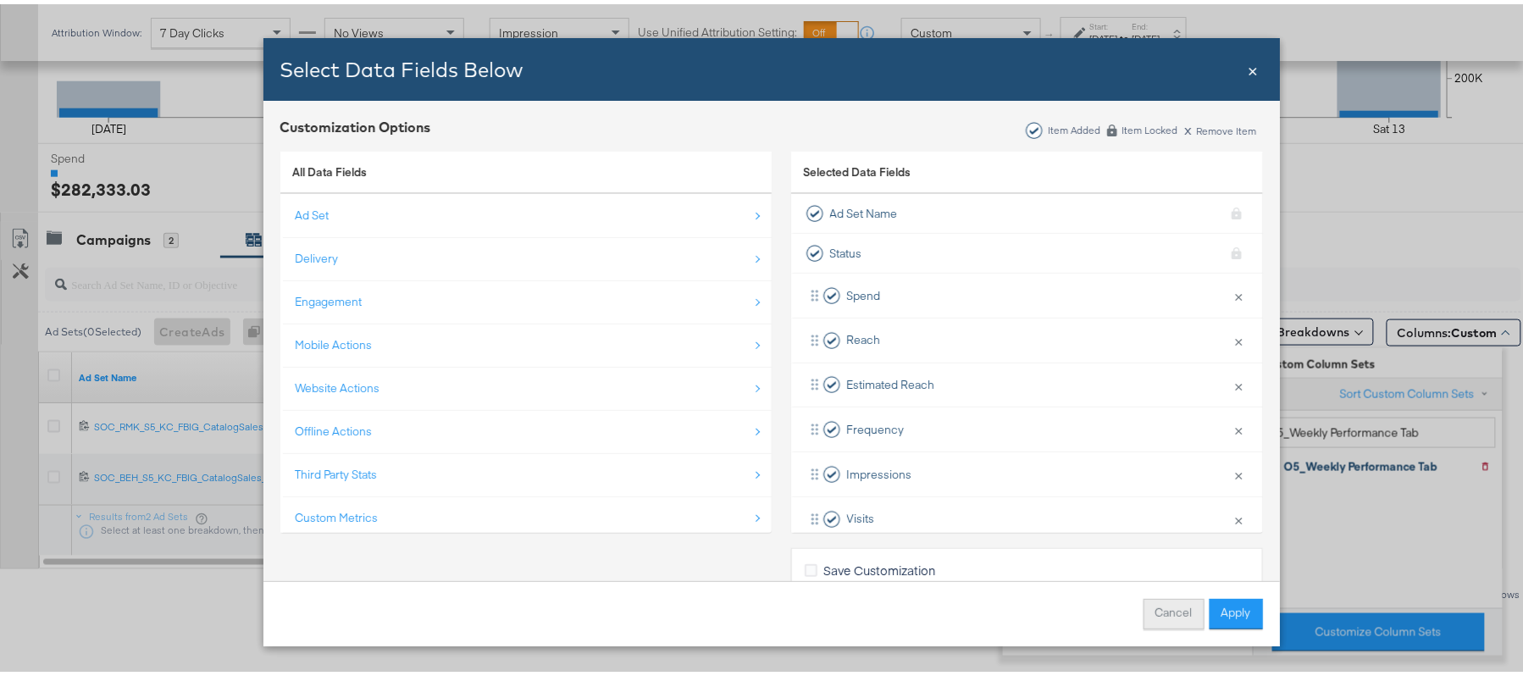
click at [1171, 601] on button "Cancel" at bounding box center [1174, 610] width 61 height 30
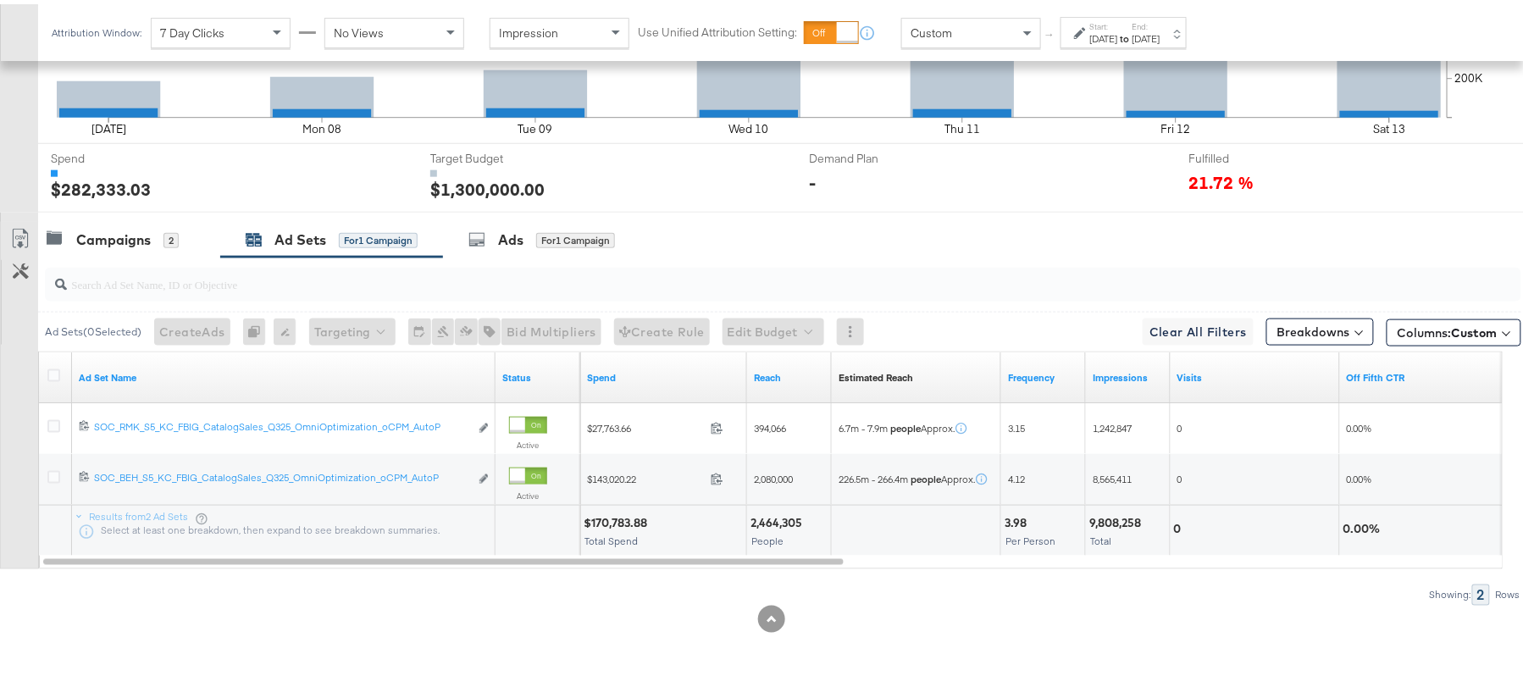
scroll to position [596, 0]
click at [136, 230] on div "Campaigns" at bounding box center [113, 235] width 75 height 19
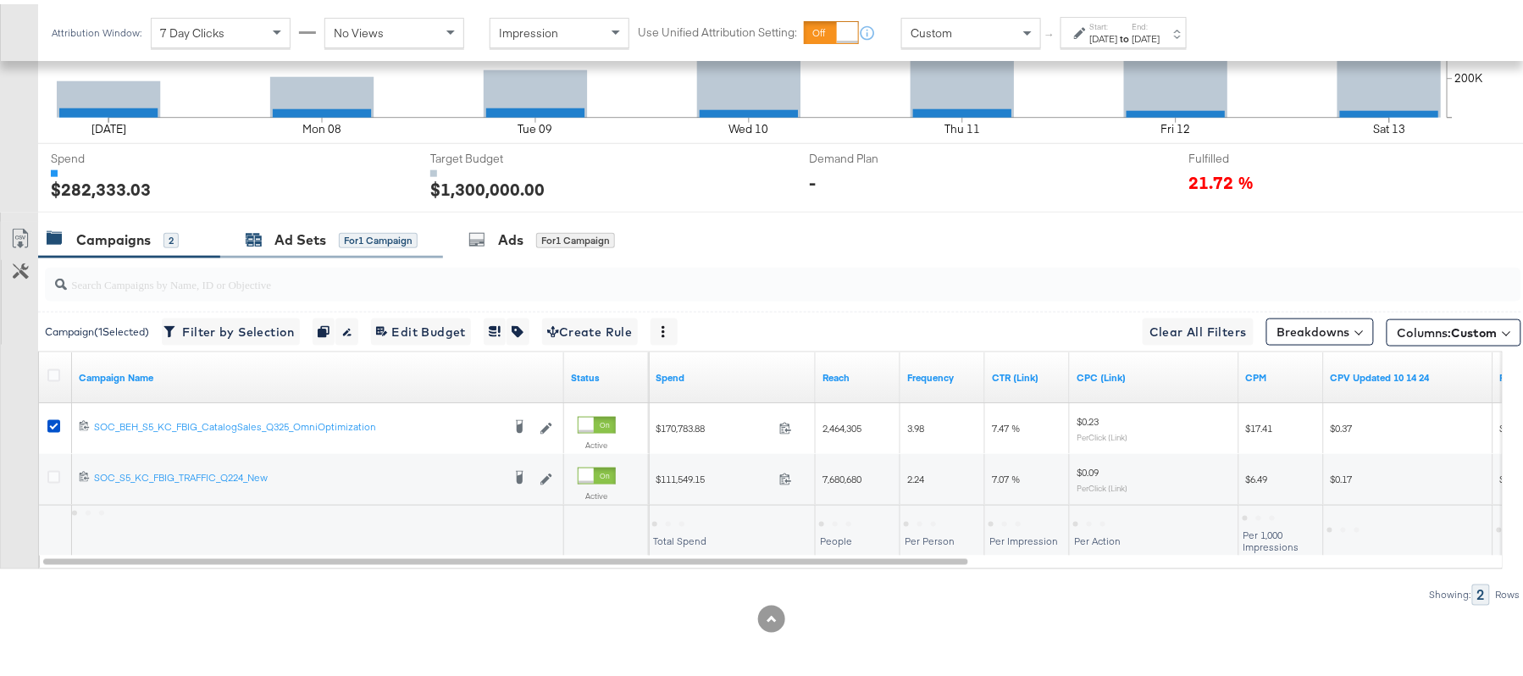
click at [326, 241] on div "Ad Sets for 1 Campaign" at bounding box center [332, 235] width 172 height 19
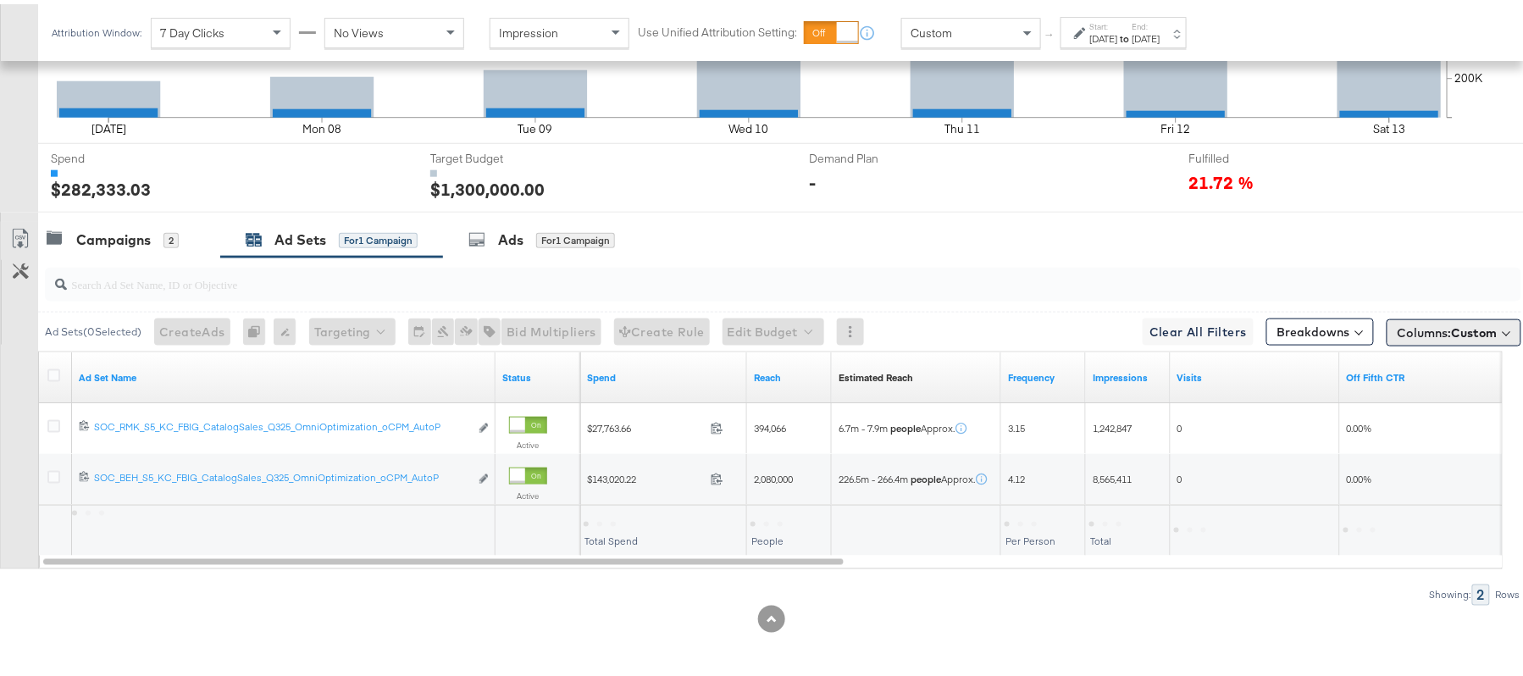
click at [1398, 325] on span "Columns: Custom" at bounding box center [1448, 328] width 100 height 17
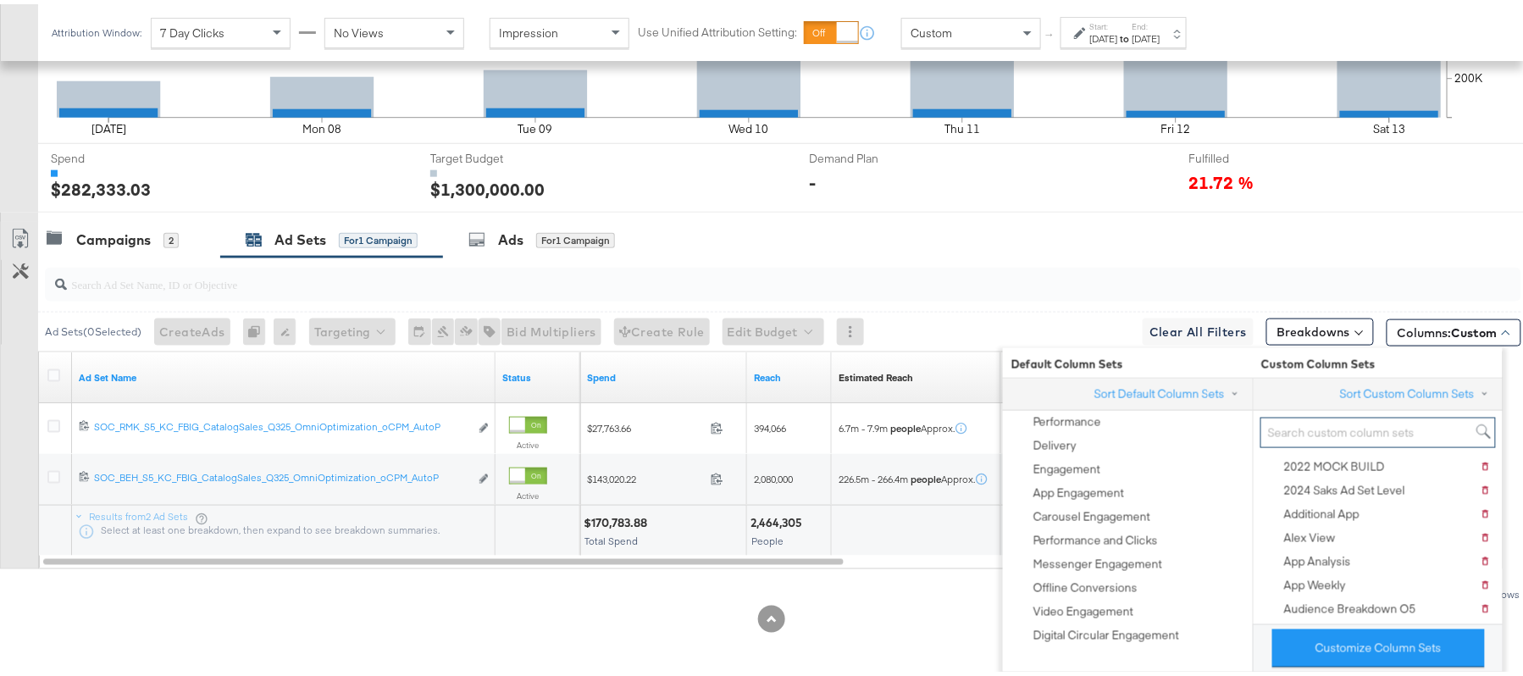
click at [1354, 421] on input "search" at bounding box center [1379, 428] width 236 height 31
paste input "O5_Weekly Performance Tab"
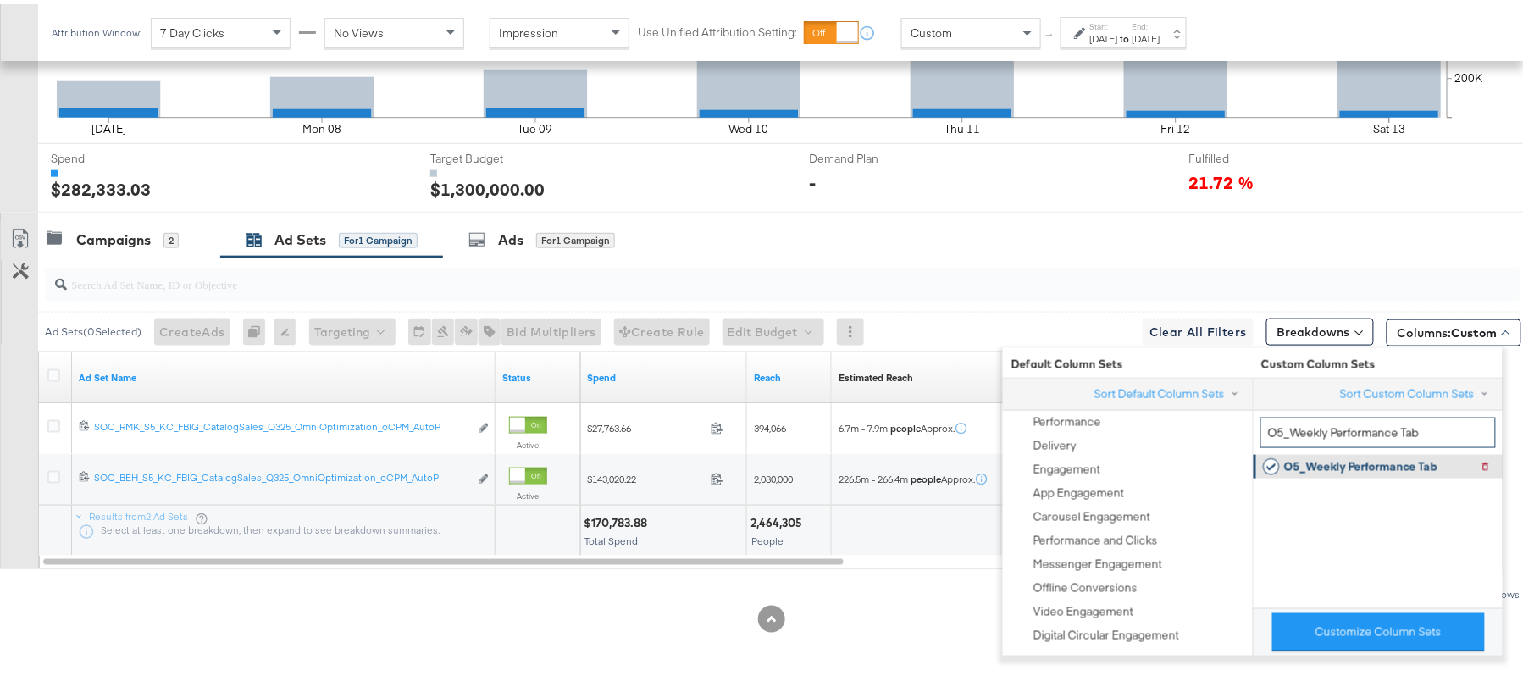
type input "O5_Weekly Performance Tab"
click at [1272, 466] on icon at bounding box center [1273, 462] width 21 height 17
click at [1306, 462] on div "O5_Weekly Performance Tab" at bounding box center [1360, 463] width 153 height 16
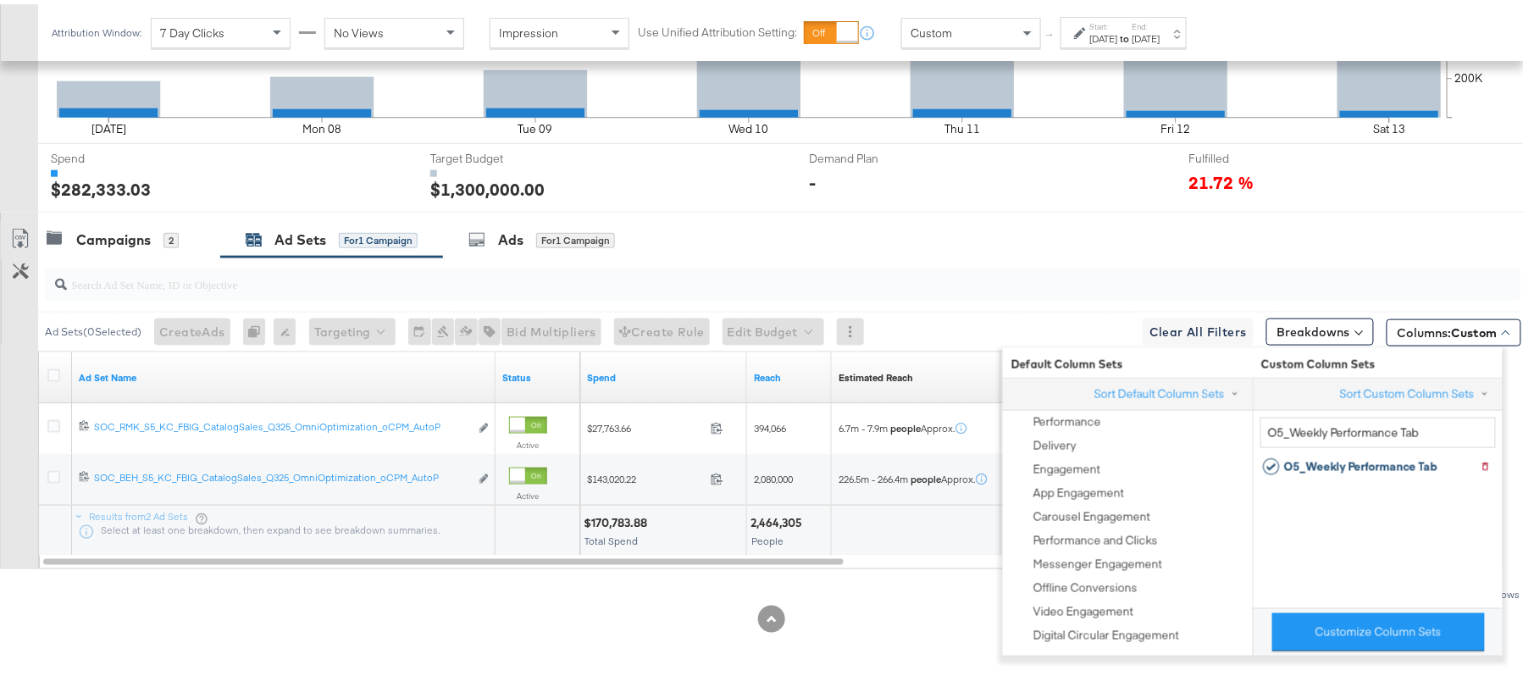
click at [957, 313] on div "Ad Sets ( 0 Selected) Create Ads At least one ad set must be selected 0 Rename …" at bounding box center [779, 328] width 1483 height 40
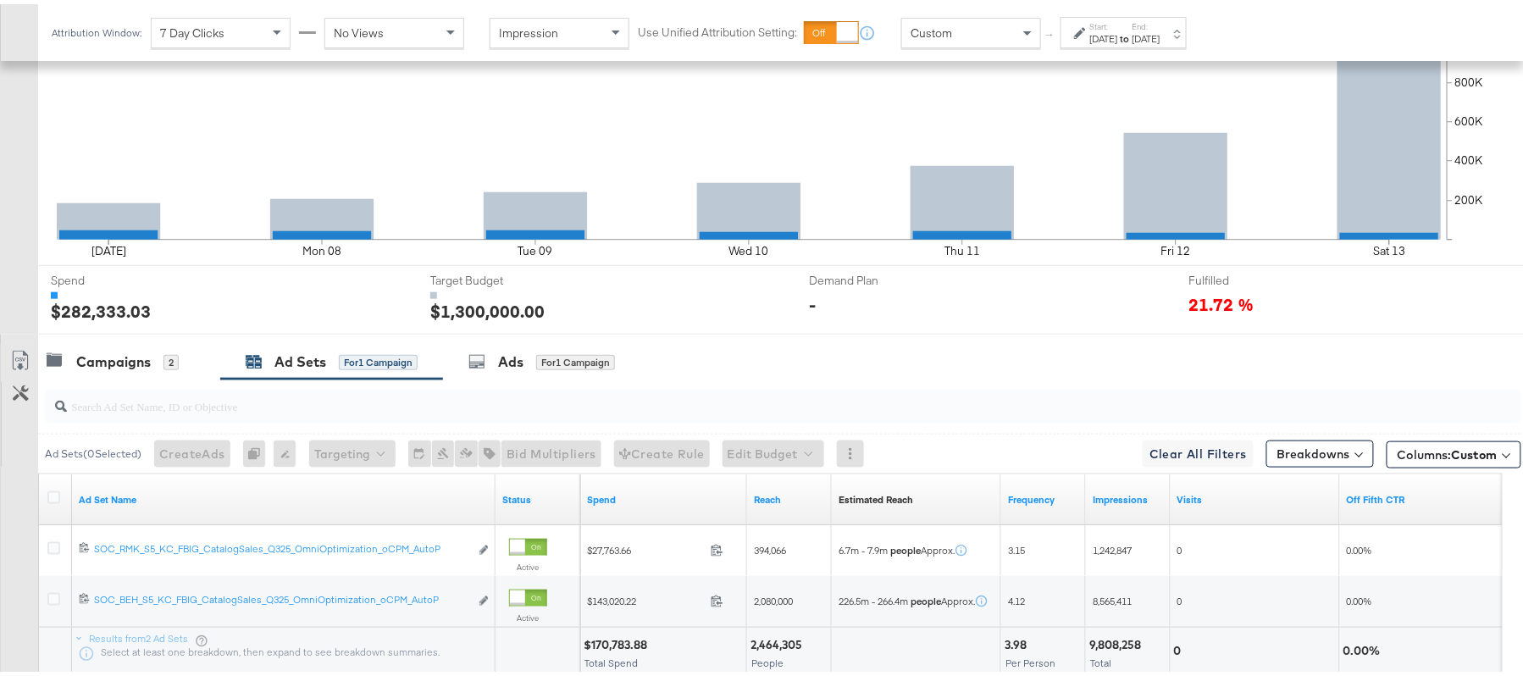
scroll to position [597, 0]
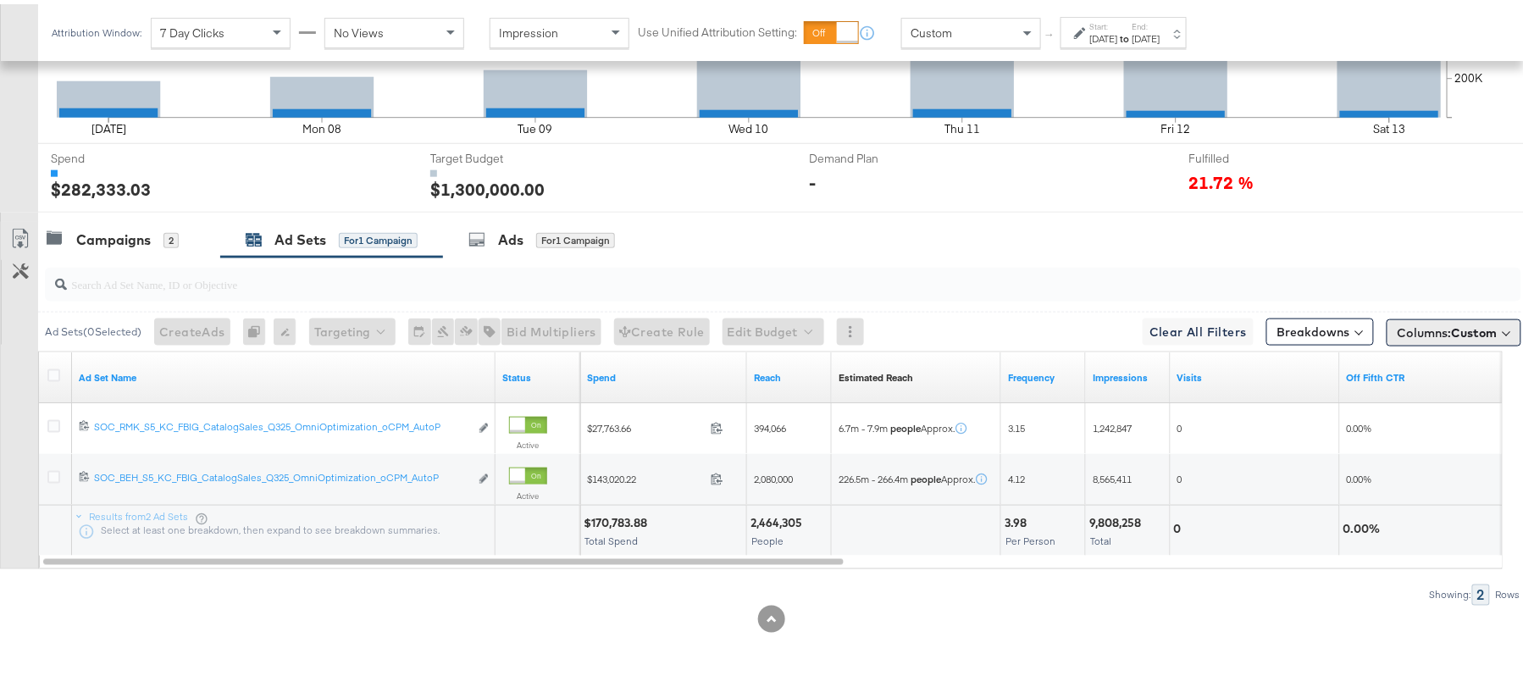
click at [1410, 335] on span "Columns: Custom" at bounding box center [1448, 328] width 100 height 17
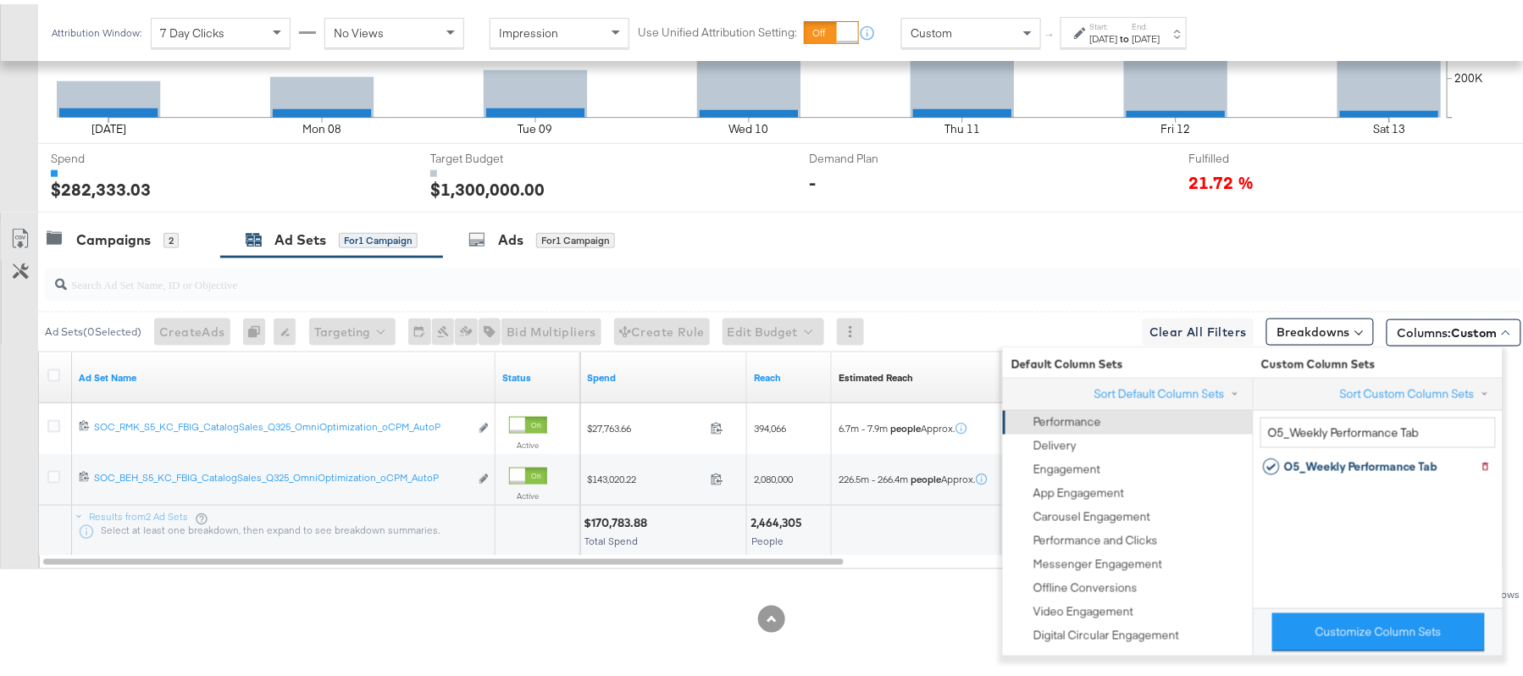
click at [1067, 410] on div "Performance" at bounding box center [1068, 418] width 68 height 16
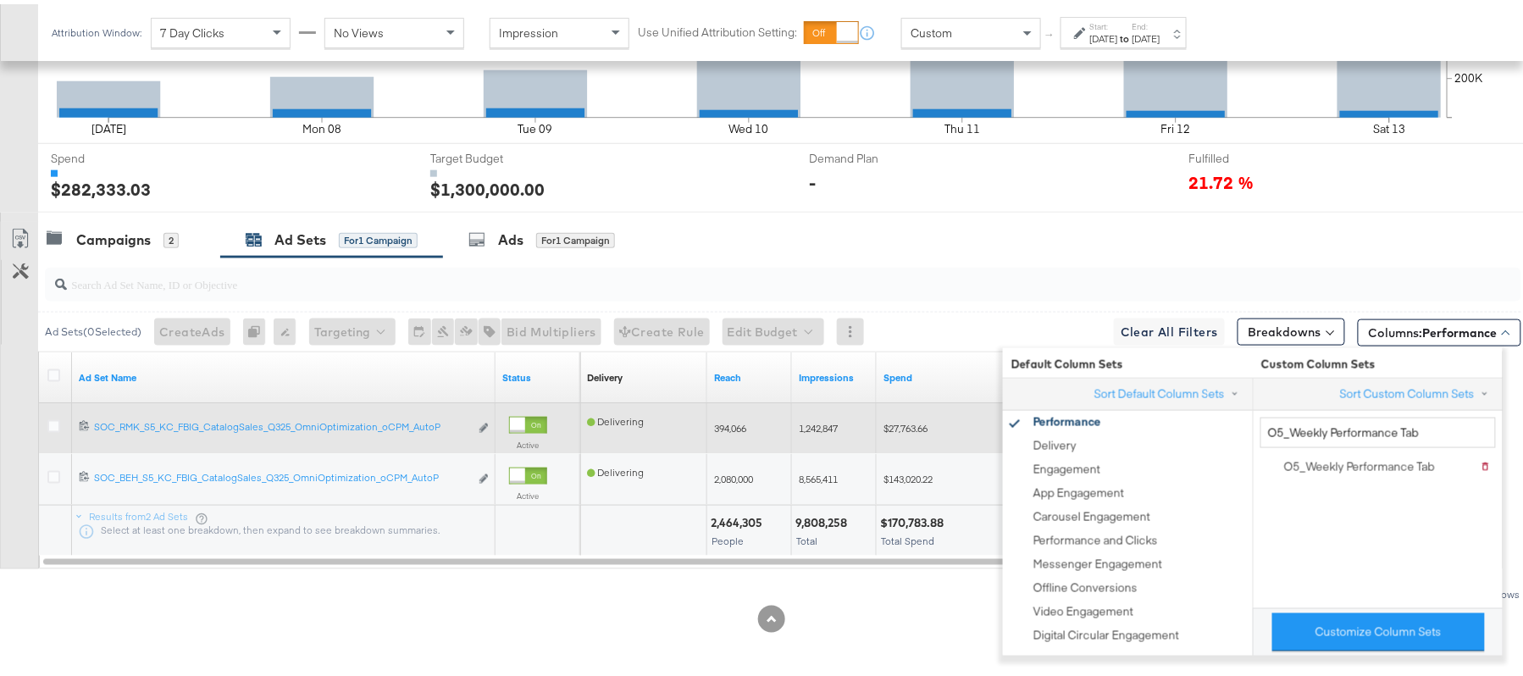
click at [980, 445] on div "$27,763.66 27763.66" at bounding box center [960, 424] width 167 height 51
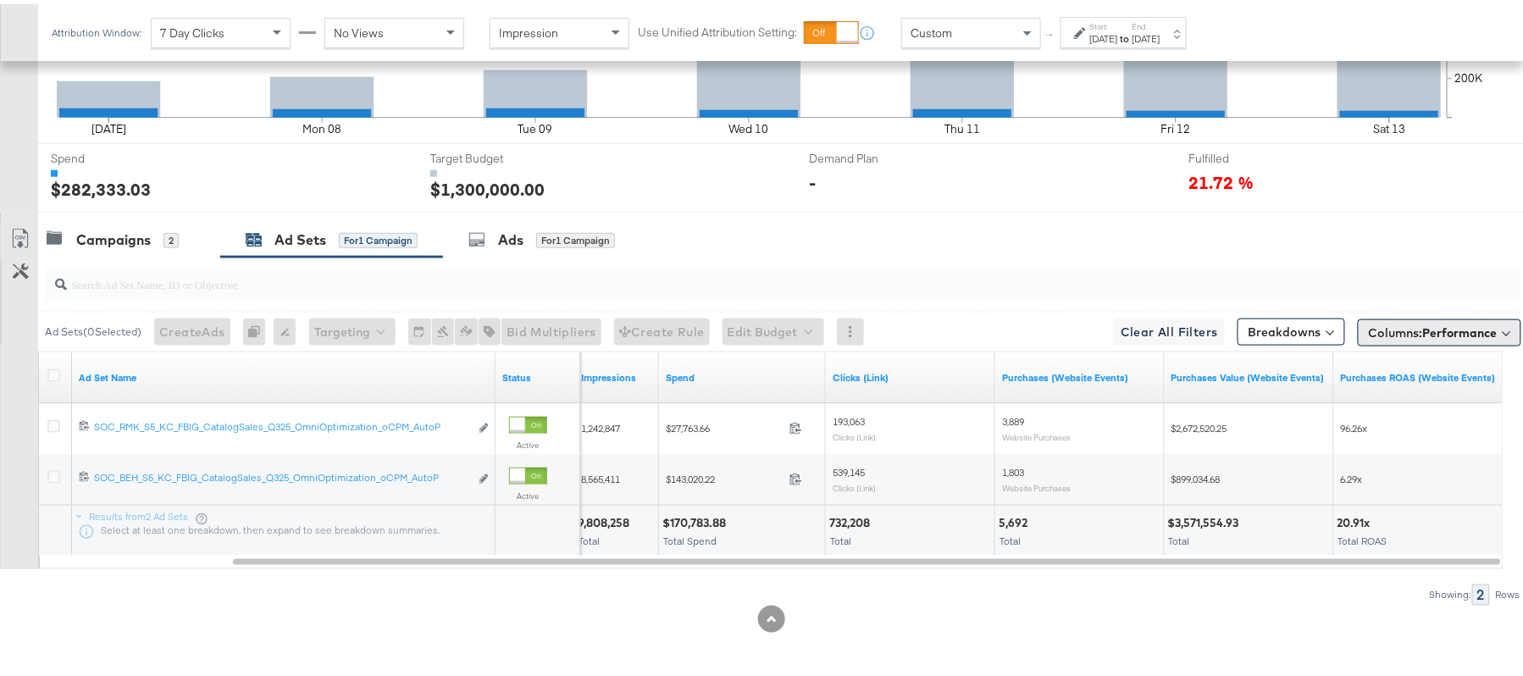
click at [1361, 319] on button "Columns: Performance" at bounding box center [1440, 328] width 164 height 27
